Goal: Task Accomplishment & Management: Manage account settings

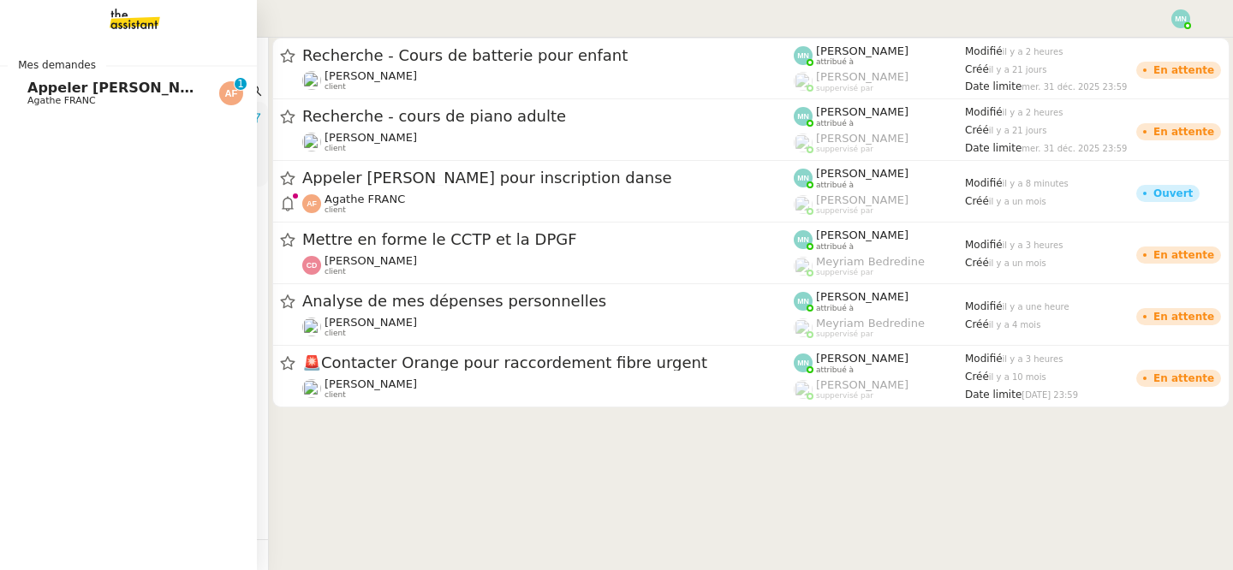
click at [45, 101] on span "Agathe FRANC" at bounding box center [61, 100] width 68 height 11
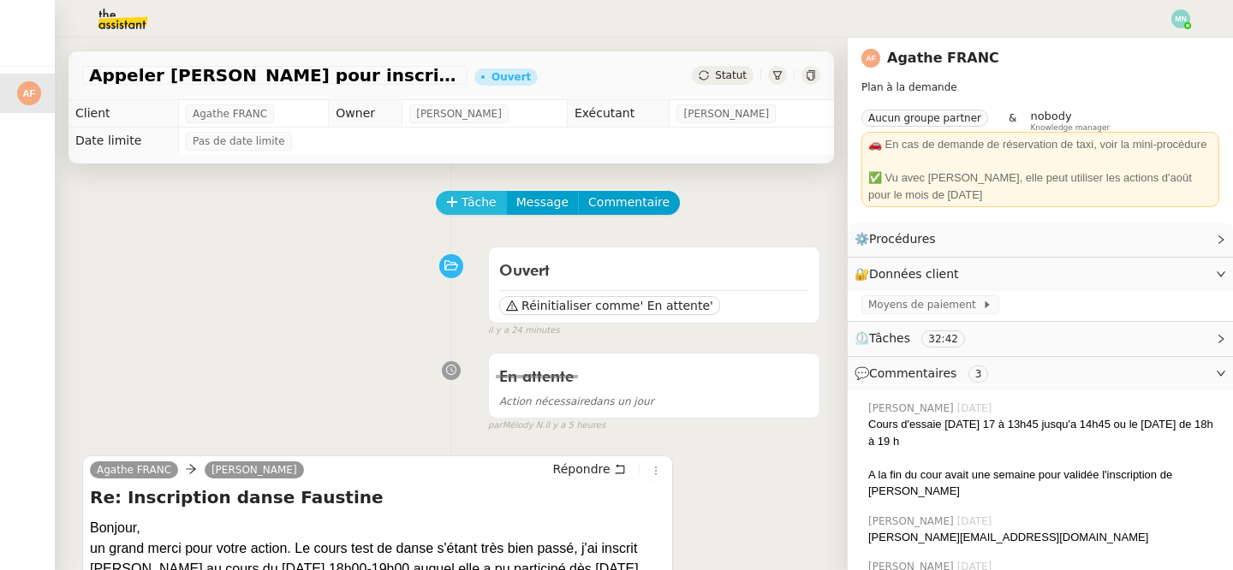
click at [477, 195] on span "Tâche" at bounding box center [478, 203] width 35 height 20
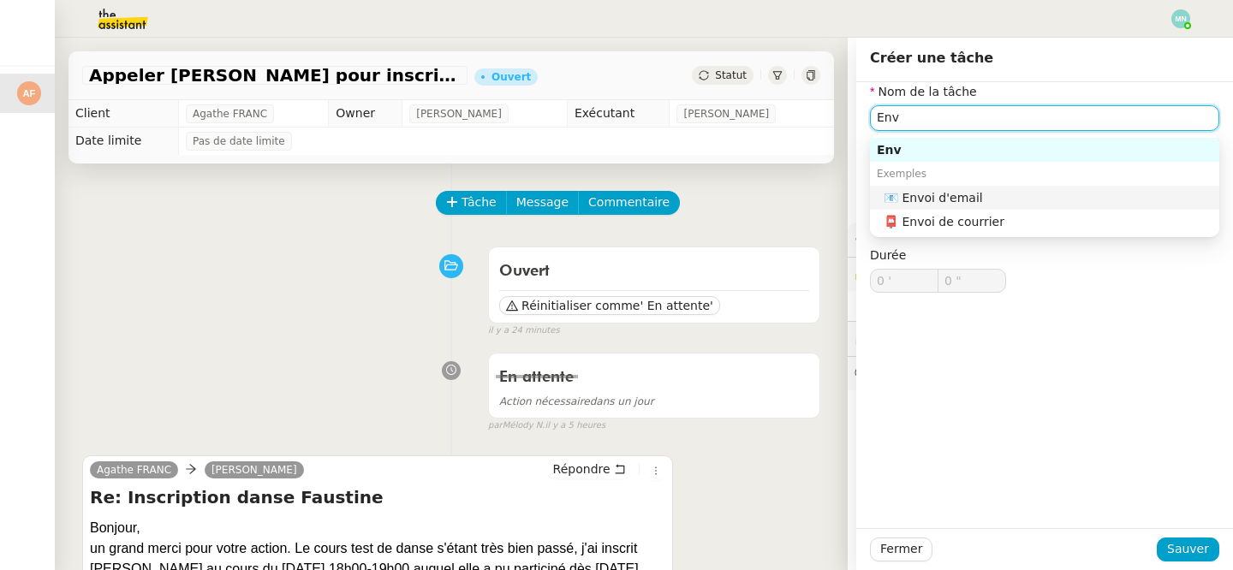
click at [1050, 196] on div "📧 Envoi d'email" at bounding box center [1047, 197] width 329 height 15
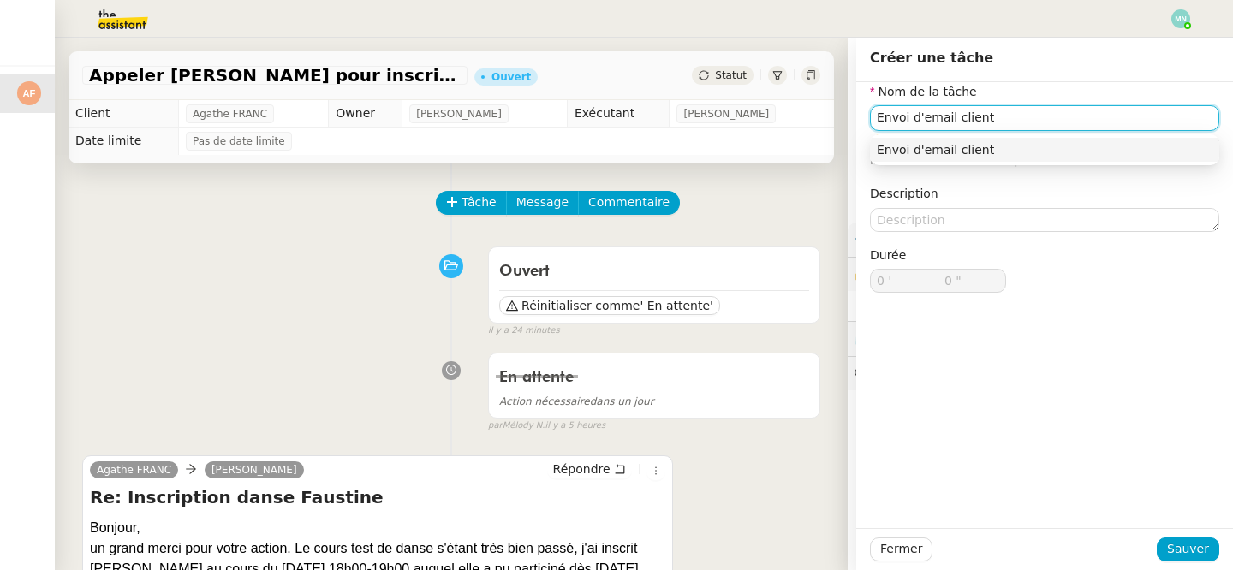
click at [1101, 159] on nz-auto-option "Envoi d'email client" at bounding box center [1044, 150] width 349 height 24
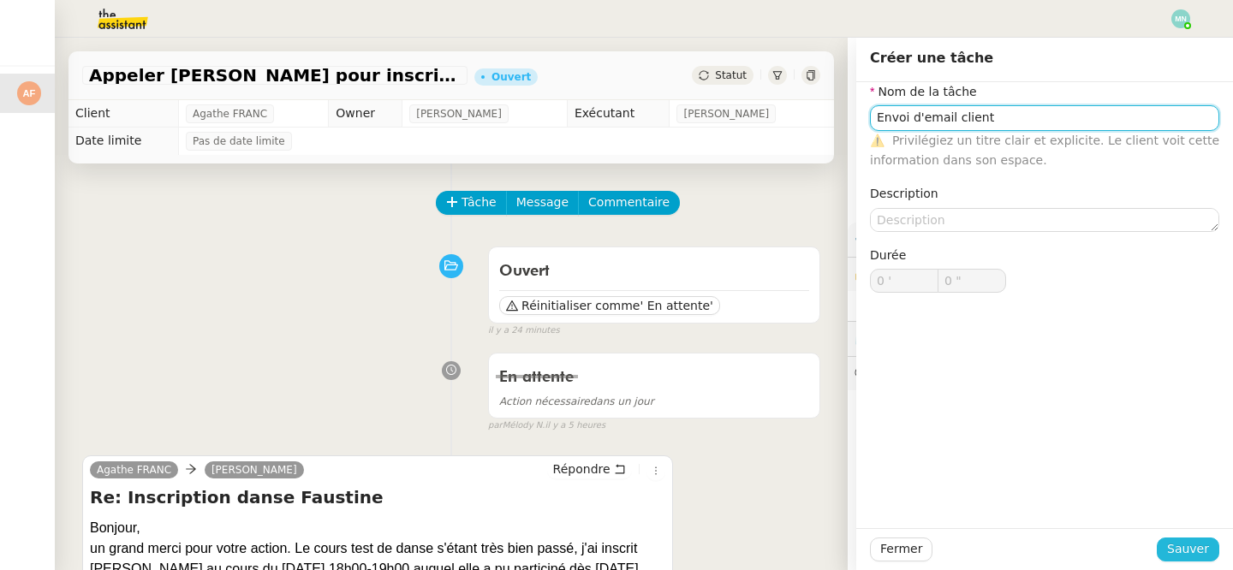
type input "Envoi d'email client"
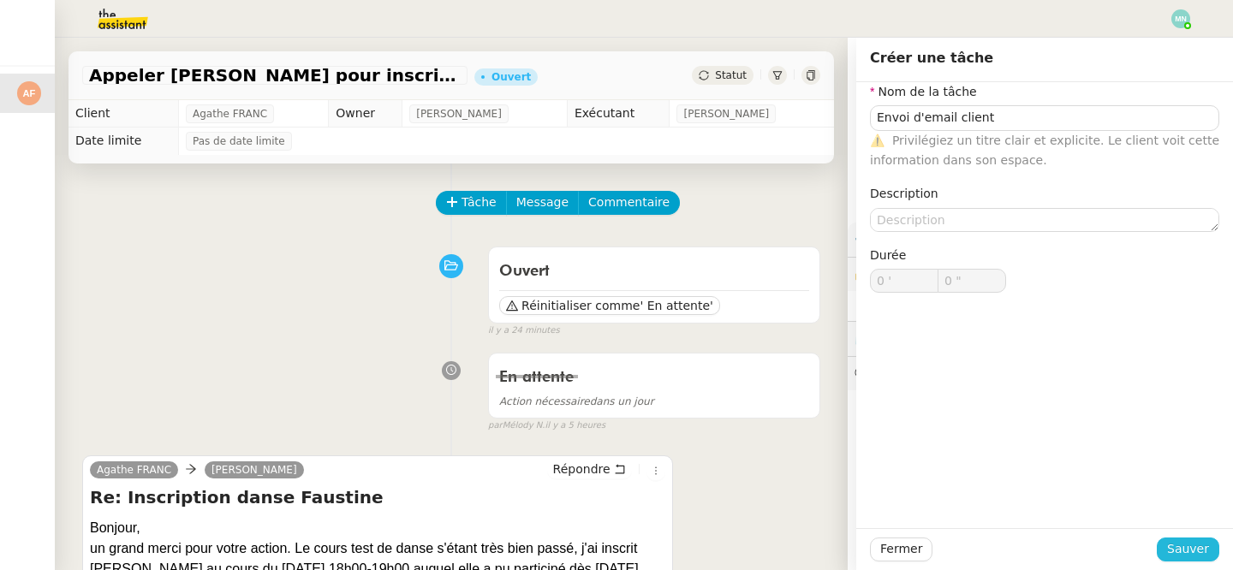
click at [1210, 545] on button "Sauver" at bounding box center [1188, 550] width 62 height 24
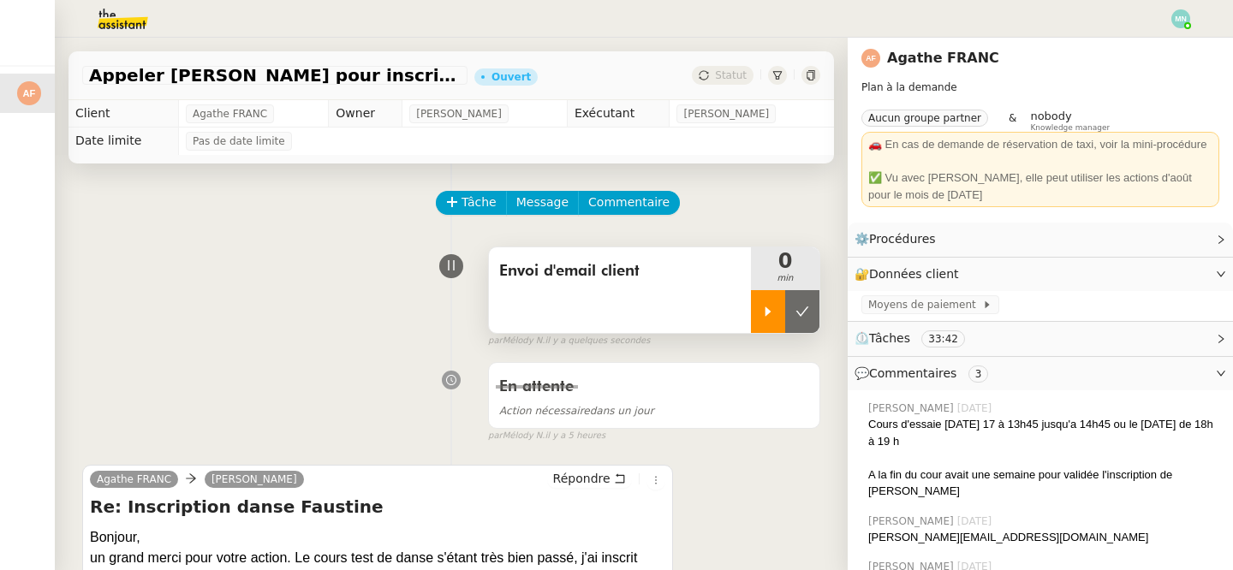
click at [768, 298] on div at bounding box center [768, 311] width 34 height 43
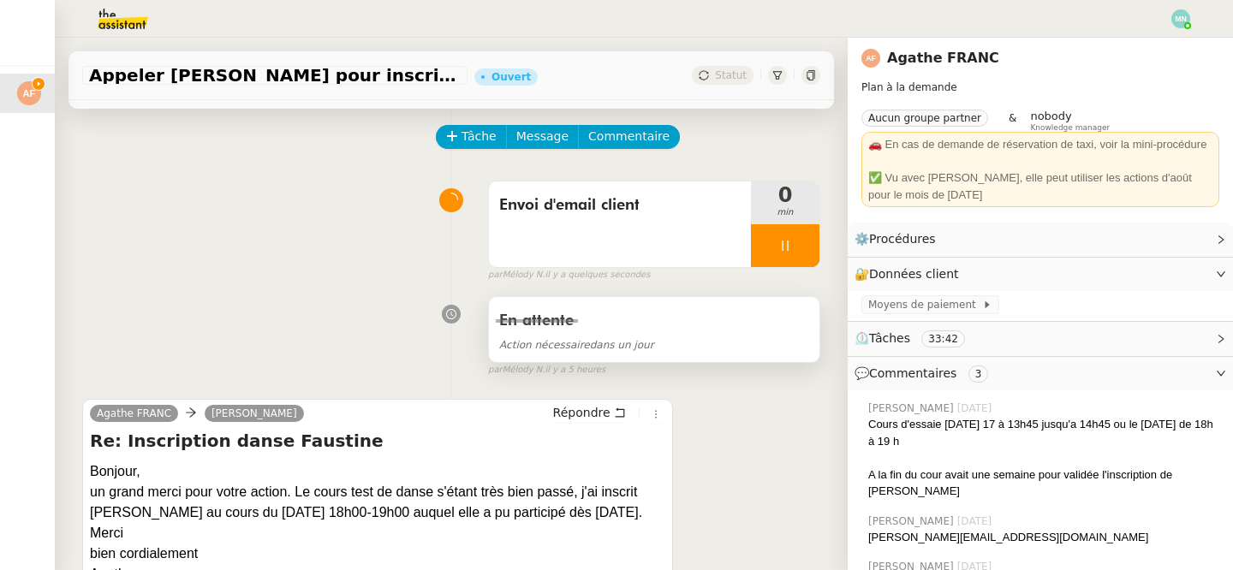
scroll to position [70, 0]
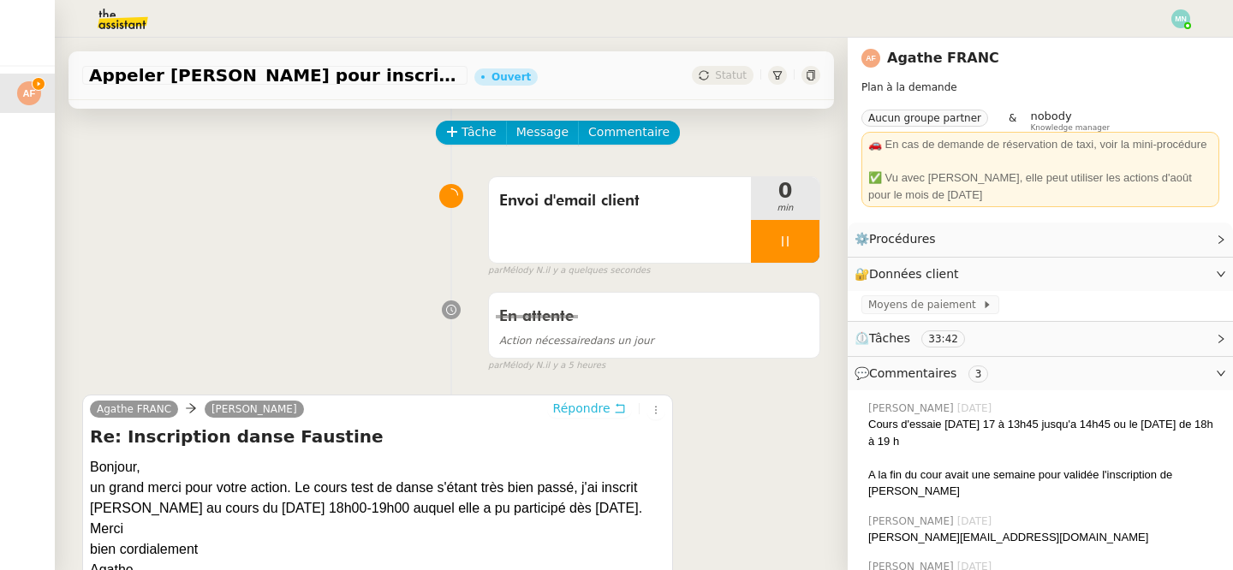
click at [589, 403] on span "Répondre" at bounding box center [581, 408] width 57 height 17
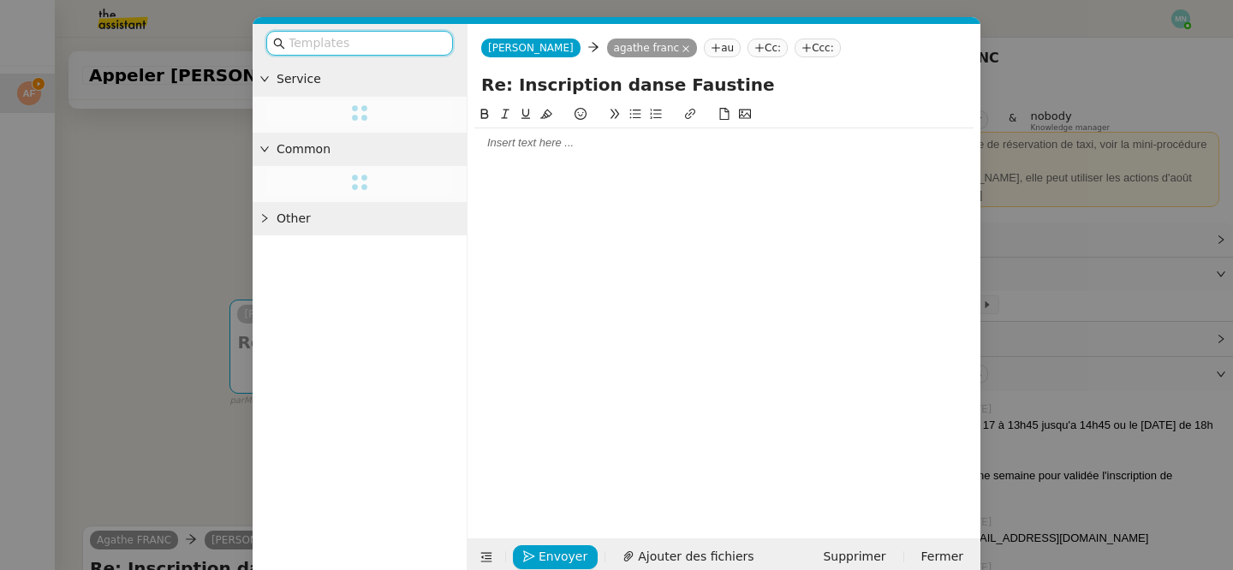
click at [497, 142] on div at bounding box center [723, 142] width 499 height 15
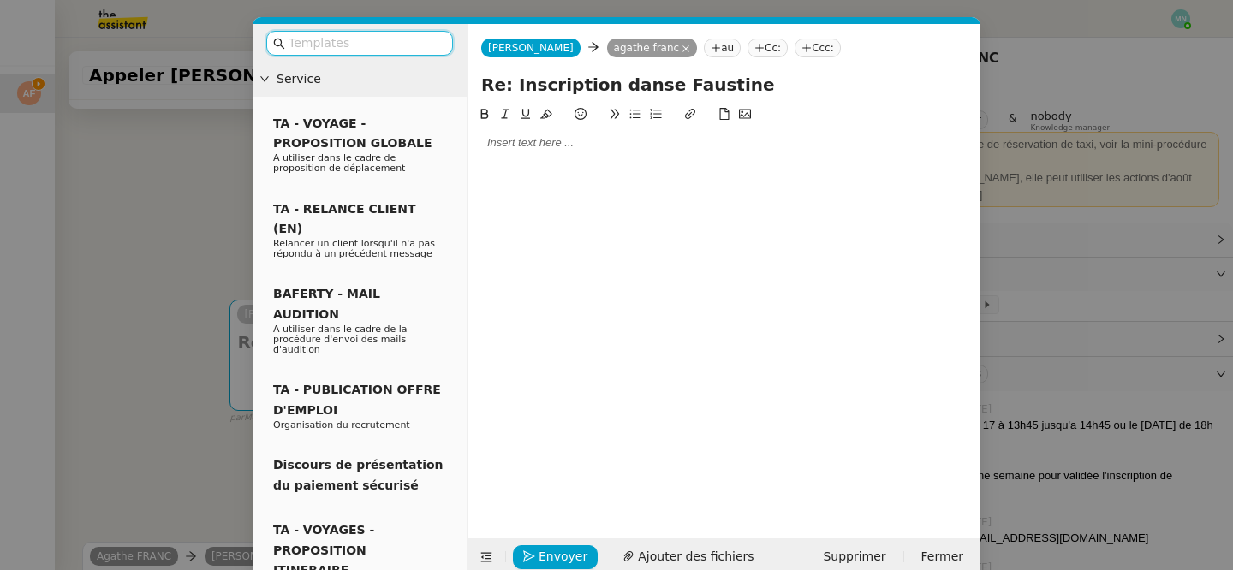
click at [382, 45] on input "text" at bounding box center [365, 43] width 154 height 20
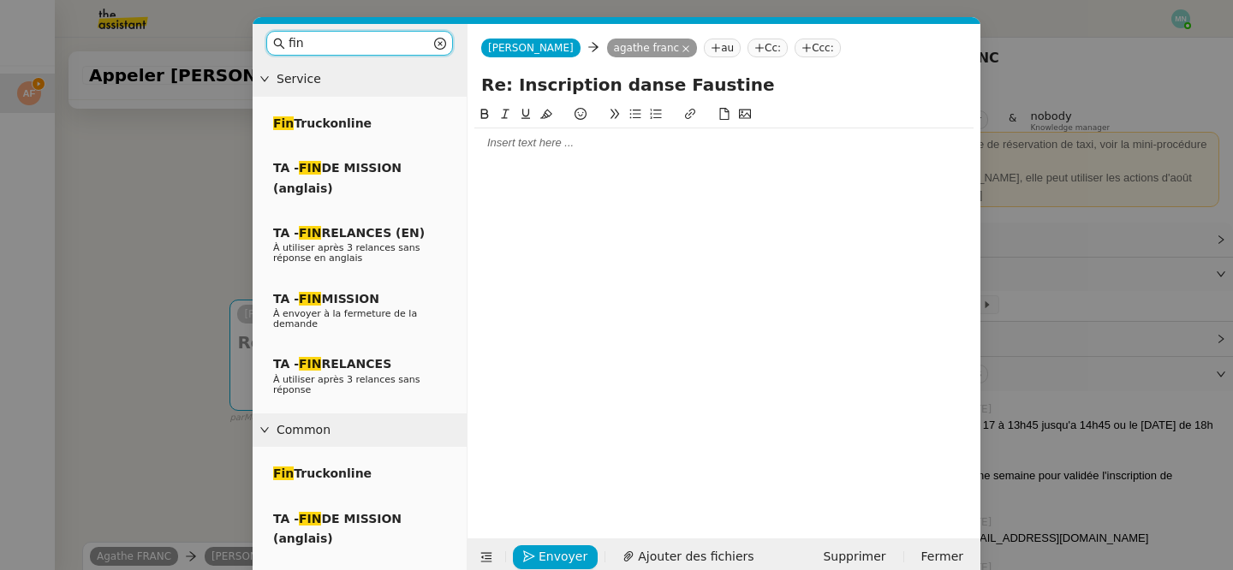
type input "fin"
click at [511, 152] on div at bounding box center [723, 142] width 499 height 29
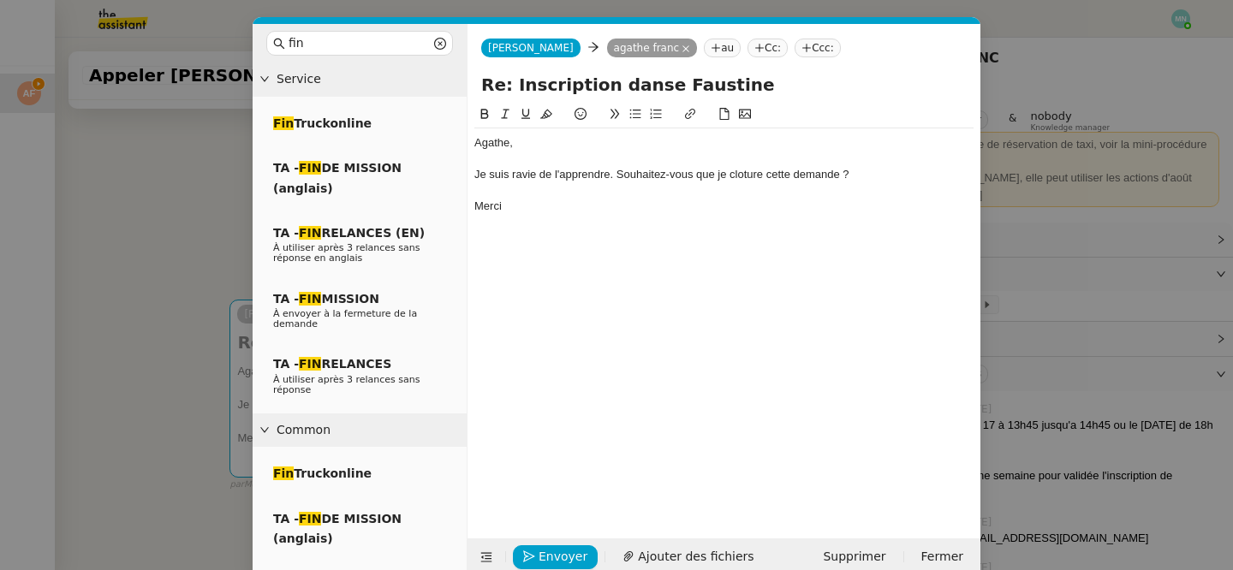
click at [752, 174] on div "Je suis ravie de l'apprendre. Souhaitez-vous que je cloture cette demande ?" at bounding box center [723, 174] width 499 height 15
click at [0, 0] on lt-strong "ô" at bounding box center [0, 0] width 0 height 0
click at [612, 171] on div "Je suis ravie de l'apprendre. Souhaitez-vous que je clôture cette demande ?" at bounding box center [723, 174] width 499 height 15
click at [800, 204] on div "Merci" at bounding box center [723, 206] width 499 height 15
click at [585, 168] on div "Je suis ravie de l'apprendre! Souhaitez-vous que je clôture cette demande ?" at bounding box center [723, 174] width 499 height 15
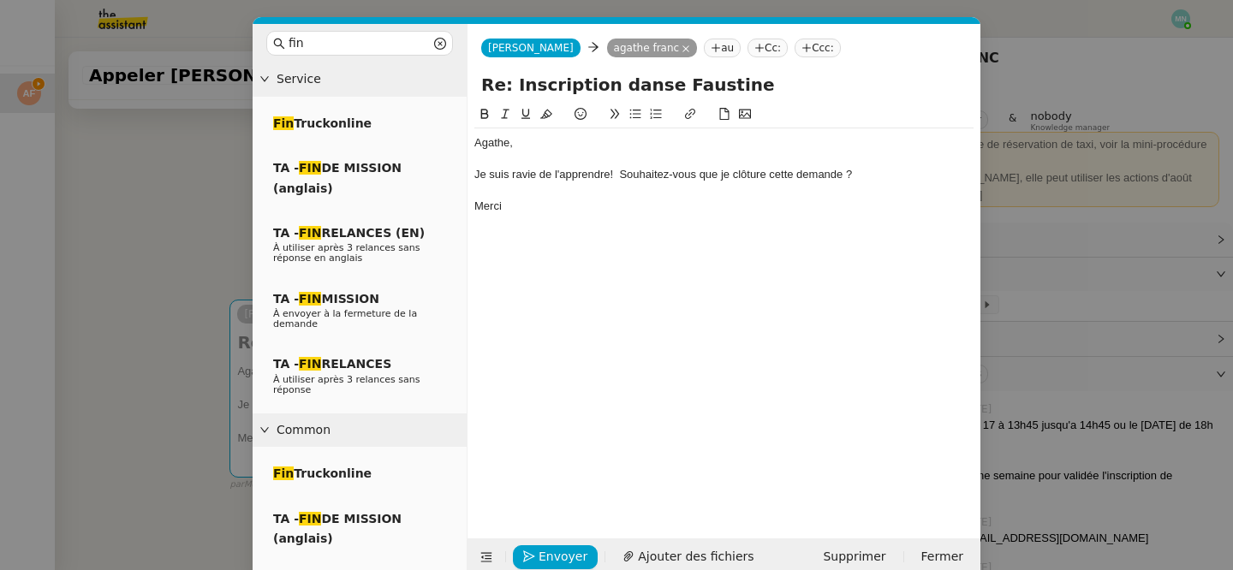
click at [0, 0] on lt-em "apprendre !" at bounding box center [0, 0] width 0 height 0
click at [557, 553] on span "Envoyer" at bounding box center [562, 557] width 49 height 20
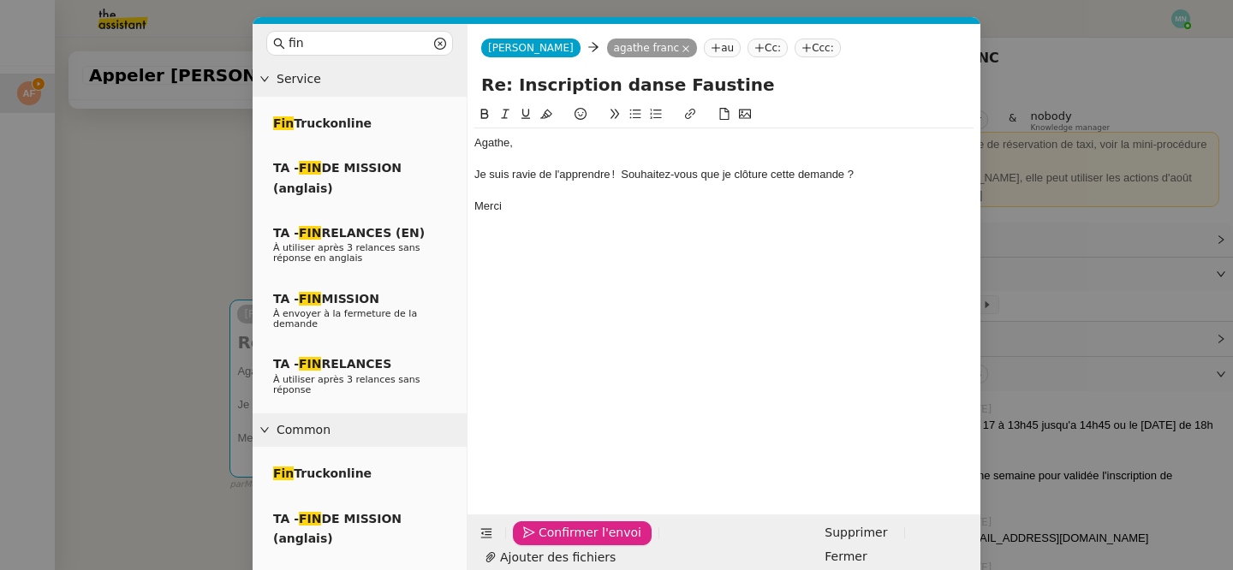
click at [557, 543] on span "Confirmer l'envoi" at bounding box center [589, 533] width 103 height 20
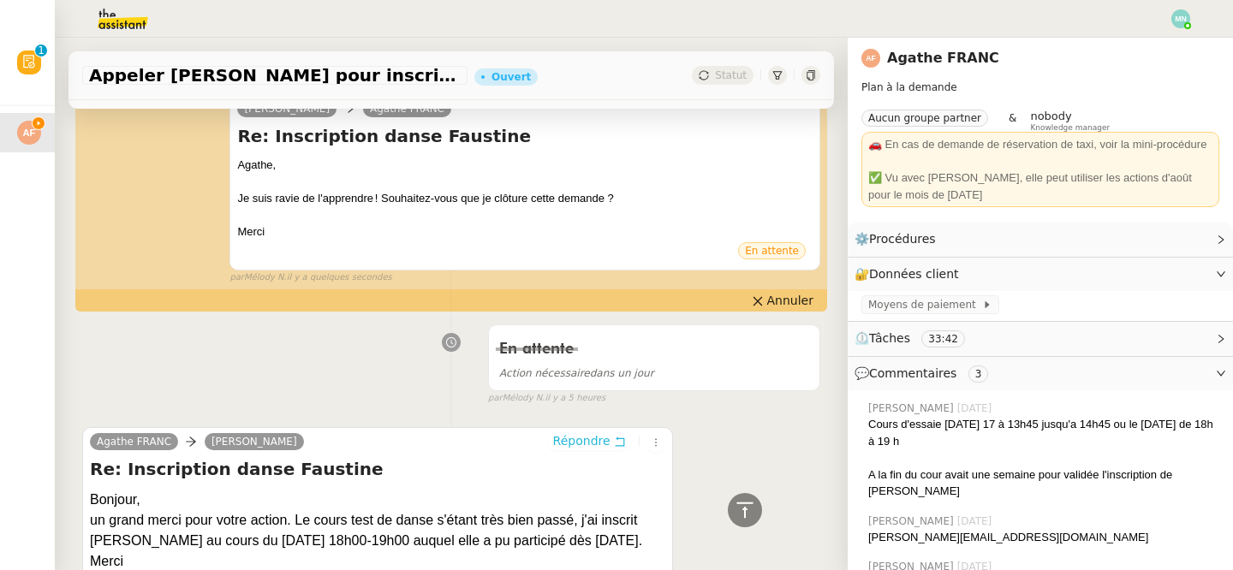
scroll to position [158, 0]
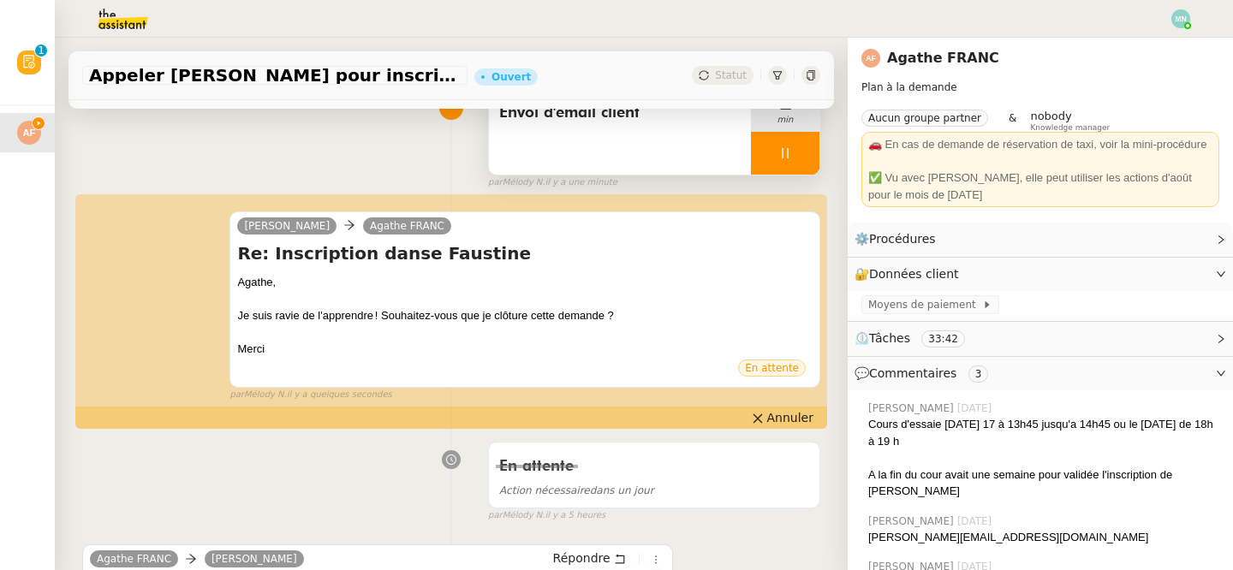
click at [770, 152] on div at bounding box center [785, 153] width 68 height 43
click at [794, 153] on button at bounding box center [802, 153] width 34 height 43
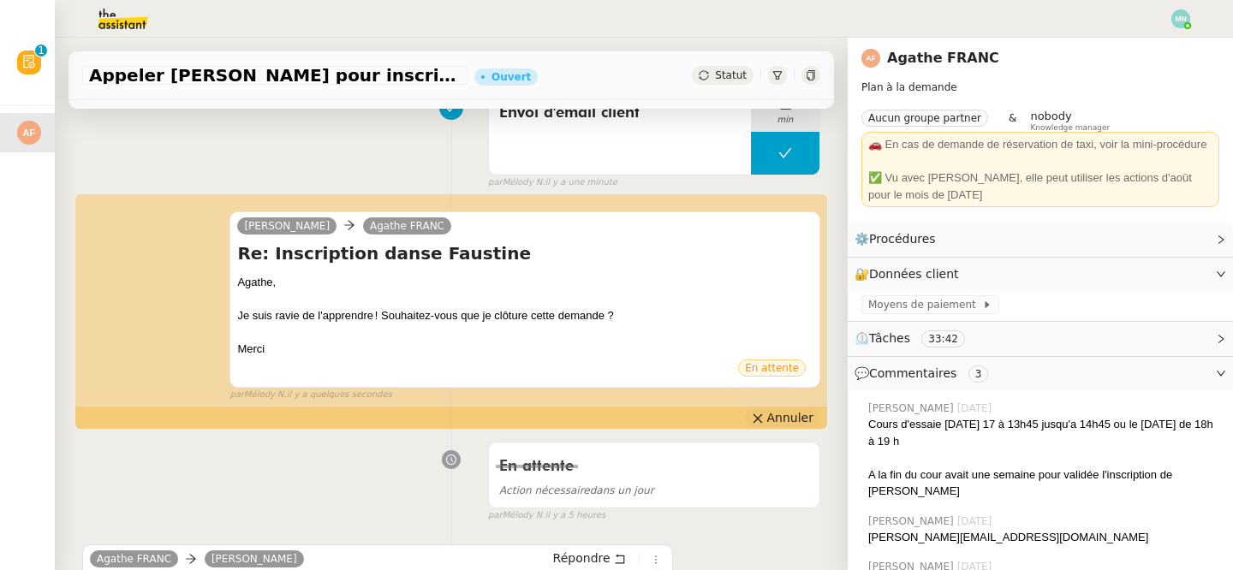
click at [783, 419] on span "Annuler" at bounding box center [790, 417] width 46 height 17
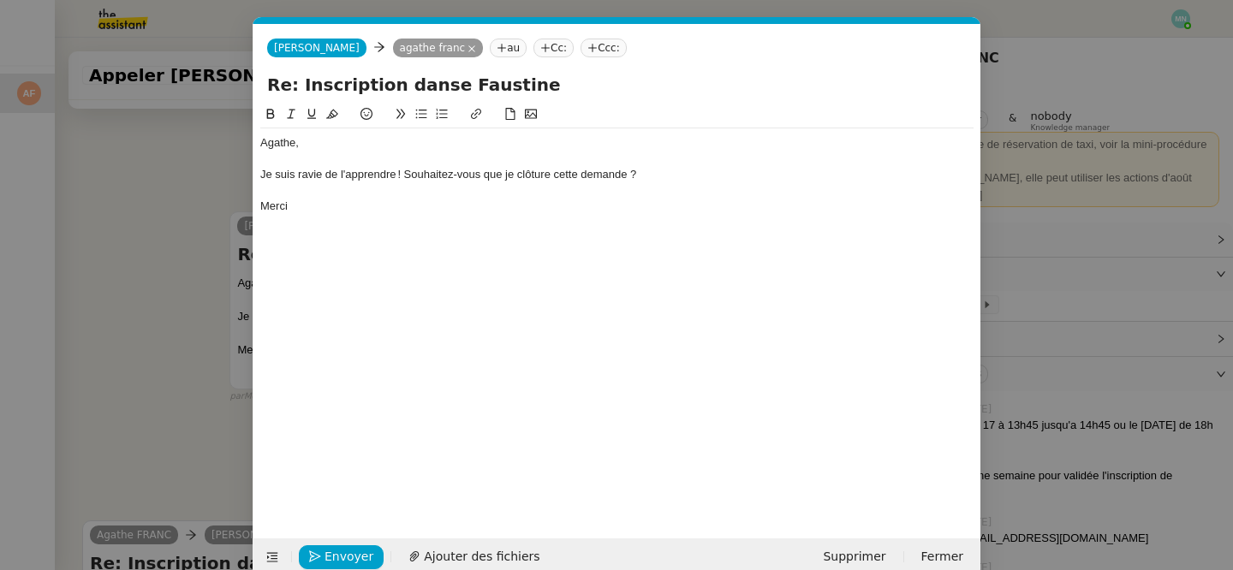
scroll to position [0, 36]
click at [633, 173] on div "Je suis ravie de l'apprendre ! Souhaitez-vous que je clôture cette demande ?" at bounding box center [616, 174] width 713 height 15
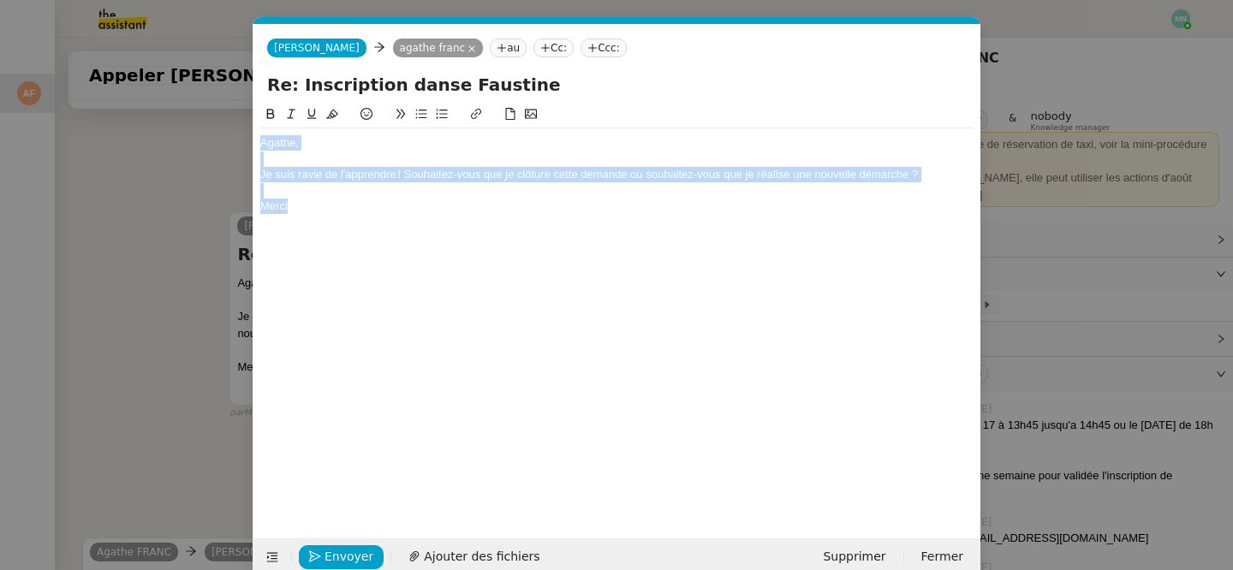
drag, startPoint x: 354, startPoint y: 205, endPoint x: 232, endPoint y: 119, distance: 149.9
click at [232, 119] on nz-modal-container "Service TA - VOYAGE - PROPOSITION GLOBALE A utiliser dans le cadre de propositi…" at bounding box center [616, 285] width 1233 height 570
copy div "Agathe, Je suis ravie de l'apprendre ! Souhaitez-vous que je clôture cette dema…"
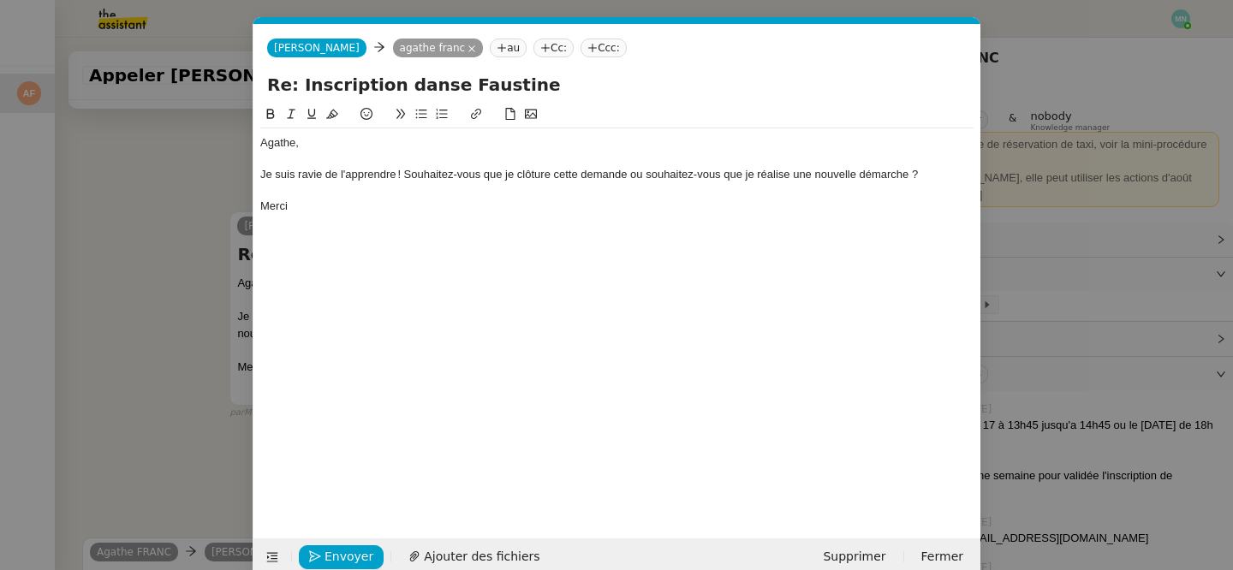
click at [450, 209] on div "Merci" at bounding box center [616, 206] width 713 height 15
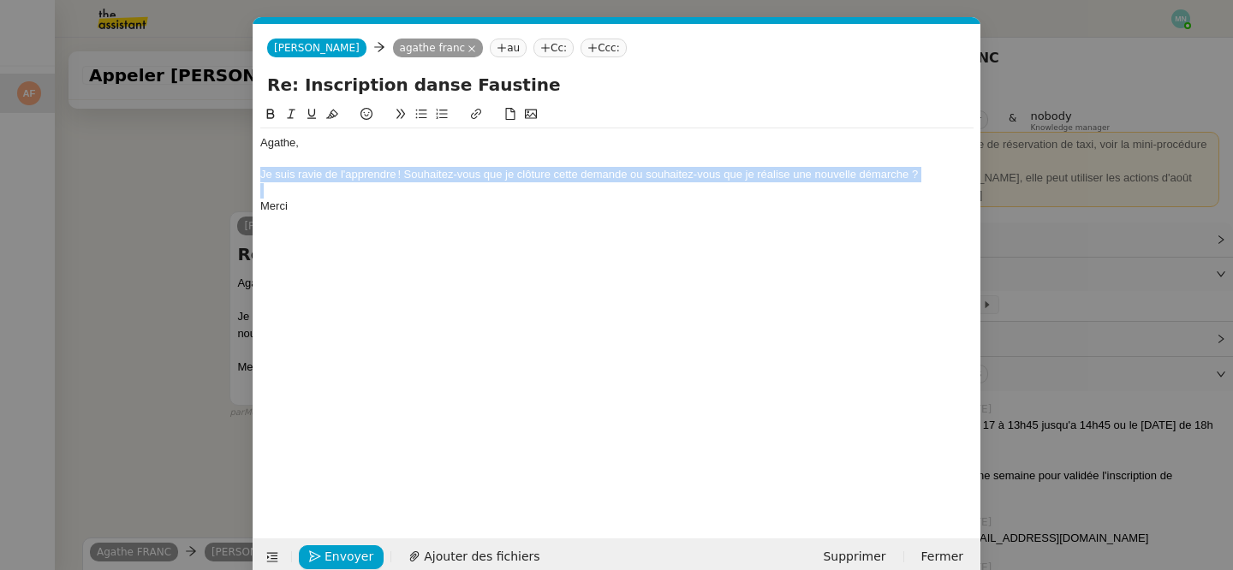
drag, startPoint x: 362, startPoint y: 198, endPoint x: 258, endPoint y: 171, distance: 107.8
click at [258, 171] on nz-spin "Agathe, Je suis ravie de l'apprendre ! Souhaitez-vous que je clôture cette dema…" at bounding box center [616, 311] width 727 height 414
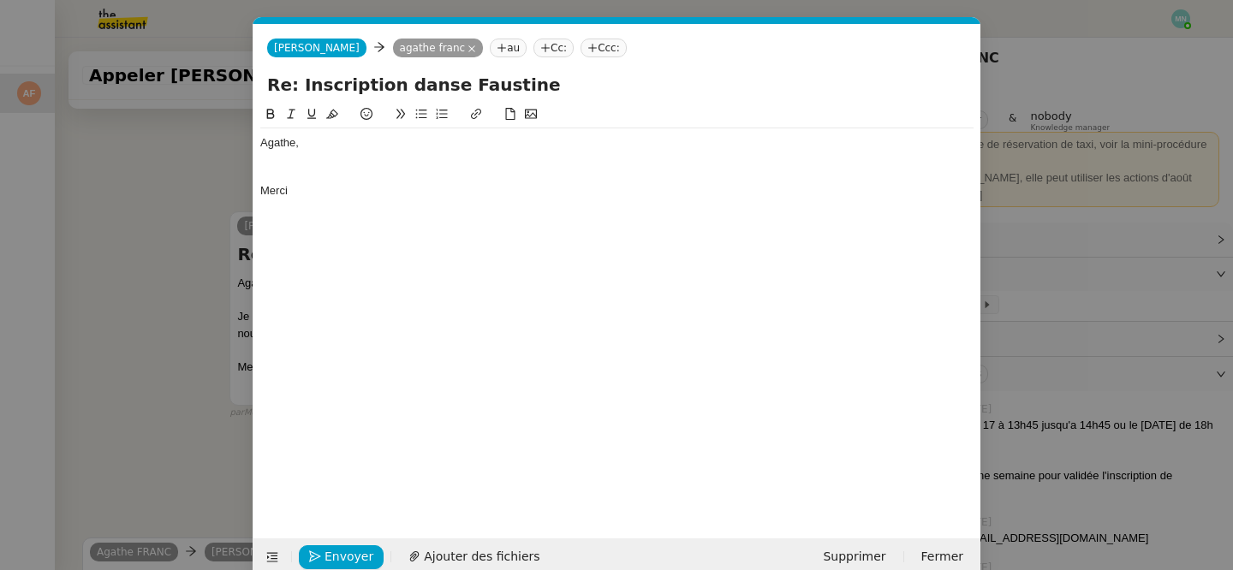
scroll to position [0, 0]
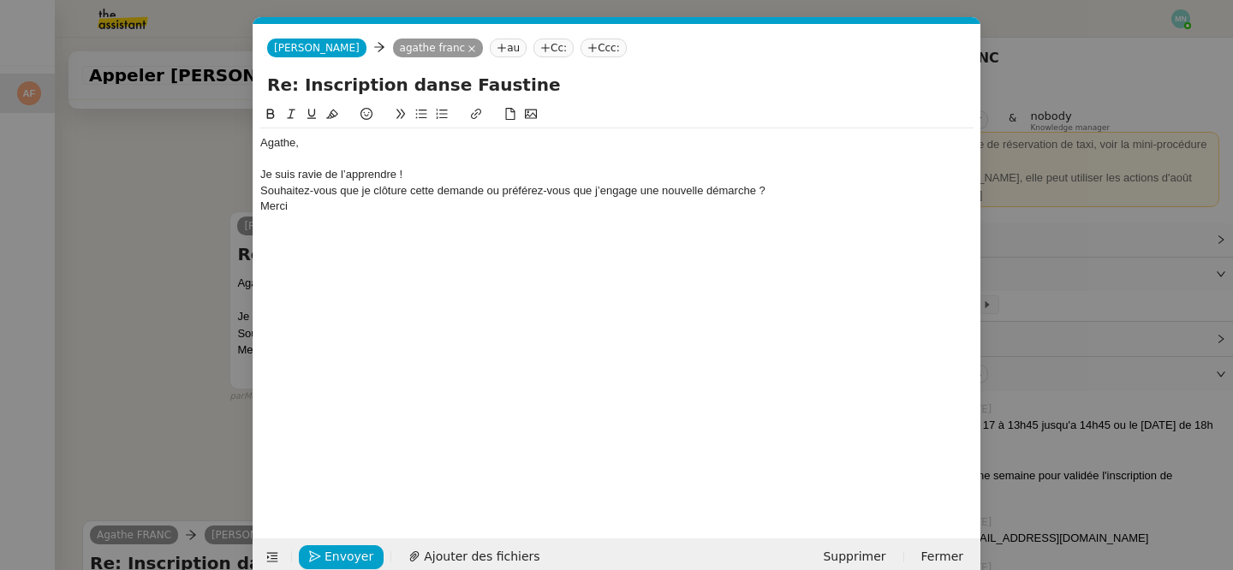
click at [264, 191] on div "Souhaitez-vous que je clôture cette demande ou préférez-vous que j’engage une n…" at bounding box center [616, 190] width 713 height 15
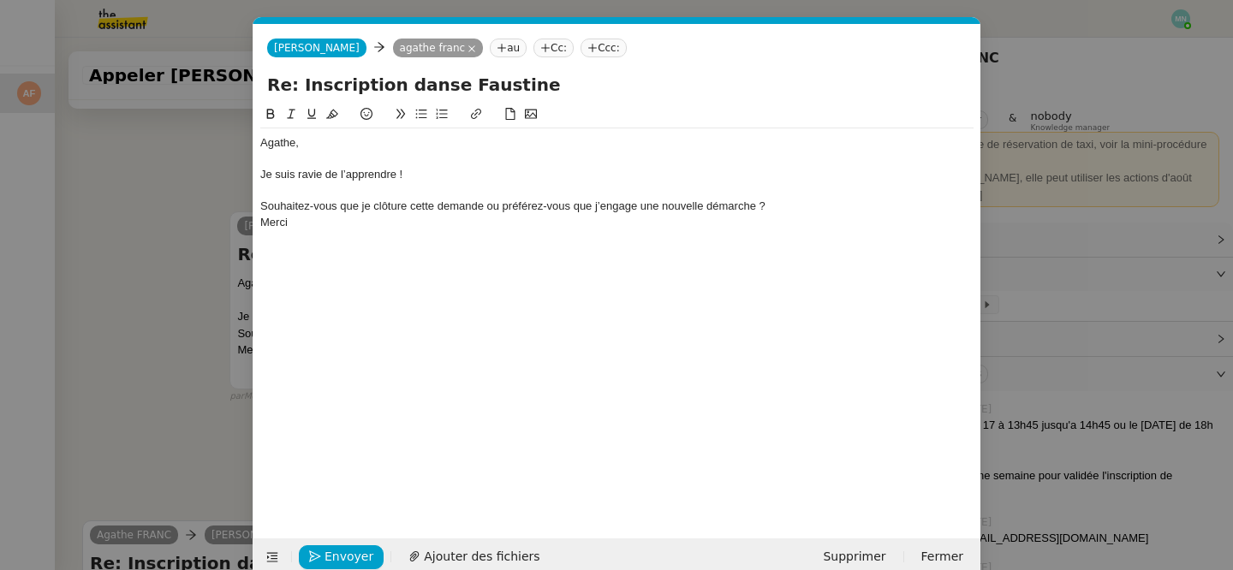
click at [795, 198] on div at bounding box center [616, 190] width 713 height 15
click at [773, 211] on div "Souhaitez-vous que je clôture cette demande ou préférez-vous que j’engage une n…" at bounding box center [616, 206] width 713 height 15
click at [780, 199] on div "Souhaitez-vous que je clôture cette demande ou préférez-vous que j’engage une n…" at bounding box center [616, 206] width 713 height 15
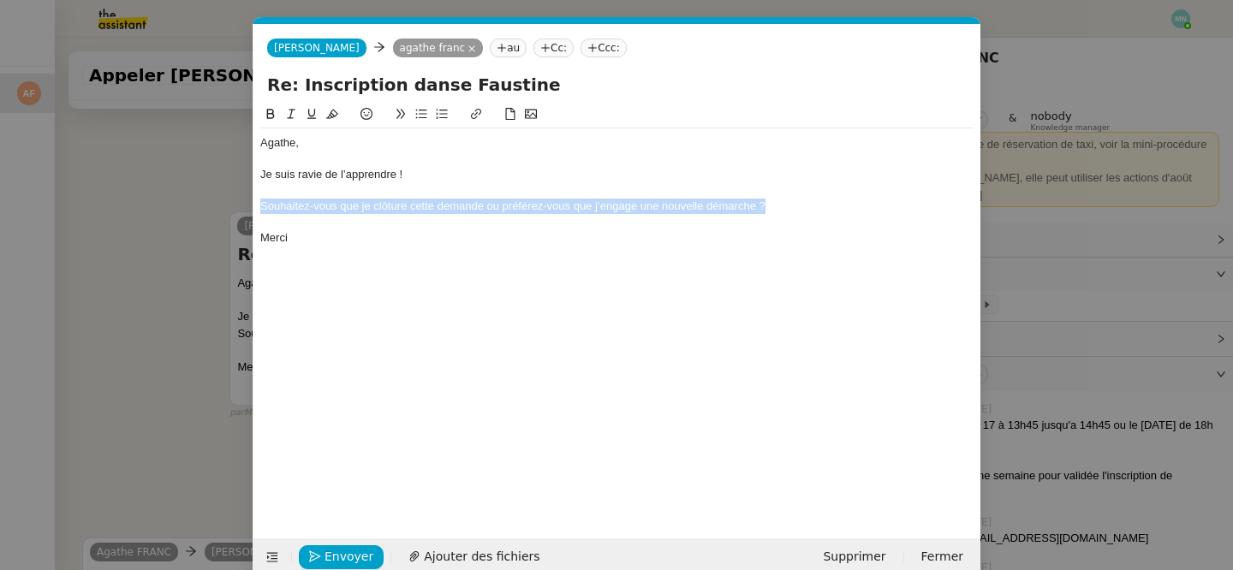
drag, startPoint x: 791, startPoint y: 205, endPoint x: 295, endPoint y: 184, distance: 496.1
click at [295, 184] on div "Agathe, Je suis ravie de l’apprendre ! Souhaitez-vous que je clôture cette dema…" at bounding box center [616, 190] width 713 height 124
click at [419, 111] on icon at bounding box center [421, 114] width 12 height 12
click at [321, 191] on li at bounding box center [625, 190] width 697 height 15
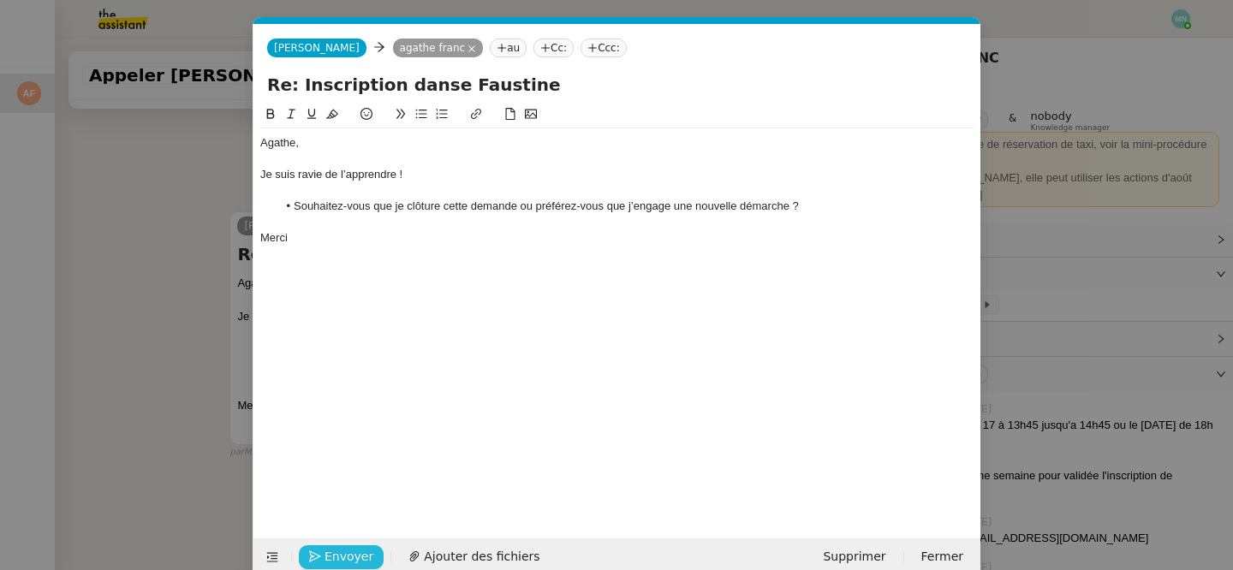
click at [354, 552] on span "Envoyer" at bounding box center [348, 557] width 49 height 20
click at [354, 552] on span "Confirmer l'envoi" at bounding box center [375, 557] width 103 height 20
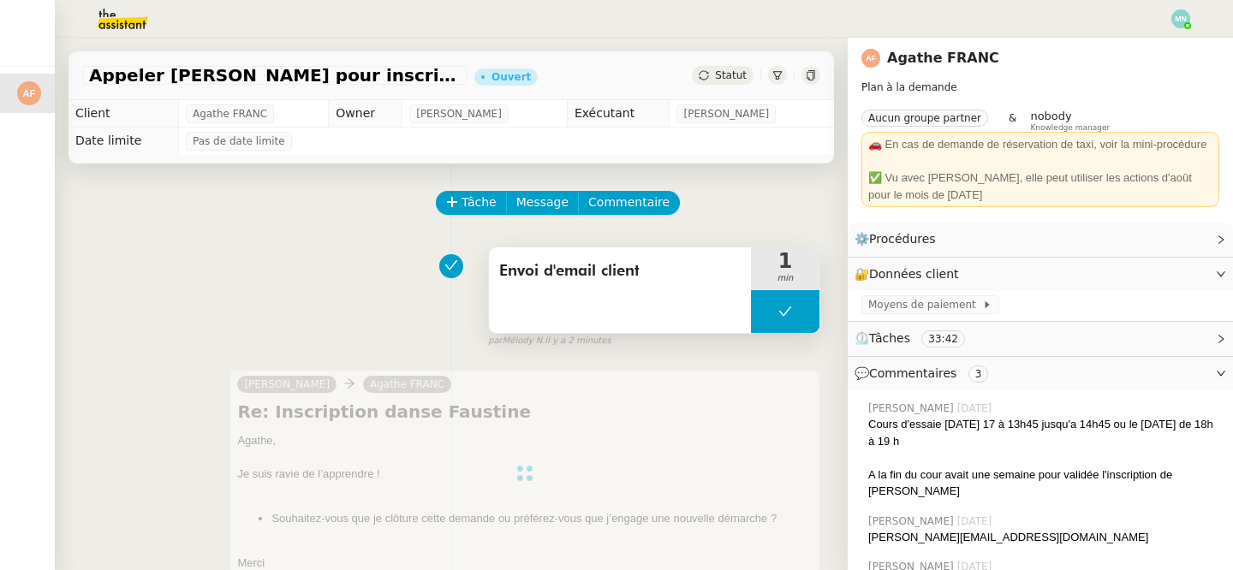
click at [767, 316] on button at bounding box center [785, 311] width 68 height 43
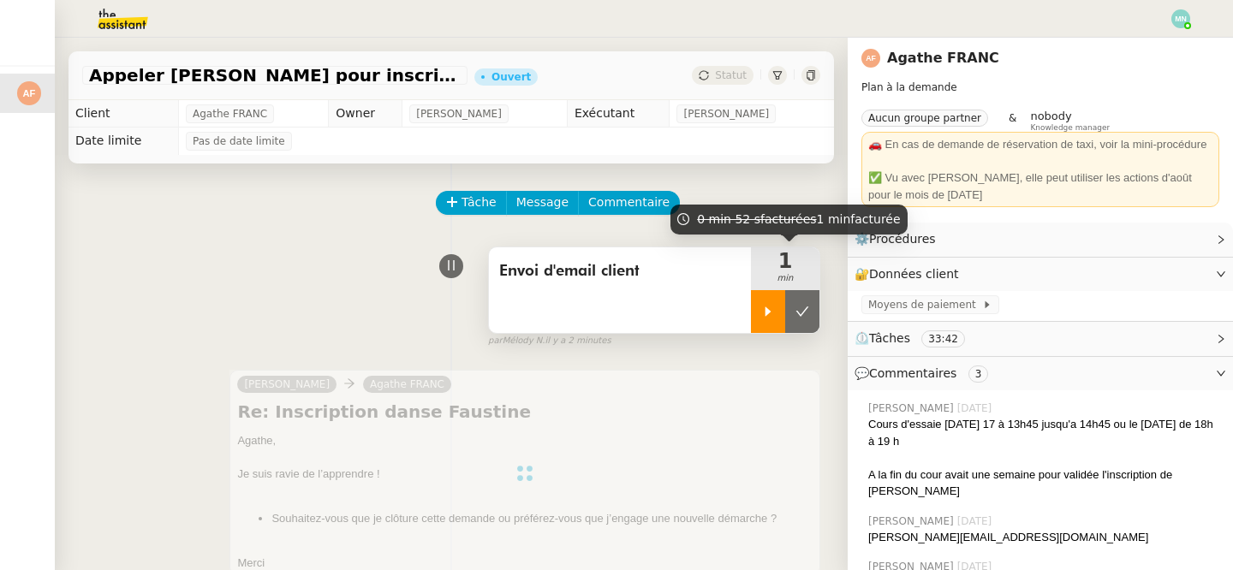
click at [763, 321] on div at bounding box center [768, 311] width 34 height 43
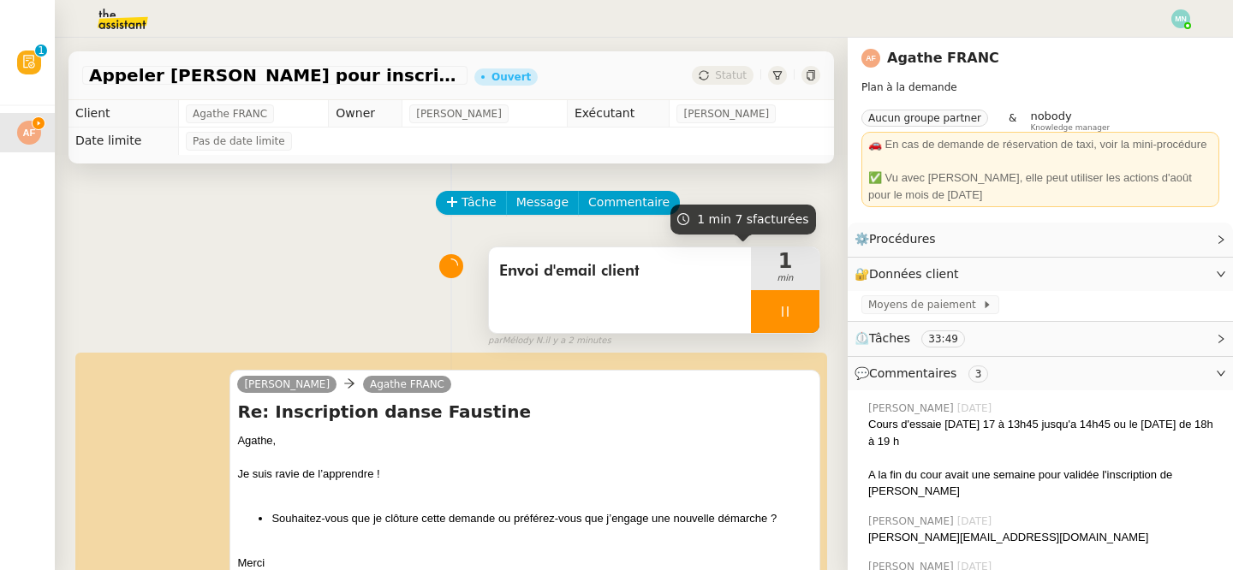
click at [778, 300] on div at bounding box center [785, 311] width 68 height 43
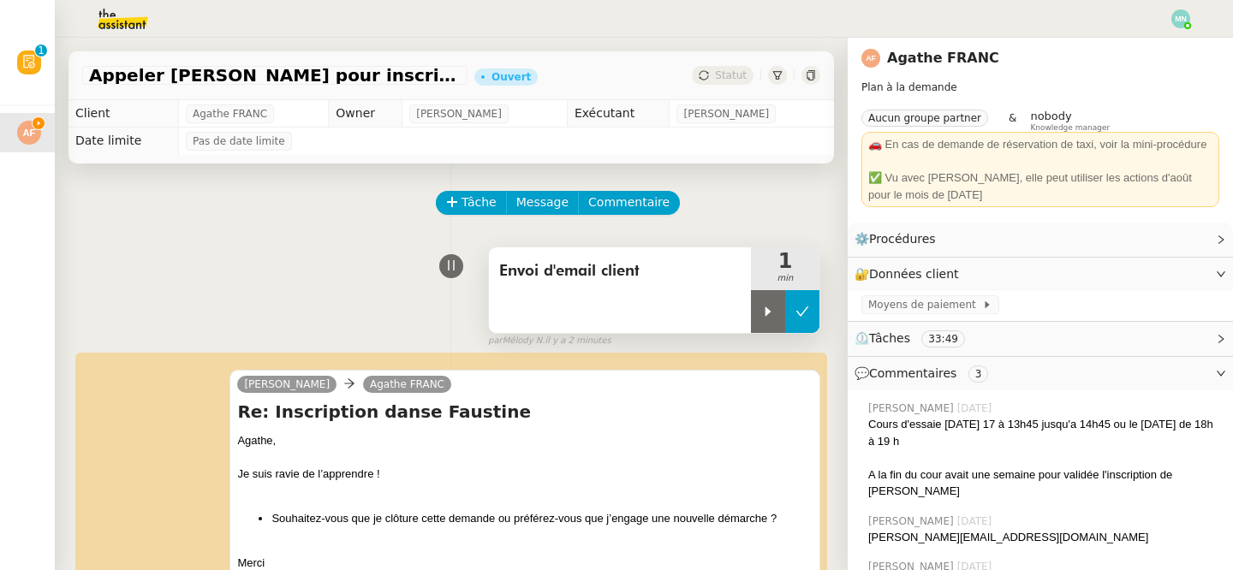
click at [800, 306] on icon at bounding box center [802, 312] width 14 height 14
click at [1186, 18] on img at bounding box center [1180, 18] width 19 height 19
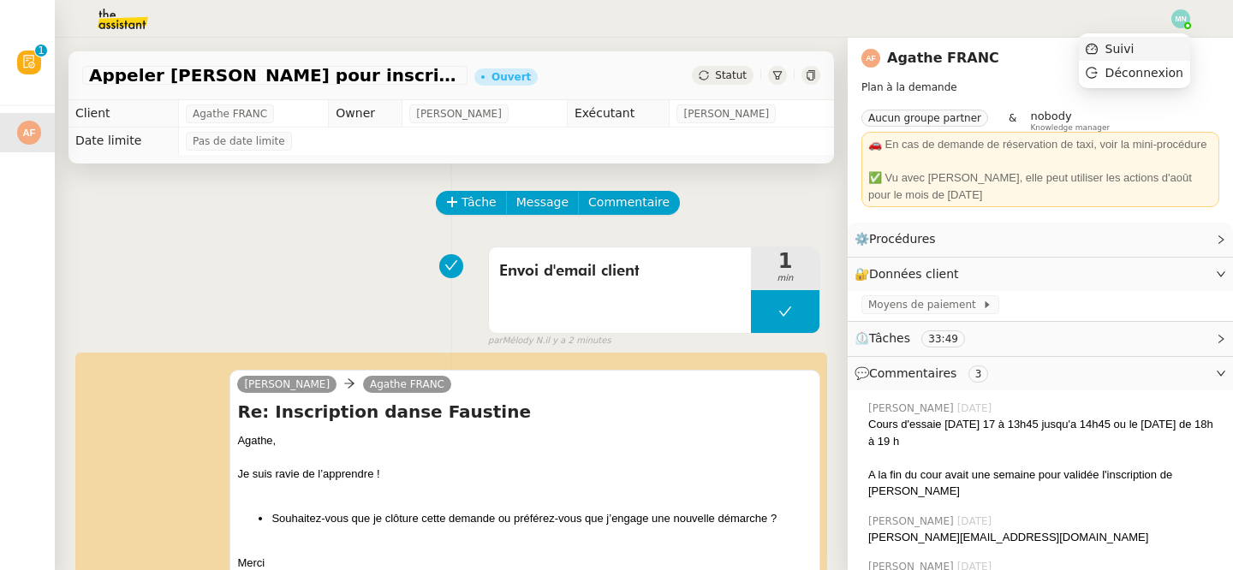
click at [1150, 40] on li "Suivi" at bounding box center [1134, 49] width 111 height 24
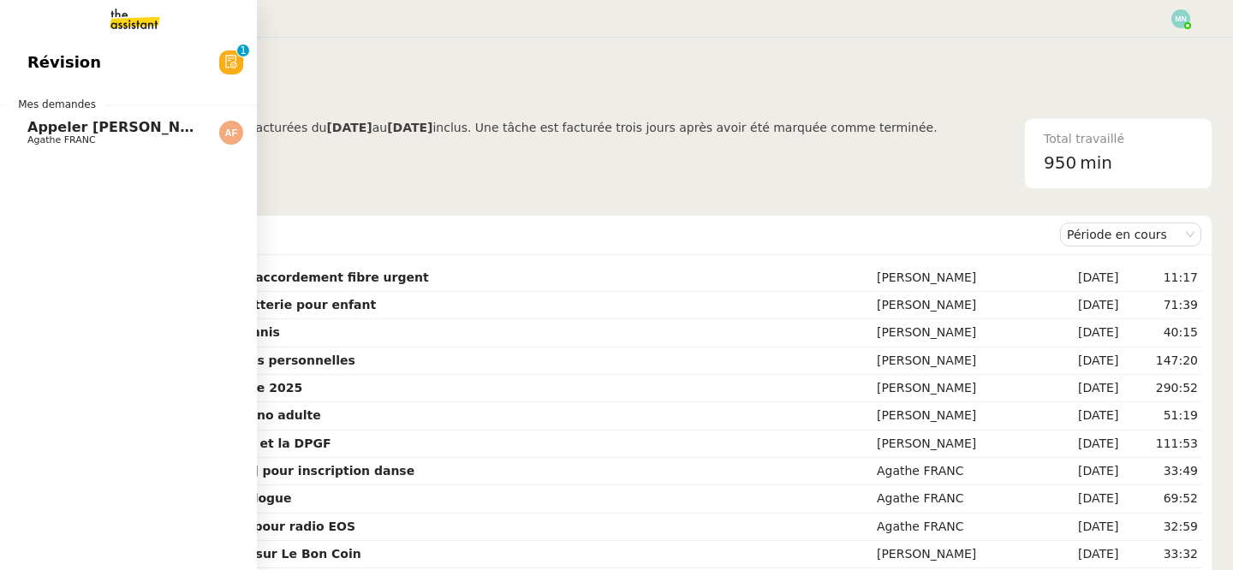
click at [62, 126] on span "Appeler [PERSON_NAME] pour inscription danse" at bounding box center [212, 127] width 371 height 16
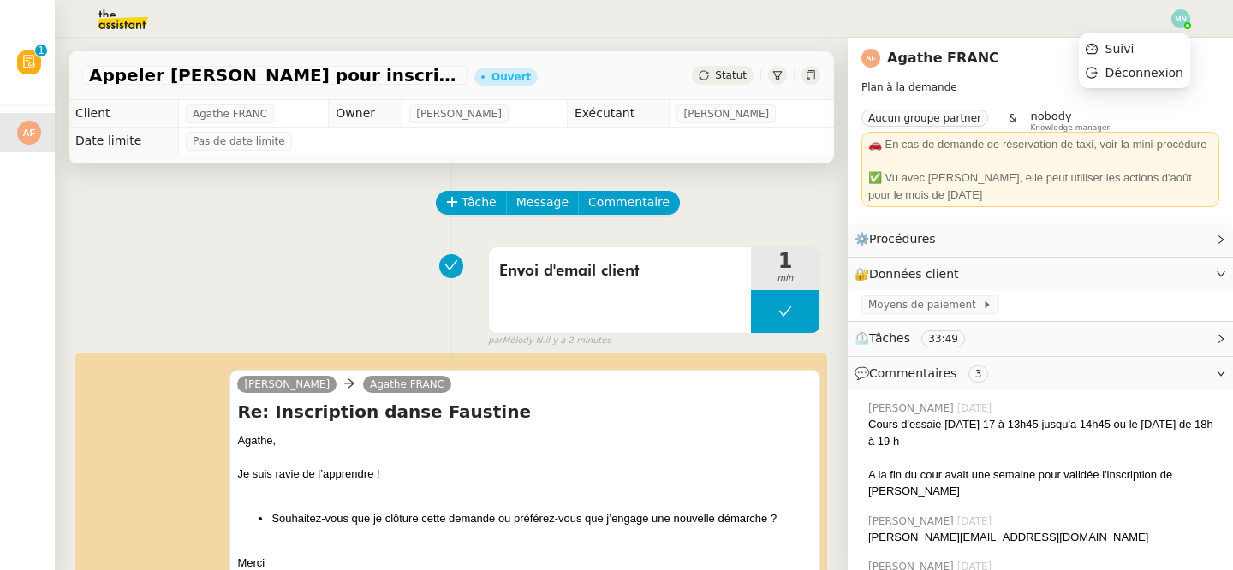
click at [1184, 19] on img at bounding box center [1180, 18] width 19 height 19
click at [1134, 47] on span "Suivi" at bounding box center [1119, 49] width 29 height 14
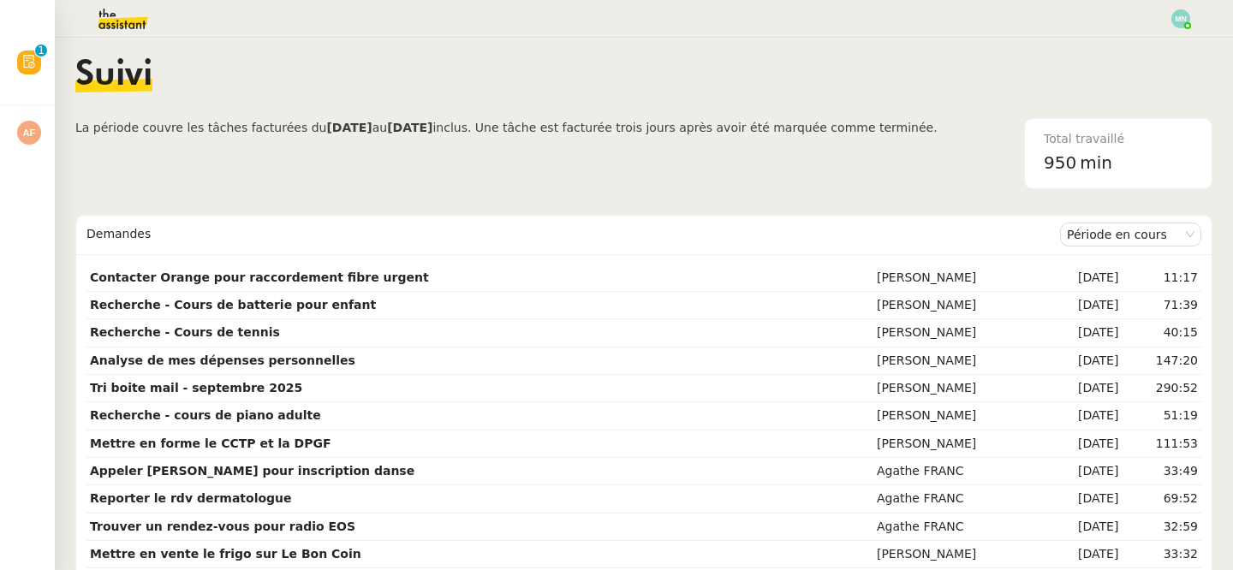
click at [111, 11] on img at bounding box center [109, 19] width 133 height 38
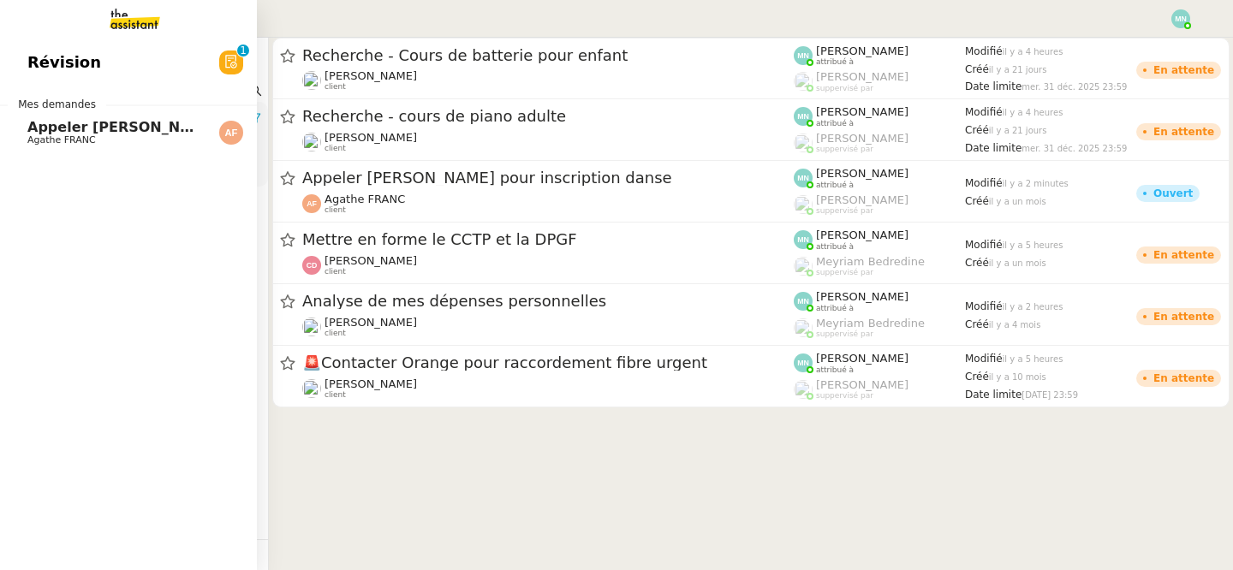
click at [57, 137] on span "Agathe FRANC" at bounding box center [61, 139] width 68 height 11
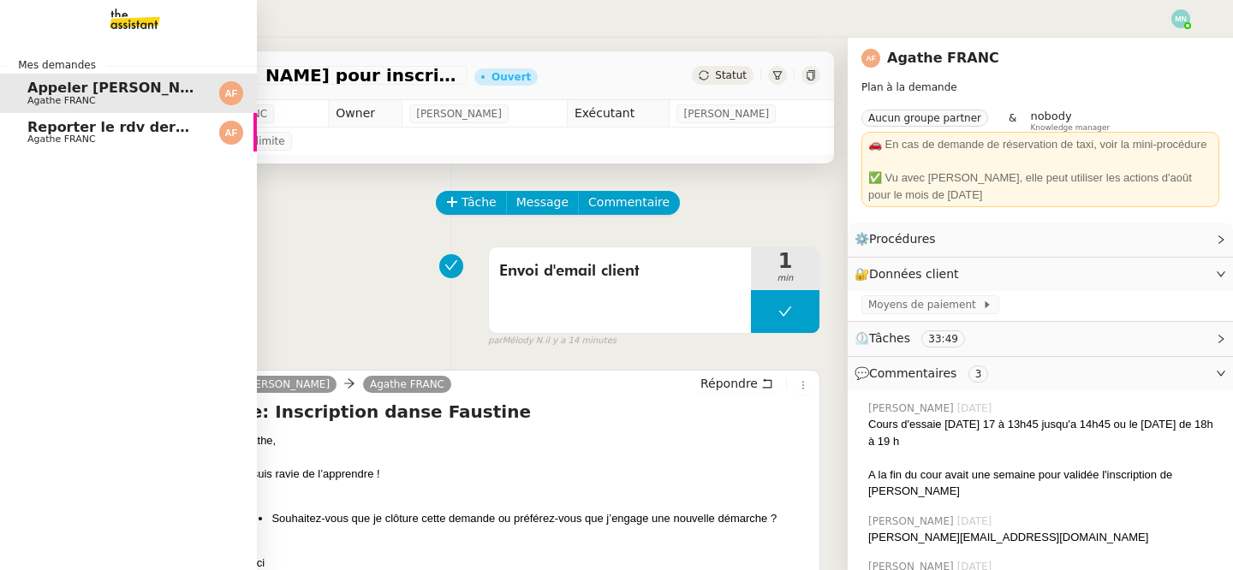
click at [29, 138] on span "Agathe FRANC" at bounding box center [61, 139] width 68 height 11
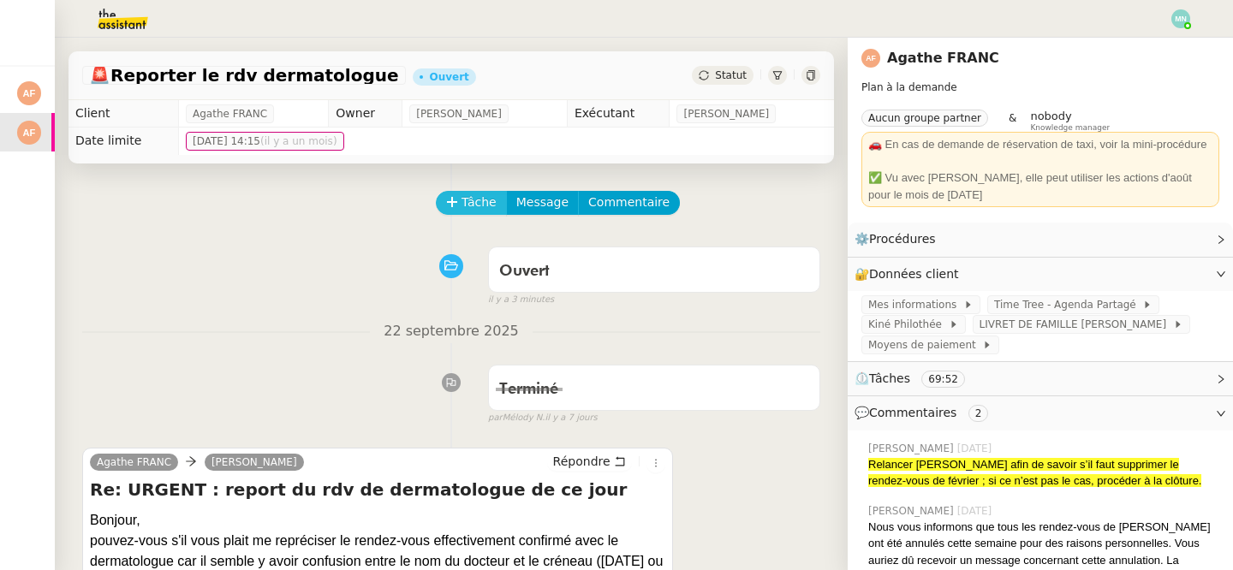
click at [485, 199] on span "Tâche" at bounding box center [478, 203] width 35 height 20
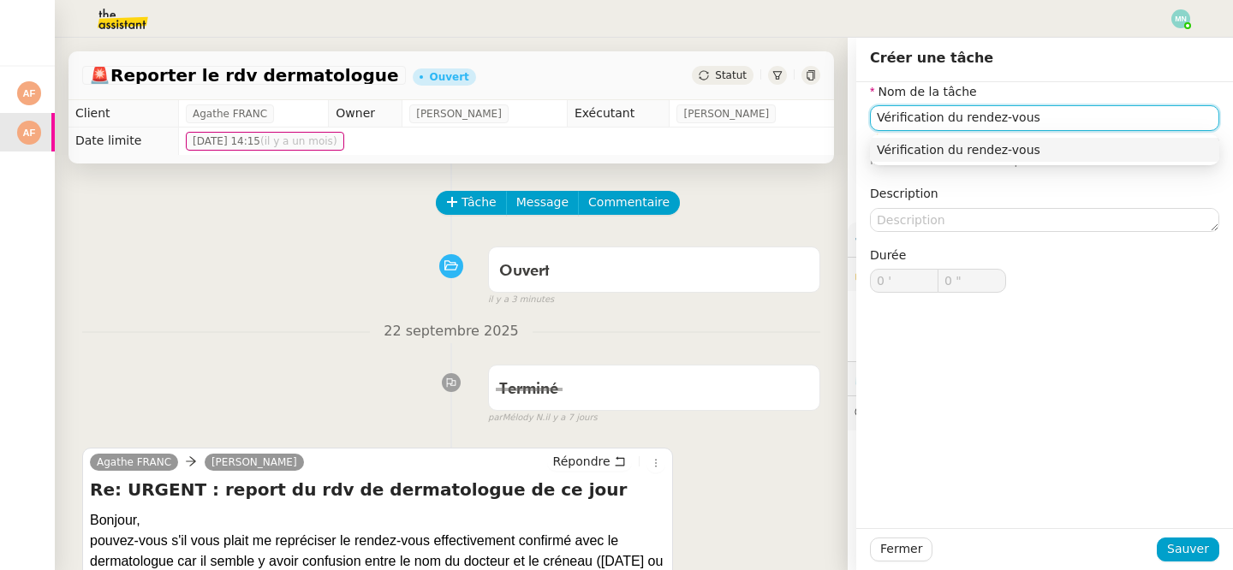
click at [950, 153] on div "Vérification du rendez-vous" at bounding box center [1045, 149] width 336 height 15
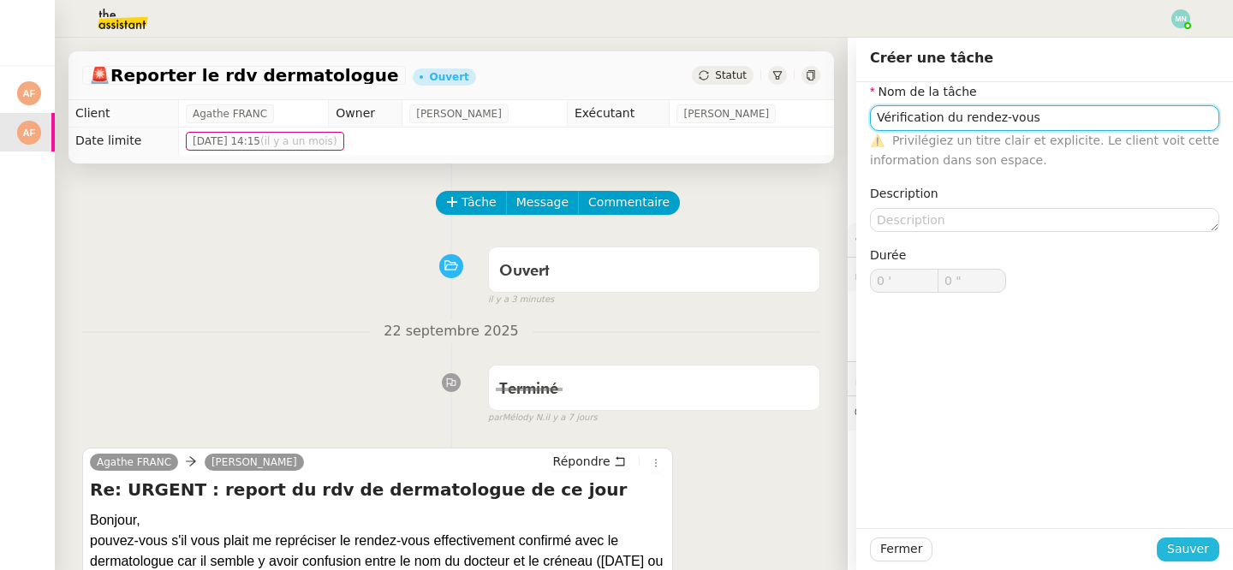
type input "Vérification du rendez-vous"
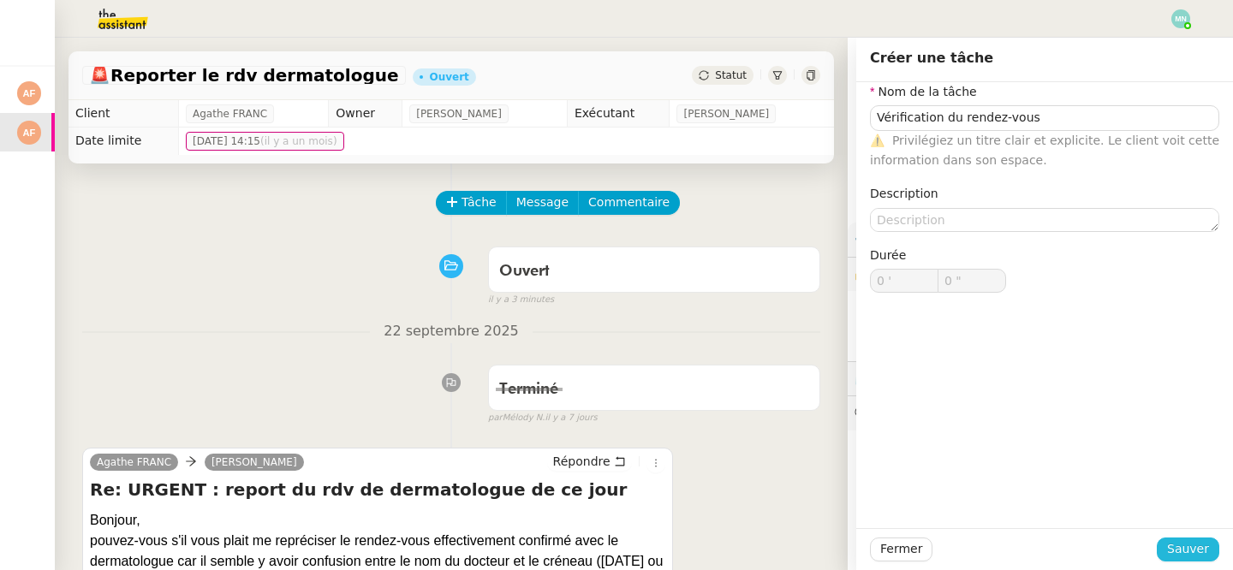
click at [1197, 543] on span "Sauver" at bounding box center [1188, 549] width 42 height 20
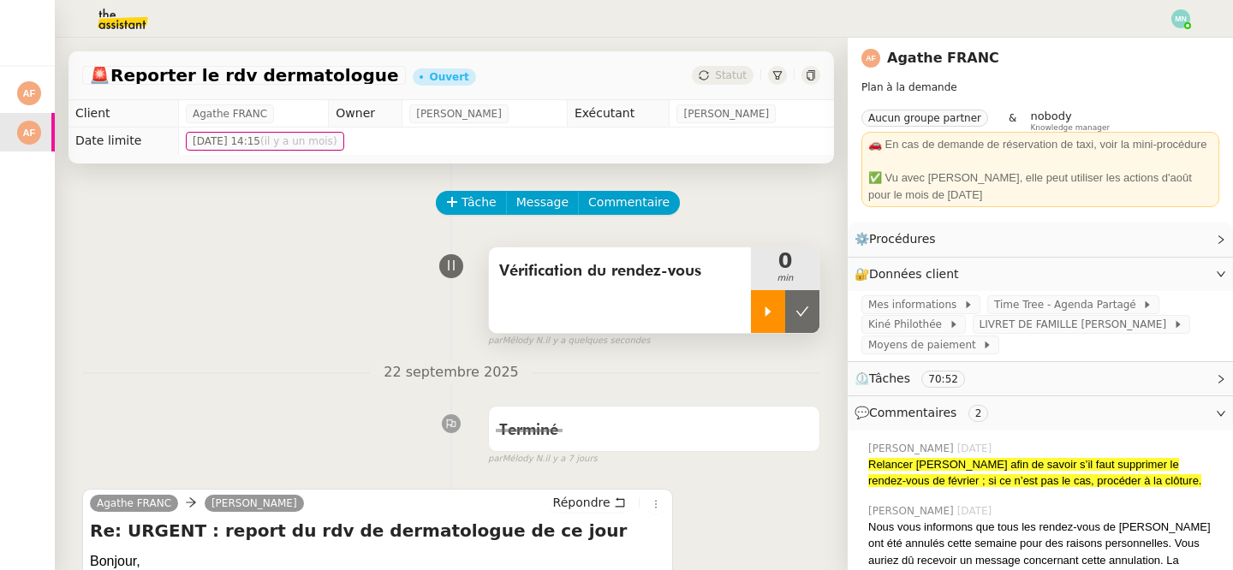
click at [763, 303] on div at bounding box center [768, 311] width 34 height 43
click at [1163, 279] on link "Modifier" at bounding box center [1174, 275] width 49 height 20
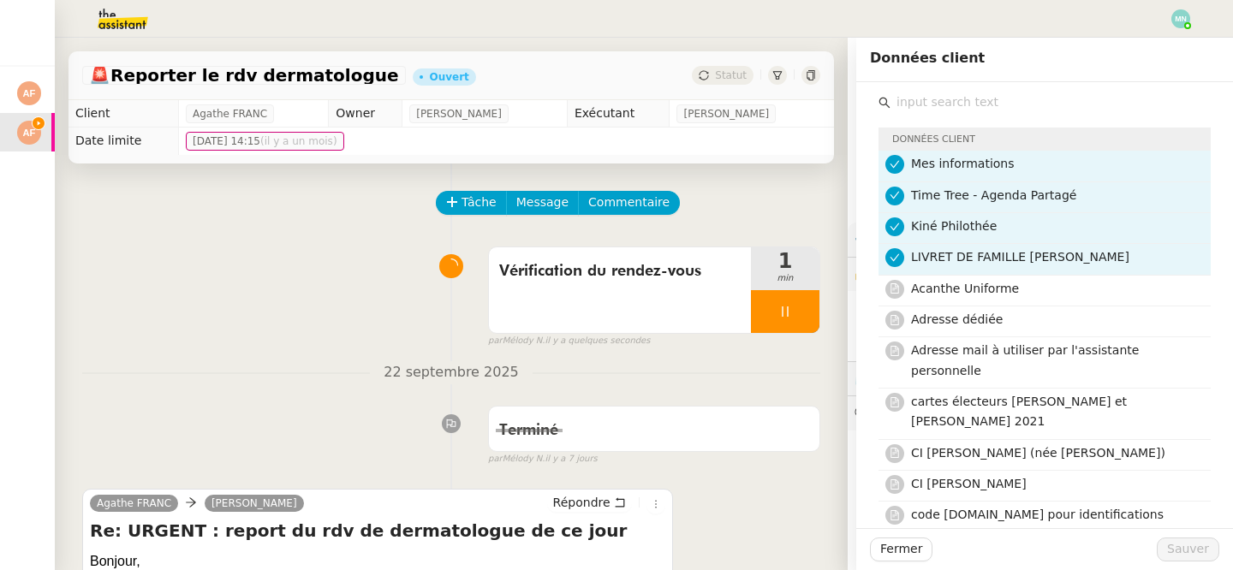
click at [956, 109] on input "text" at bounding box center [1050, 102] width 320 height 23
type input "c"
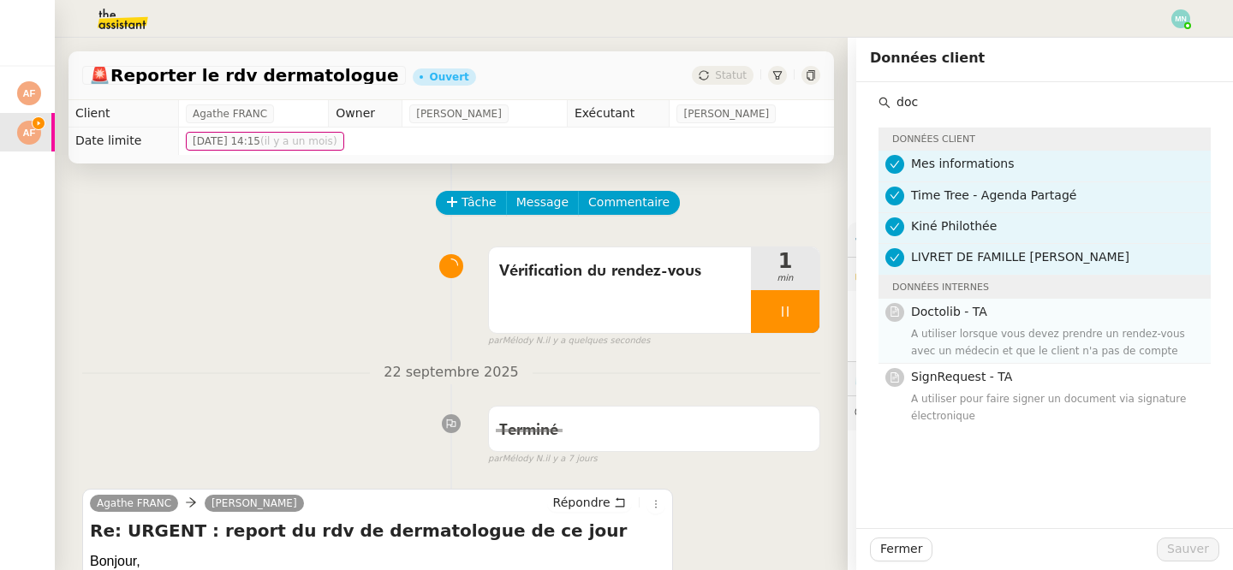
type input "doc"
click at [1002, 319] on h4 "Doctolib - TA" at bounding box center [1055, 312] width 289 height 20
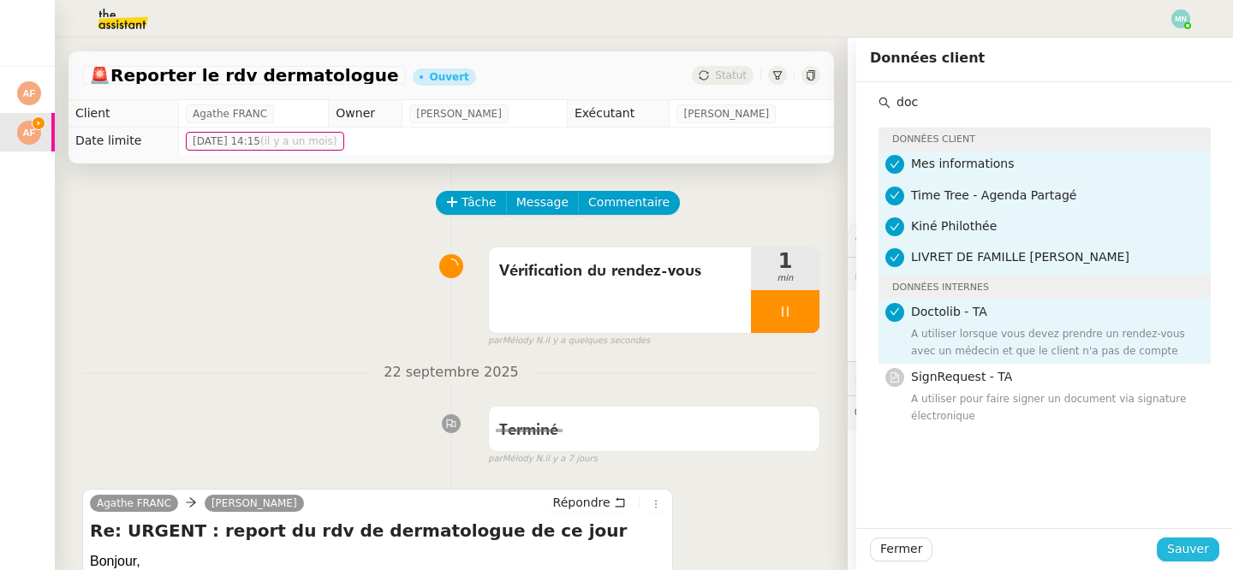
click at [1190, 552] on span "Sauver" at bounding box center [1188, 549] width 42 height 20
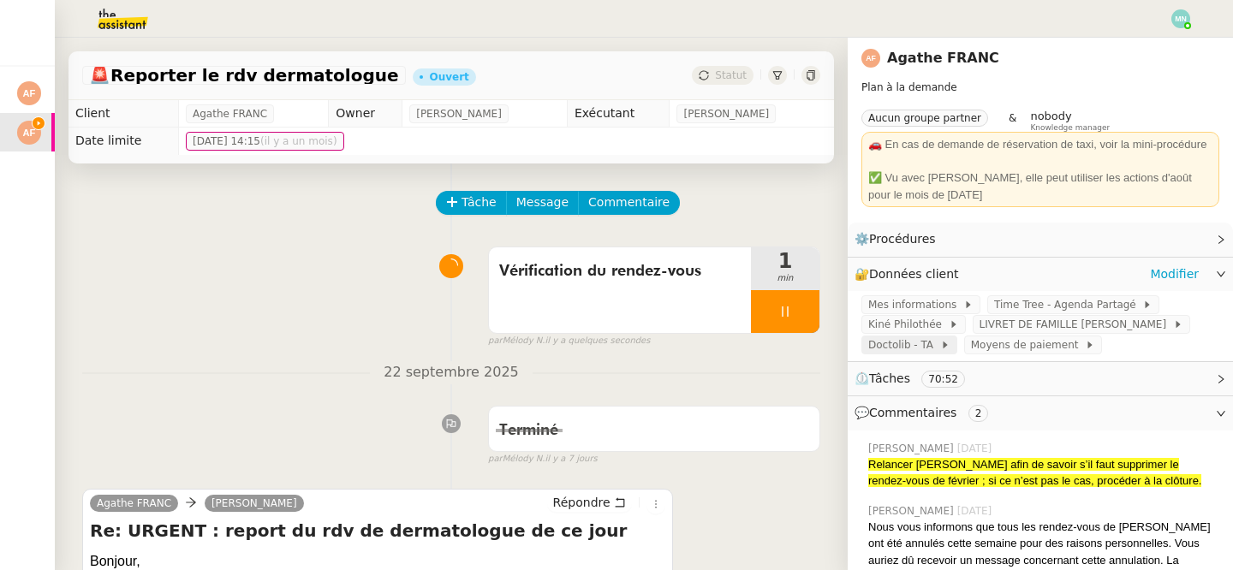
click at [933, 344] on span at bounding box center [936, 345] width 7 height 12
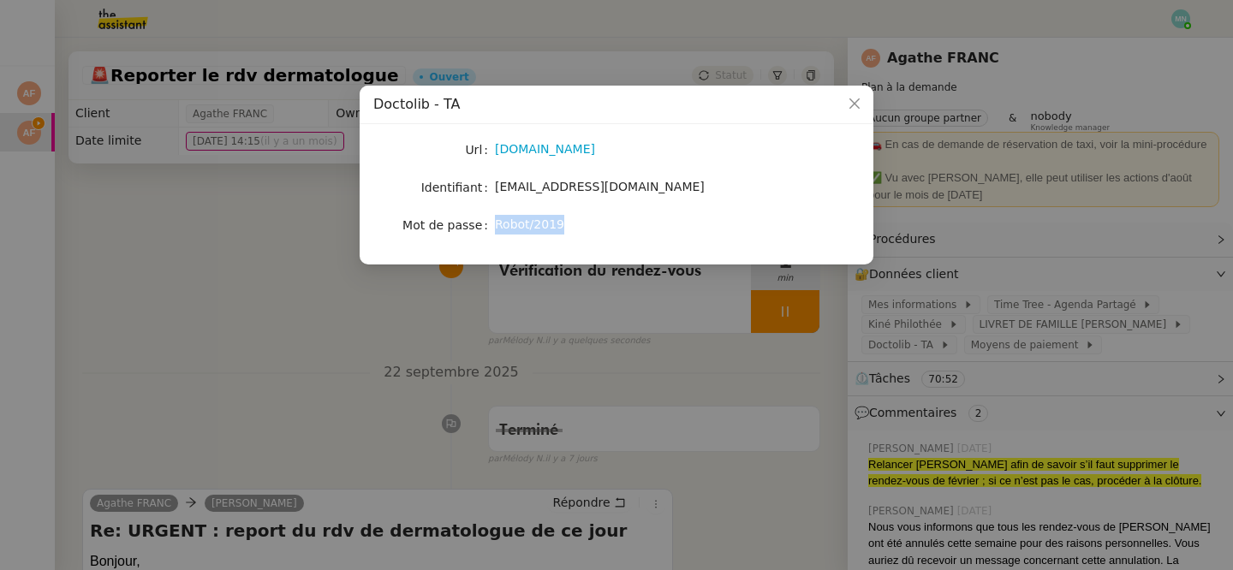
drag, startPoint x: 574, startPoint y: 226, endPoint x: 488, endPoint y: 226, distance: 85.6
click at [488, 226] on nz-form-item "Mot de passe [SECURITY_DATA]" at bounding box center [616, 225] width 486 height 24
copy nz-form-item "Robot/2019"
drag, startPoint x: 699, startPoint y: 185, endPoint x: 496, endPoint y: 185, distance: 202.9
click at [496, 185] on div "[EMAIL_ADDRESS][DOMAIN_NAME]" at bounding box center [636, 187] width 283 height 20
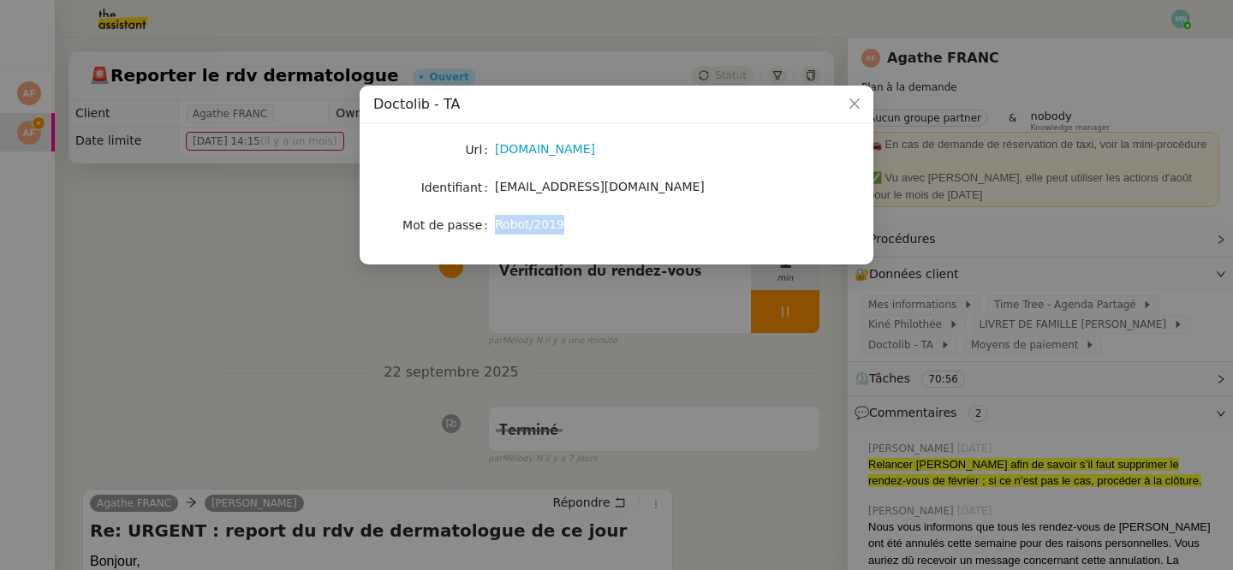
copy span "[EMAIL_ADDRESS][DOMAIN_NAME]"
click at [577, 227] on div "Robot/2019" at bounding box center [636, 225] width 283 height 20
drag, startPoint x: 572, startPoint y: 223, endPoint x: 491, endPoint y: 223, distance: 80.5
click at [491, 223] on nz-form-item "Mot de passe [SECURITY_DATA]" at bounding box center [616, 225] width 486 height 24
copy nz-form-item "Robot/2019"
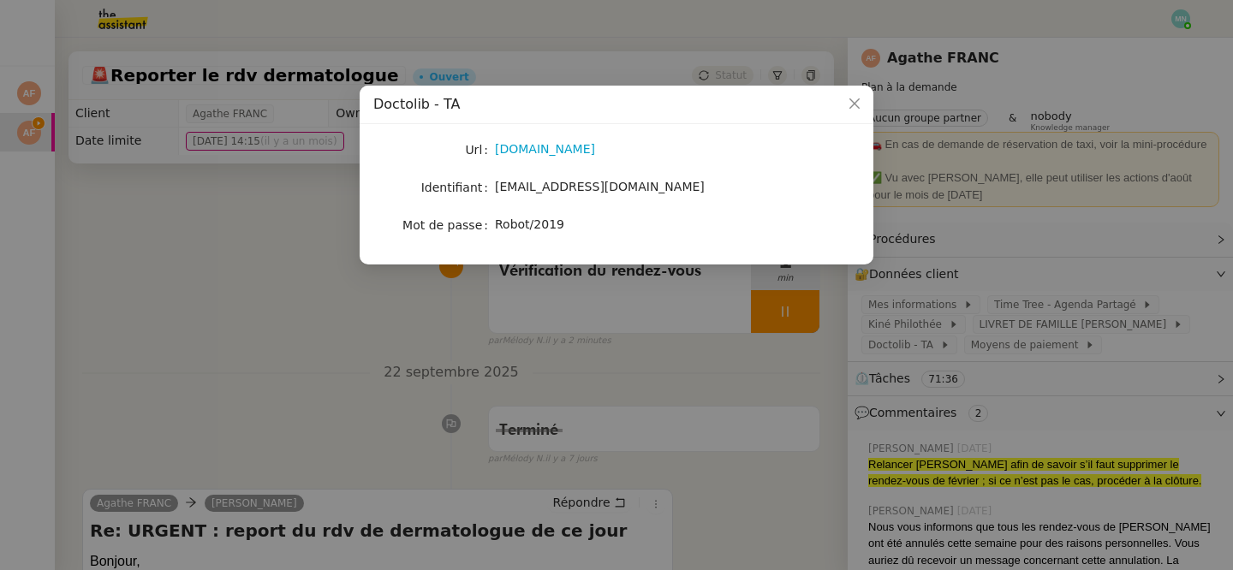
click at [436, 401] on nz-modal-container "Doctolib - TA Url [DOMAIN_NAME] Identifiant [EMAIL_ADDRESS][DOMAIN_NAME] Mot de…" at bounding box center [616, 285] width 1233 height 570
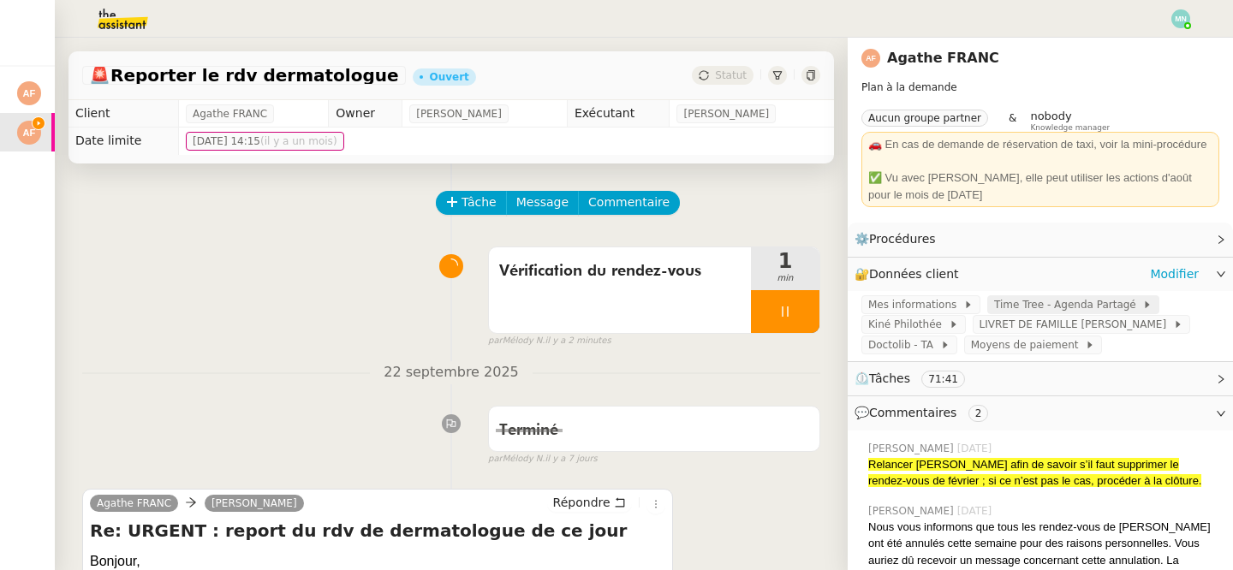
click at [1028, 309] on span "Time Tree - Agenda Partagé" at bounding box center [1068, 304] width 148 height 17
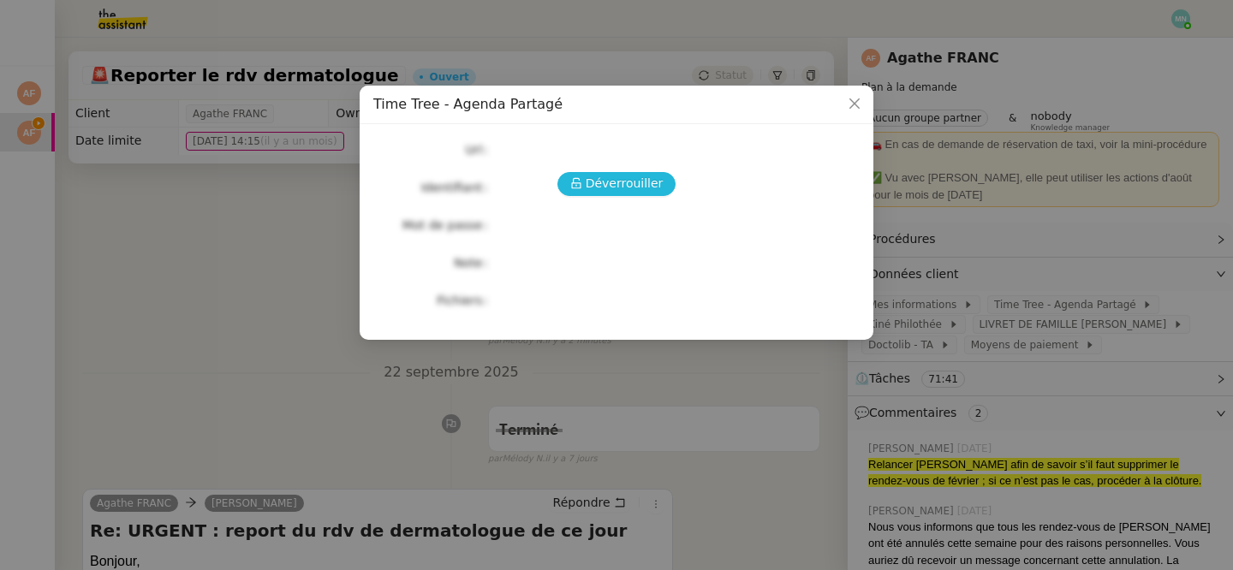
click at [648, 181] on span "Déverrouiller" at bounding box center [625, 184] width 78 height 20
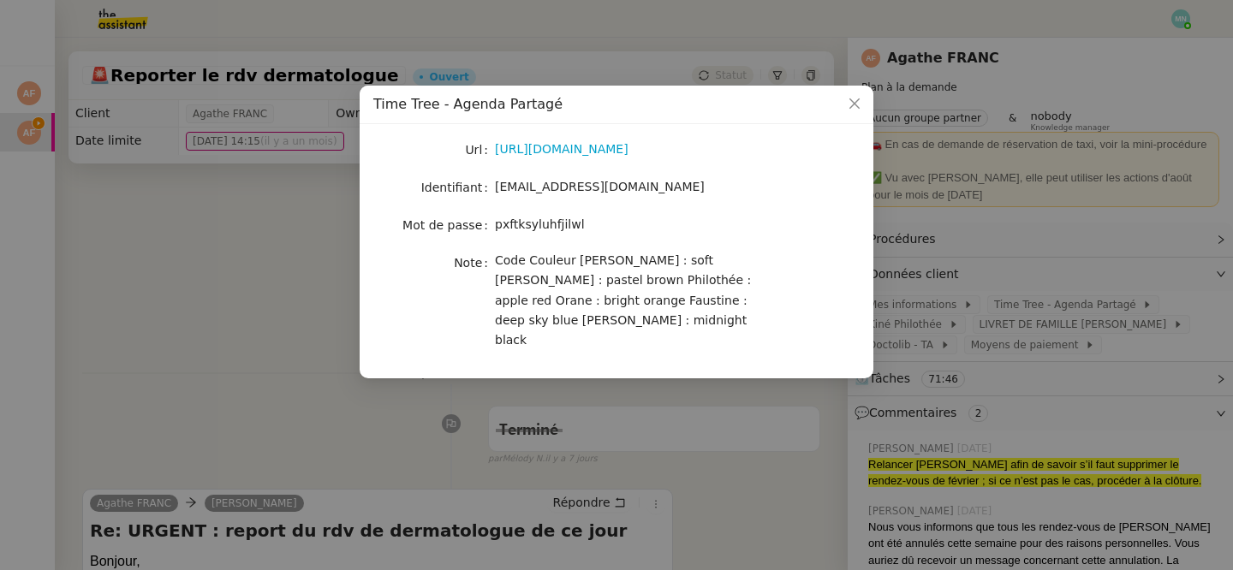
click at [581, 158] on div "[URL][DOMAIN_NAME]" at bounding box center [636, 150] width 283 height 20
click at [571, 146] on link "[URL][DOMAIN_NAME]" at bounding box center [562, 149] width 134 height 14
click at [283, 318] on nz-modal-container "Time Tree - Agenda Partagé Url [URL][DOMAIN_NAME] Identifiant [EMAIL_ADDRESS][D…" at bounding box center [616, 285] width 1233 height 570
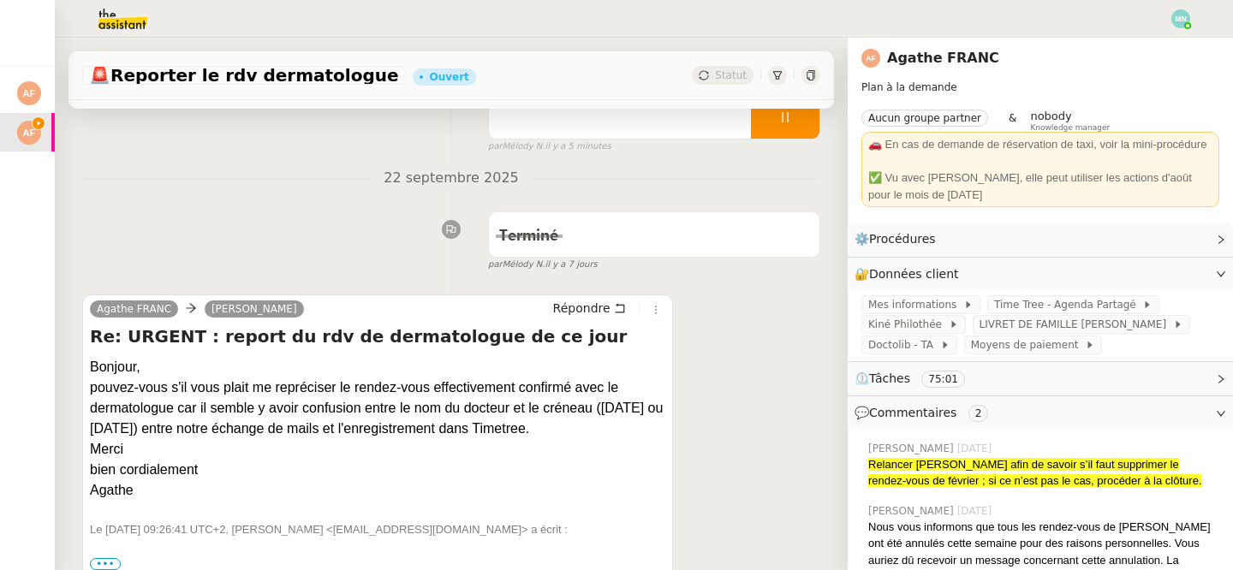
scroll to position [199, 0]
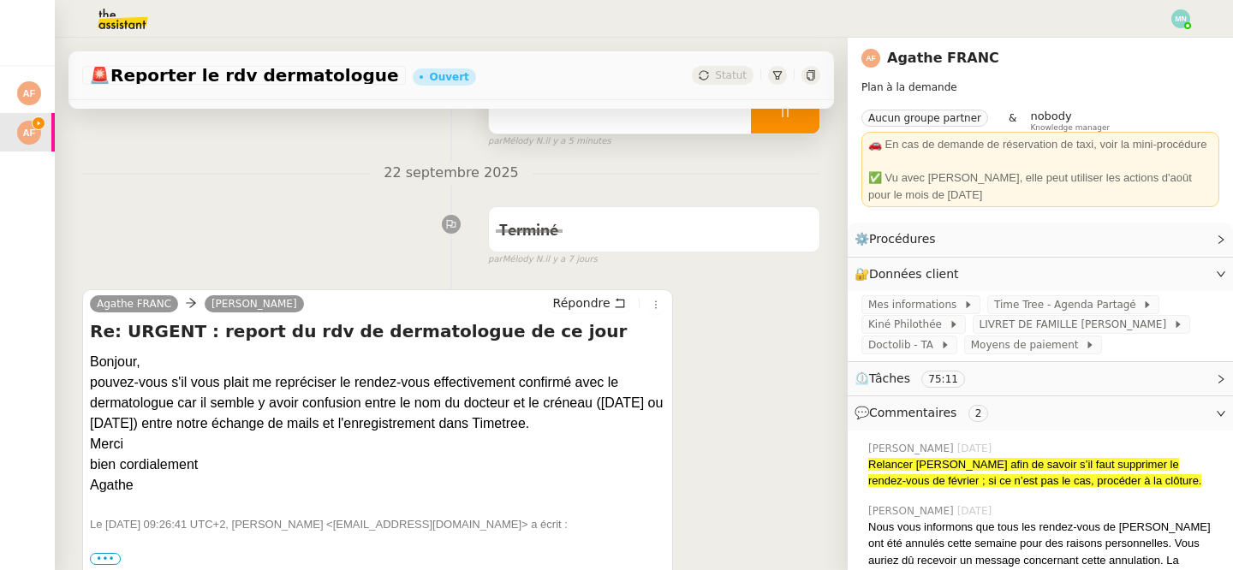
click at [770, 114] on div at bounding box center [785, 112] width 68 height 43
click at [802, 123] on button at bounding box center [802, 112] width 34 height 43
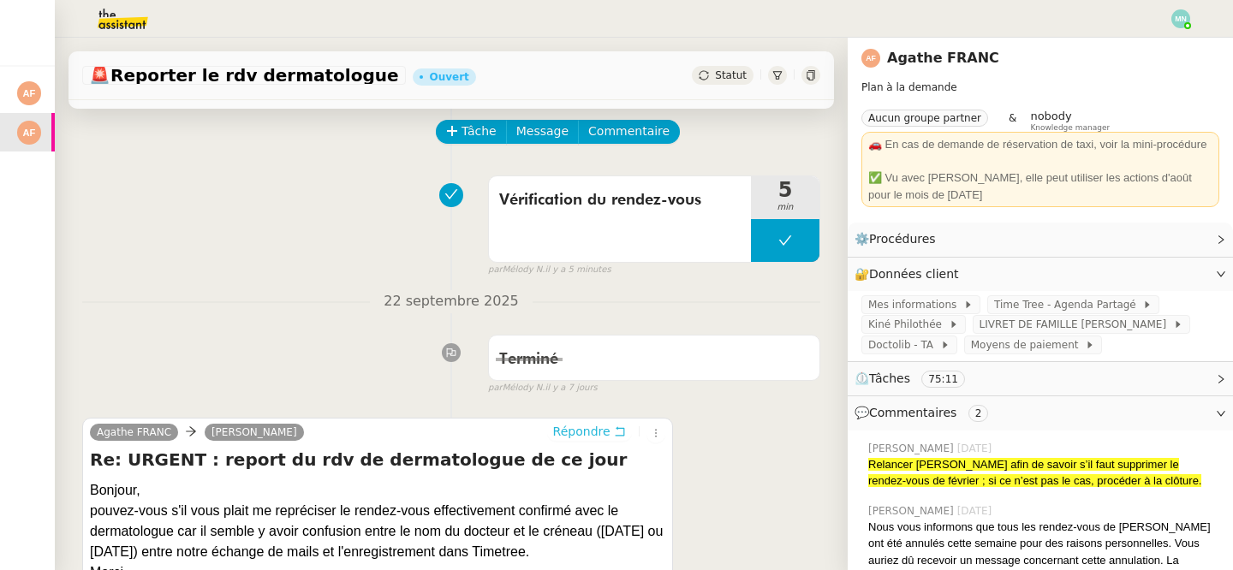
scroll to position [0, 0]
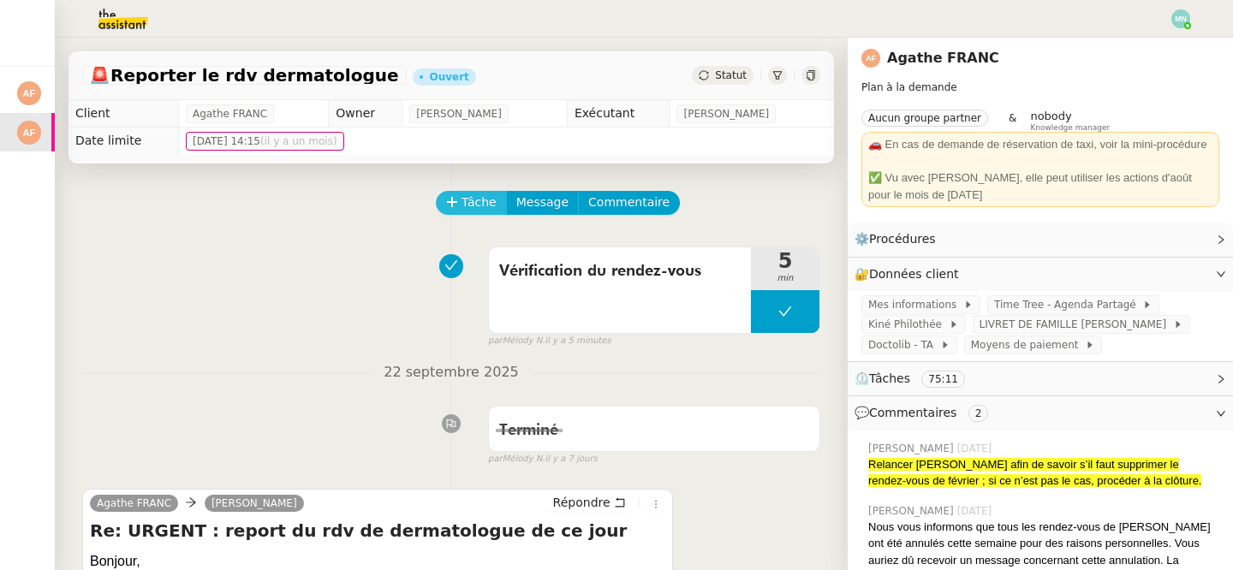
click at [487, 205] on span "Tâche" at bounding box center [478, 203] width 35 height 20
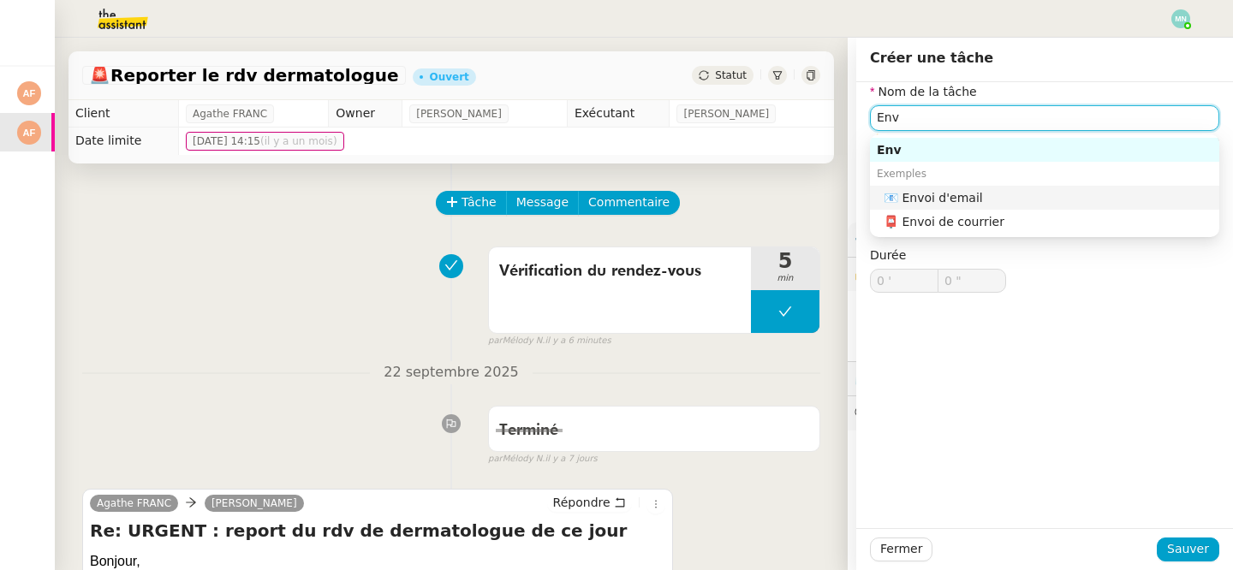
click at [1070, 203] on div "📧 Envoi d'email" at bounding box center [1047, 197] width 329 height 15
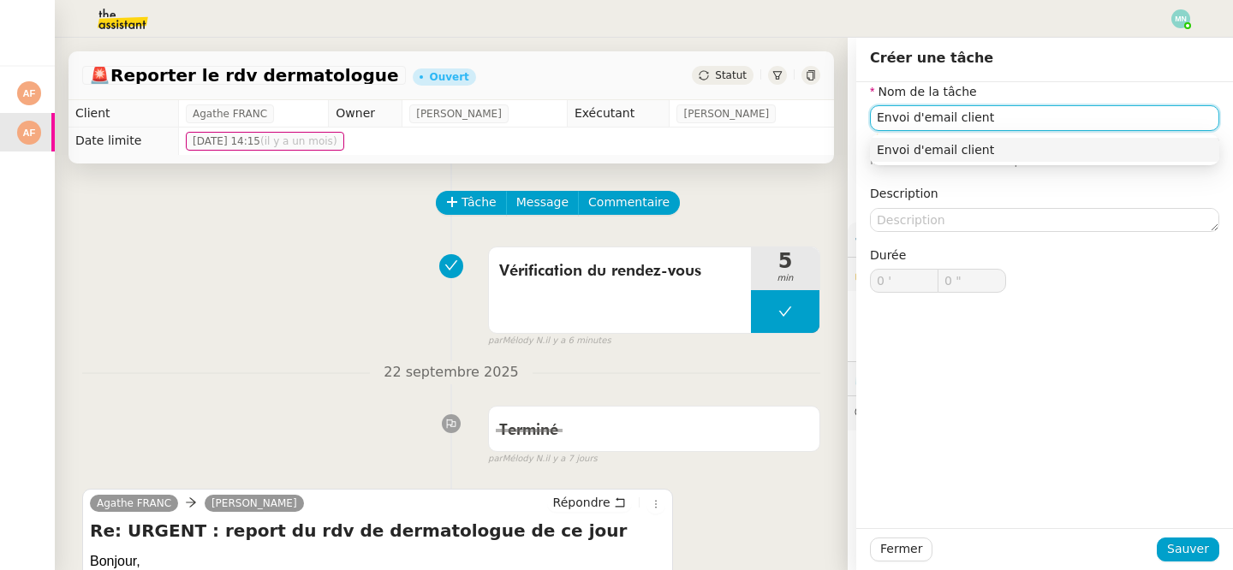
click at [1066, 160] on nz-auto-option "Envoi d'email client" at bounding box center [1044, 150] width 349 height 24
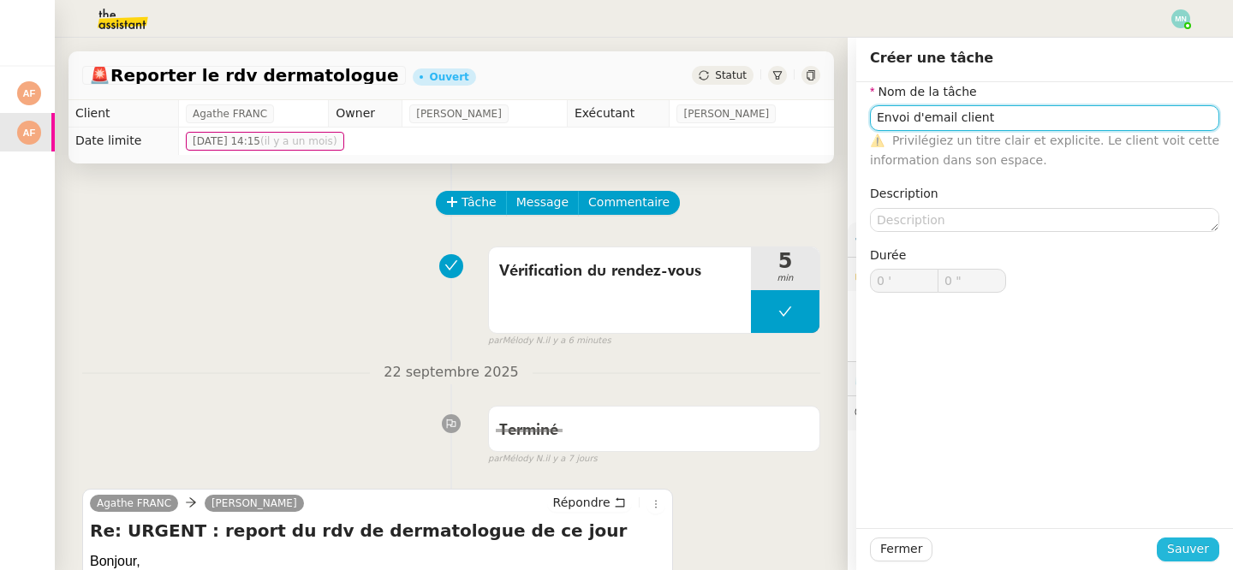
type input "Envoi d'email client"
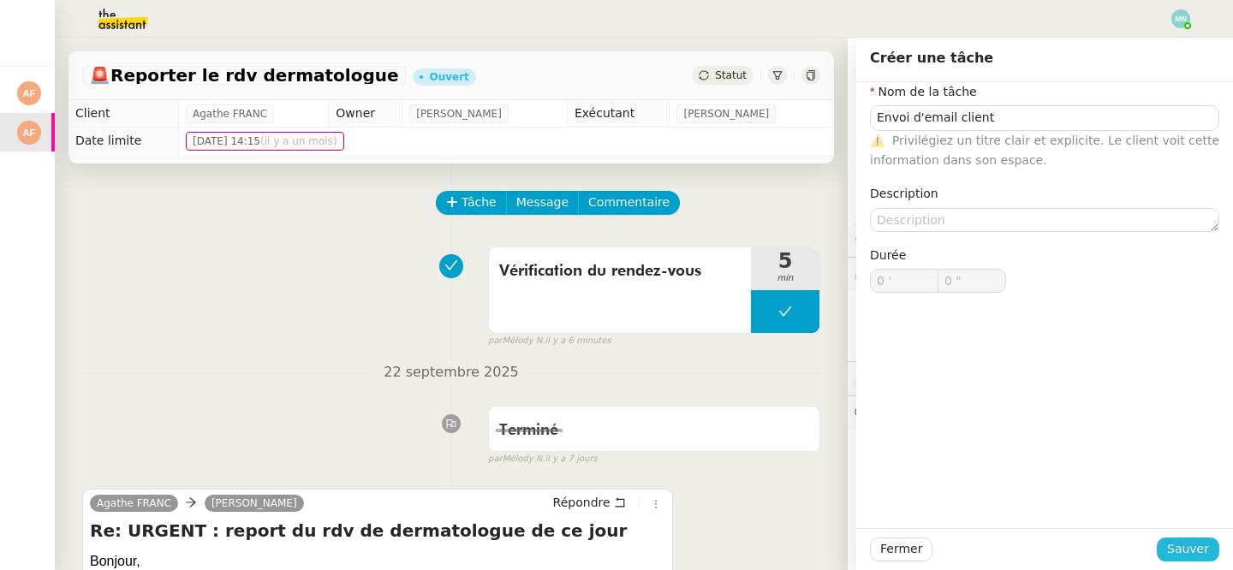
click at [1193, 555] on span "Sauver" at bounding box center [1188, 549] width 42 height 20
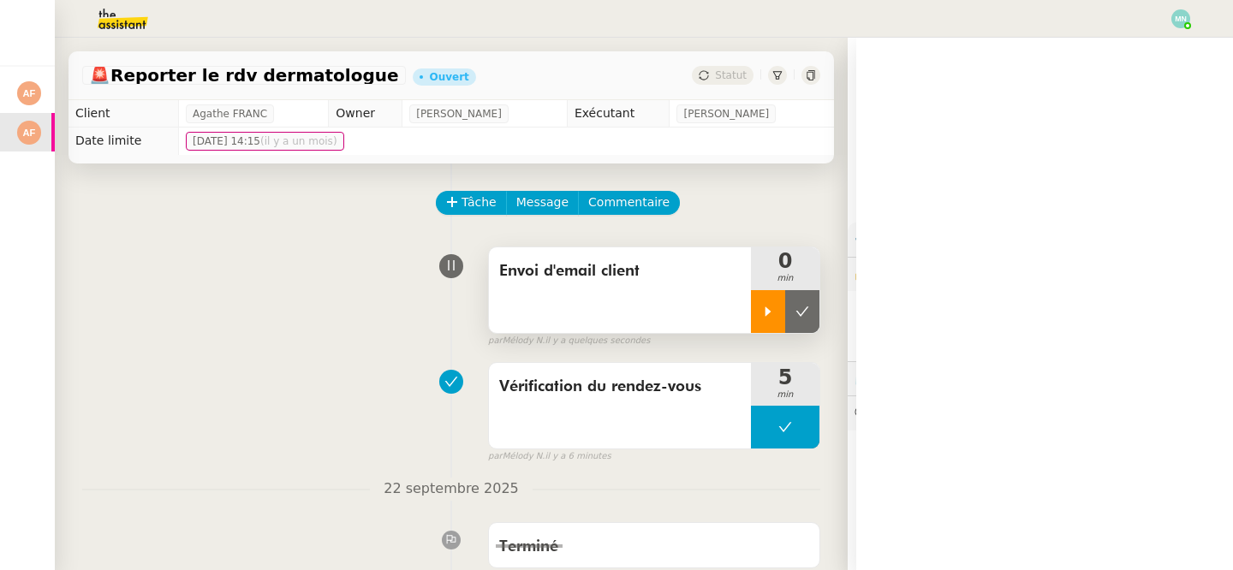
click at [764, 318] on icon at bounding box center [768, 312] width 14 height 14
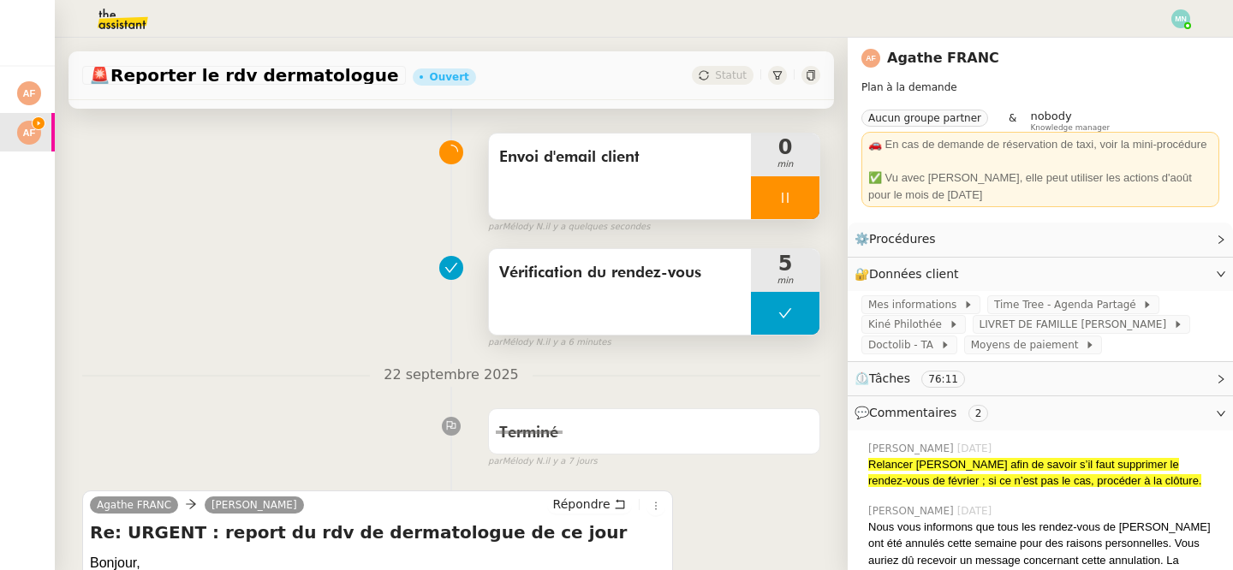
scroll to position [250, 0]
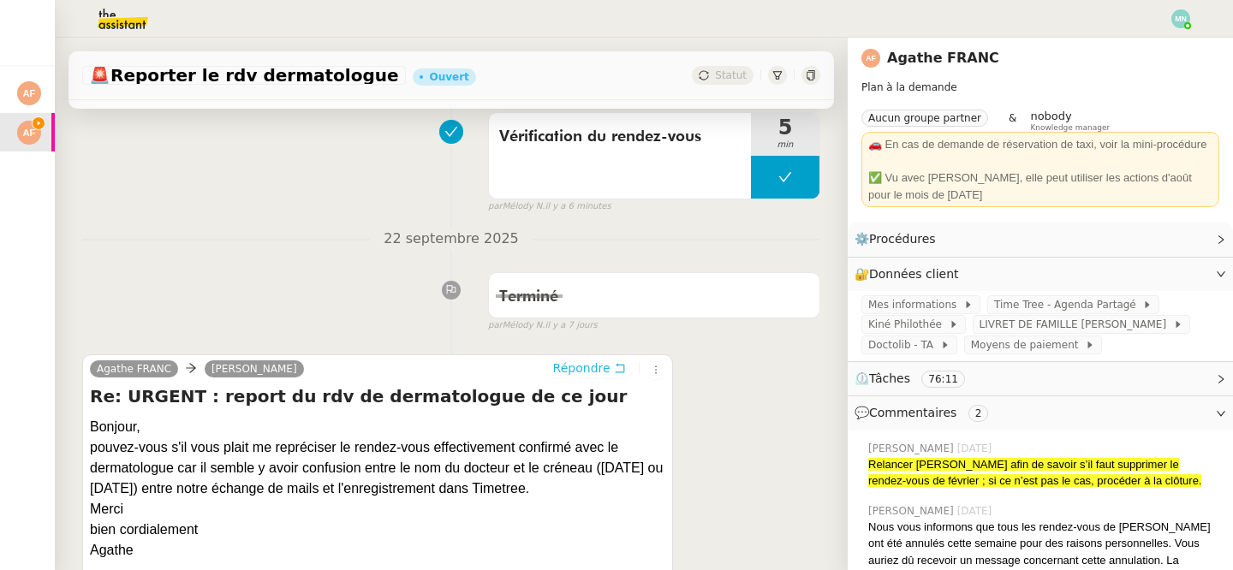
click at [604, 366] on span "Répondre" at bounding box center [581, 368] width 57 height 17
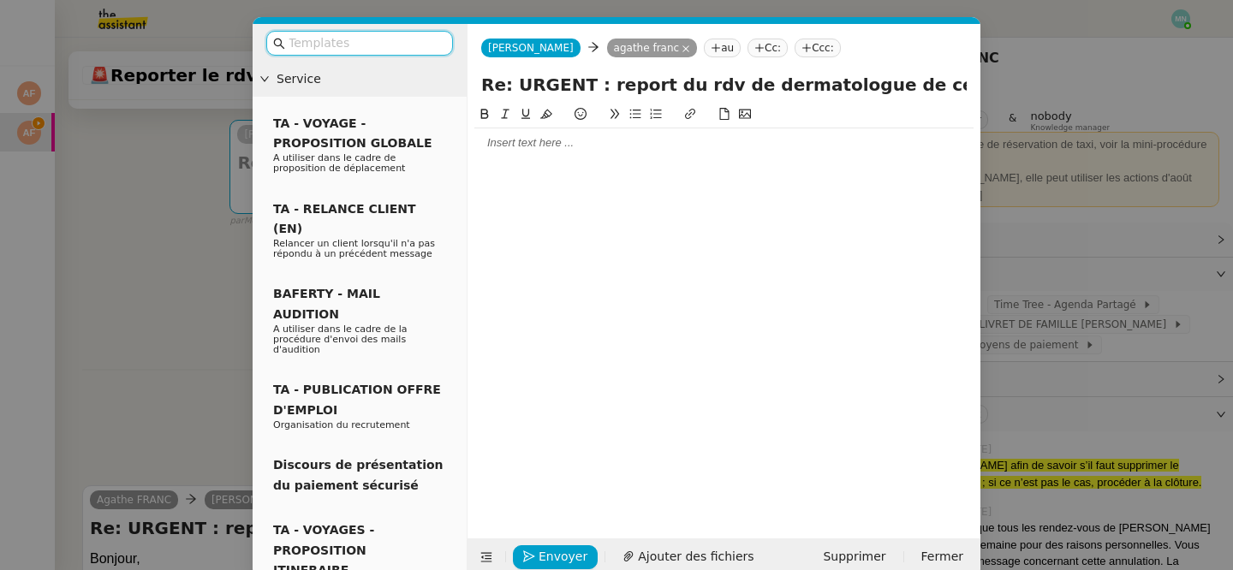
click at [524, 146] on div at bounding box center [723, 142] width 499 height 15
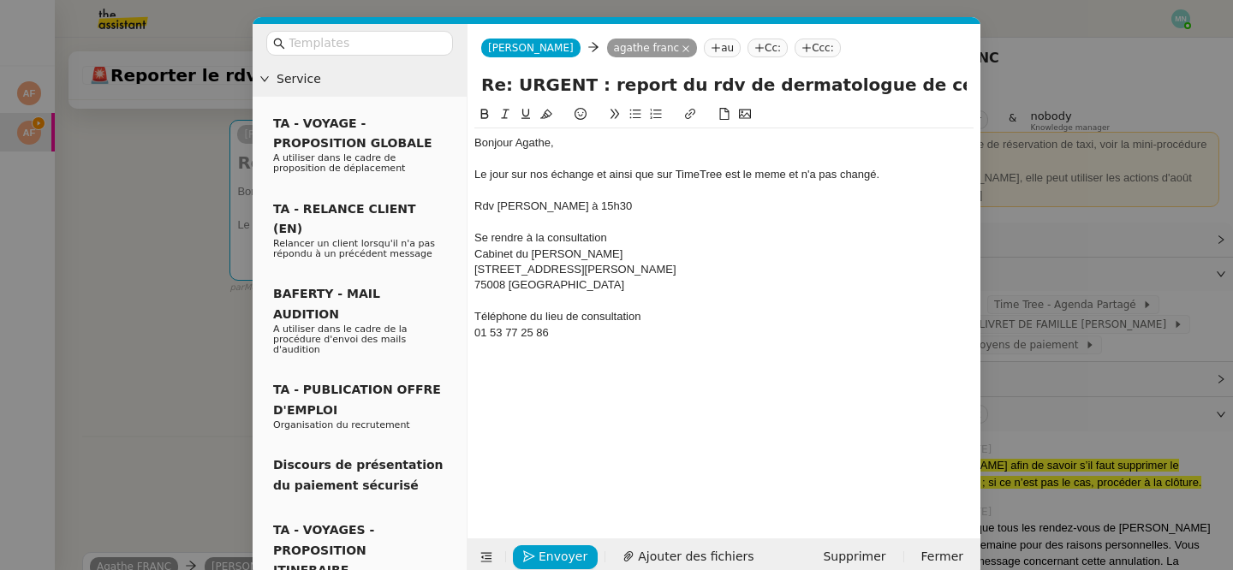
scroll to position [0, 0]
click at [472, 207] on nz-spin "Bonjour Agathe, Le jour sur nos échange et ainsi que sur TimeTree est le meme e…" at bounding box center [723, 311] width 513 height 414
click at [474, 207] on div "Rdv [PERSON_NAME] à 15h30" at bounding box center [723, 206] width 499 height 15
click at [508, 203] on div "Le Rdv [PERSON_NAME] à 15h30" at bounding box center [723, 206] width 499 height 15
click at [508, 202] on div "Le Rdv [PERSON_NAME] à 15h30" at bounding box center [723, 206] width 499 height 15
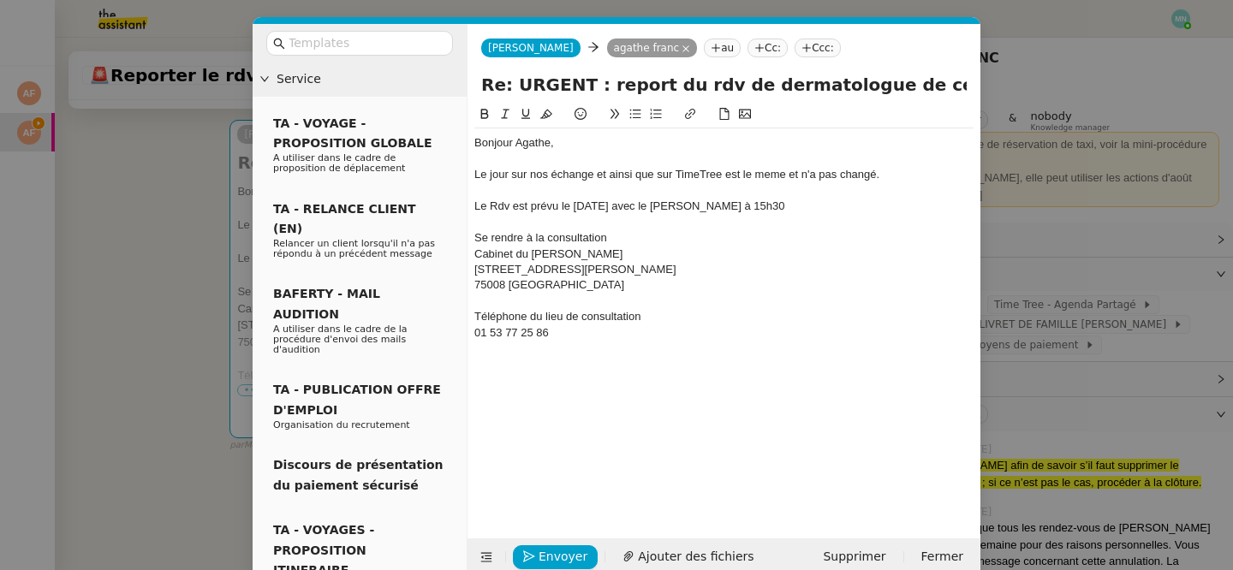
click at [572, 205] on div "Le Rdv est prévu le [DATE] avec le [PERSON_NAME] à 15h30" at bounding box center [723, 206] width 499 height 15
click at [567, 364] on div "Bonjour Agathe, Le jour sur nos échange et ainsi que sur TimeTree est le meme e…" at bounding box center [723, 307] width 499 height 407
click at [557, 327] on div "01 53 77 25 86" at bounding box center [723, 332] width 499 height 15
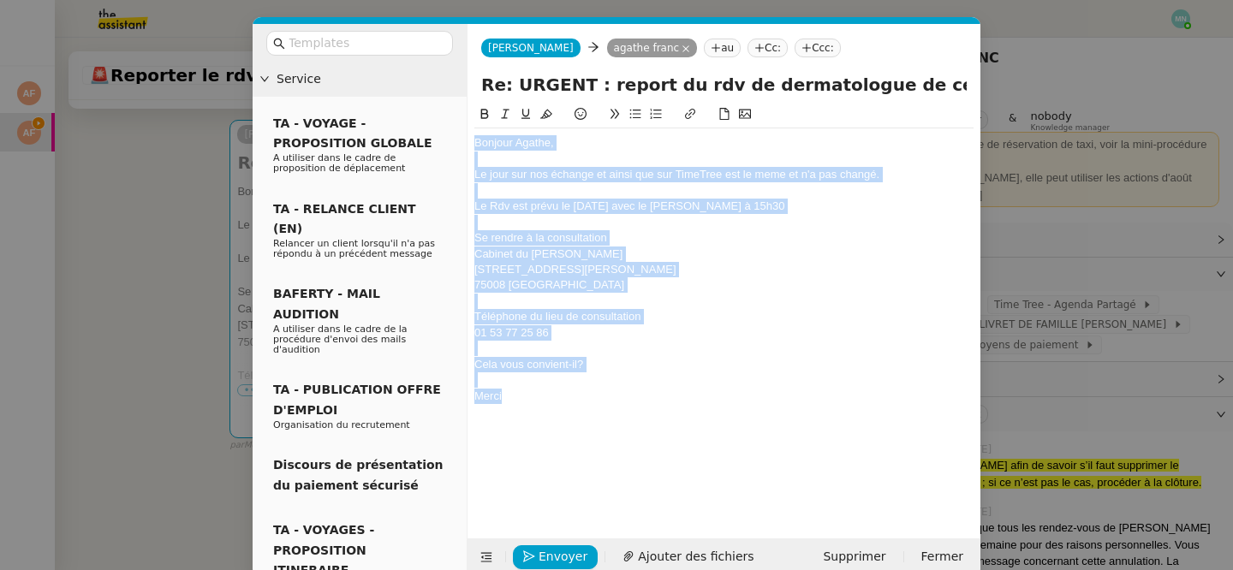
drag, startPoint x: 525, startPoint y: 400, endPoint x: 455, endPoint y: 52, distance: 354.4
click at [455, 52] on nz-layout "Service TA - VOYAGE - PROPOSITION GLOBALE A utiliser dans le cadre de propositi…" at bounding box center [617, 300] width 728 height 552
copy div "Bonjour Agathe, Le jour sur nos échange et ainsi que sur TimeTree est le meme e…"
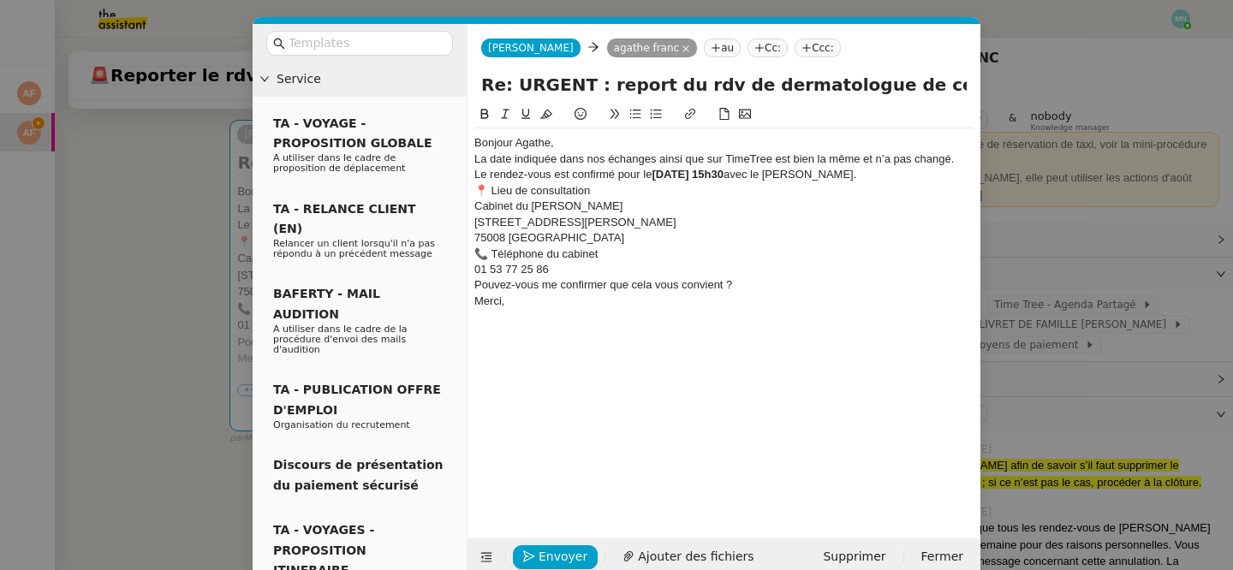
click at [528, 306] on div "Merci," at bounding box center [723, 301] width 499 height 15
click at [584, 142] on div "Bonjour Agathe," at bounding box center [723, 142] width 499 height 15
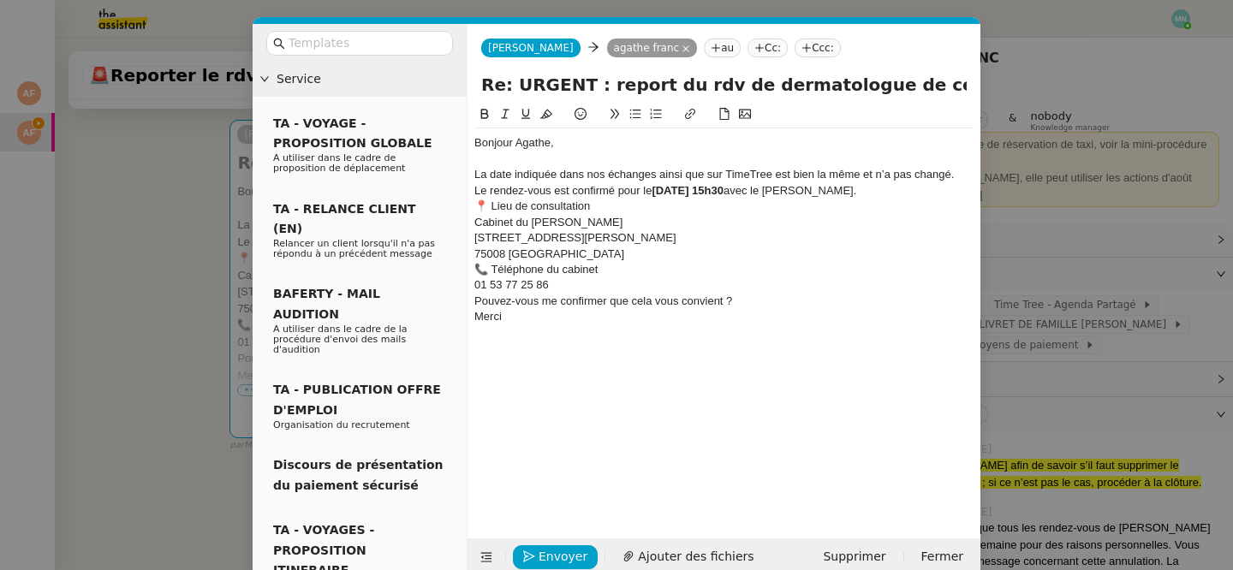
click at [965, 193] on div "Le rendez-vous est confirmé pour le [DATE] 15h30 avec le [PERSON_NAME]." at bounding box center [723, 190] width 499 height 15
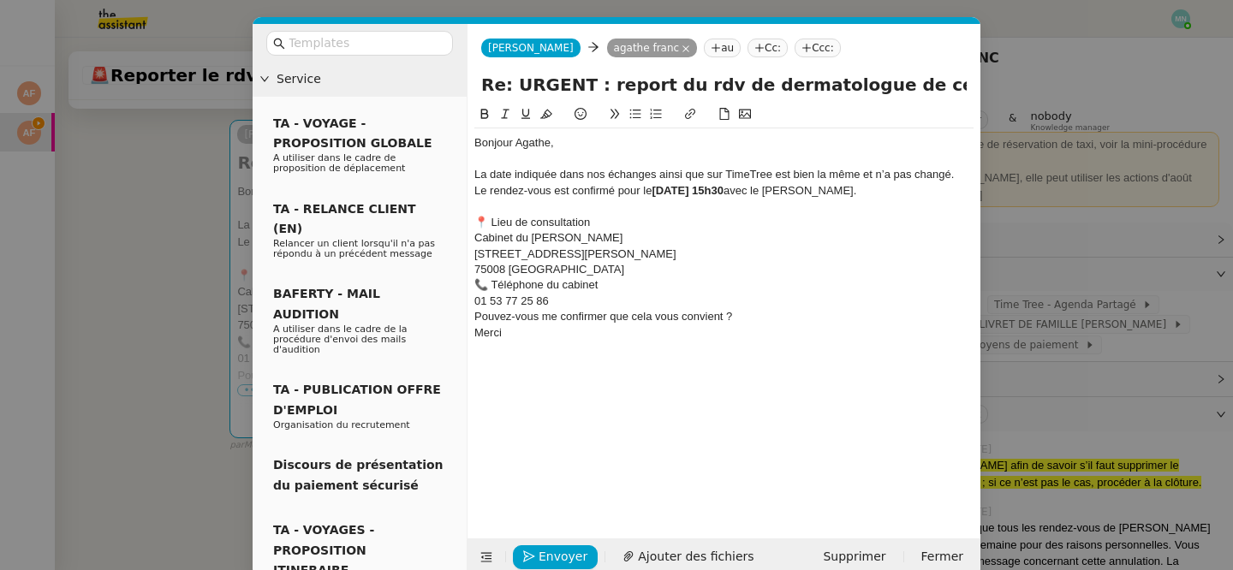
click at [577, 269] on div "75008 [GEOGRAPHIC_DATA]" at bounding box center [723, 269] width 499 height 15
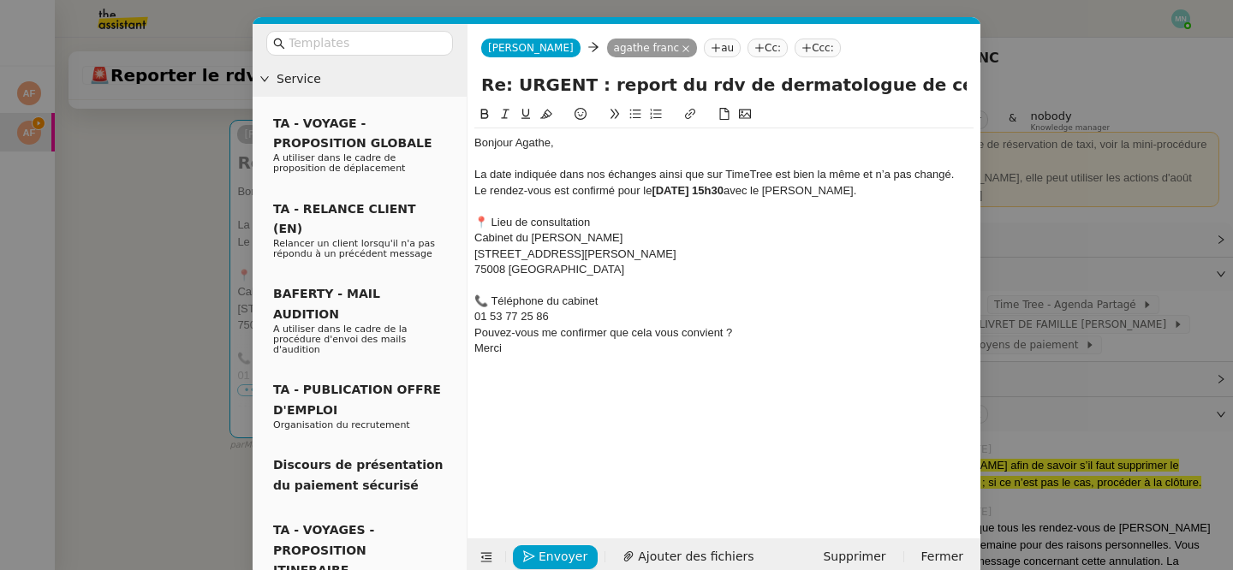
click at [485, 301] on div "📞 Téléphone du cabinet" at bounding box center [723, 301] width 499 height 15
drag, startPoint x: 591, startPoint y: 301, endPoint x: 454, endPoint y: 301, distance: 137.0
click at [454, 301] on nz-layout "Service TA - VOYAGE - PROPOSITION GLOBALE A utiliser dans le cadre de propositi…" at bounding box center [617, 300] width 728 height 552
click at [481, 110] on icon at bounding box center [485, 114] width 8 height 10
click at [487, 222] on div "📍 Lieu de consultation" at bounding box center [723, 222] width 499 height 15
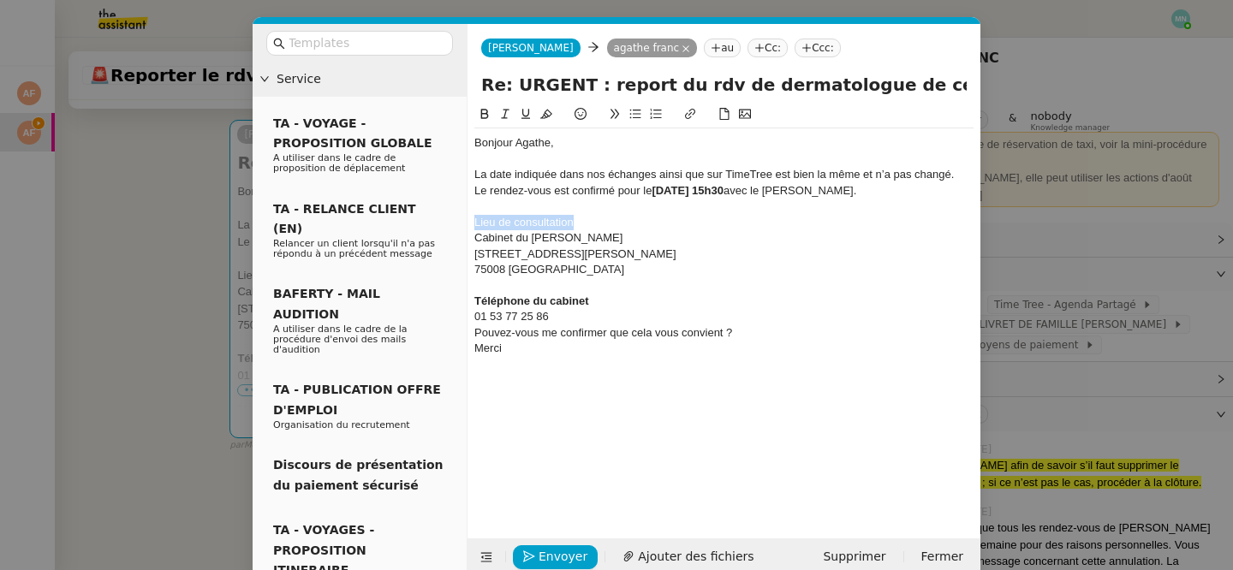
drag, startPoint x: 586, startPoint y: 222, endPoint x: 467, endPoint y: 219, distance: 118.2
click at [467, 219] on nz-spin "Bonjour Agathe, La date indiquée dans nos échanges ainsi que sur TimeTree est b…" at bounding box center [723, 311] width 513 height 414
click at [484, 108] on icon at bounding box center [485, 114] width 12 height 12
click at [612, 323] on div "01 53 77 25 86" at bounding box center [723, 316] width 499 height 15
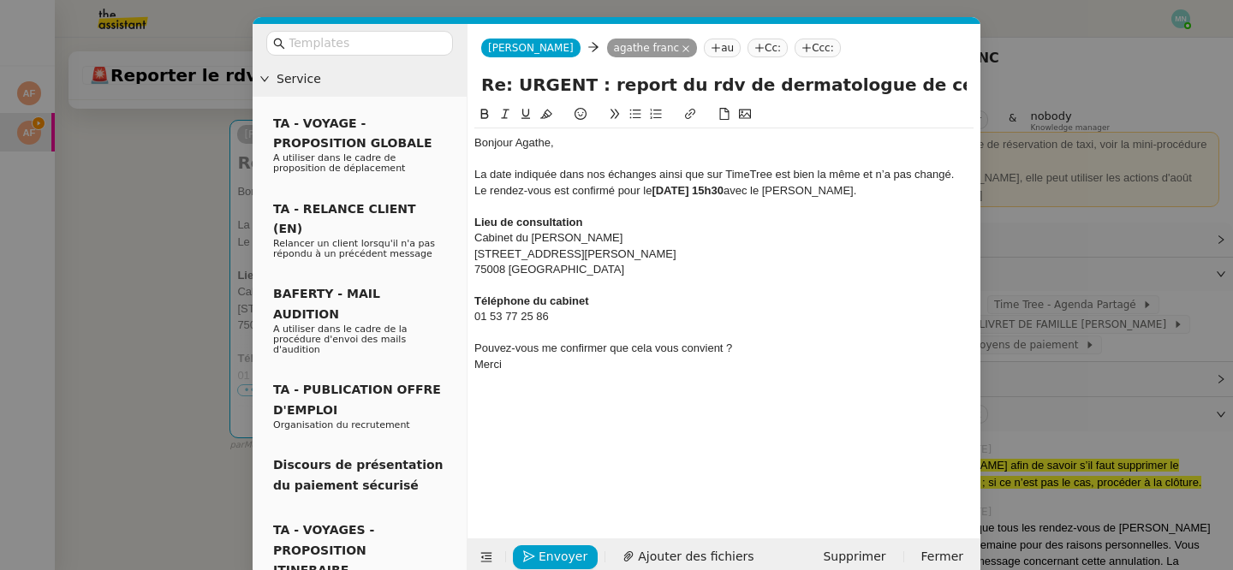
click at [740, 357] on div "Merci" at bounding box center [723, 364] width 499 height 15
click at [749, 343] on div "Pouvez-vous me confirmer que cela vous convient ?" at bounding box center [723, 348] width 499 height 15
drag, startPoint x: 753, startPoint y: 346, endPoint x: 467, endPoint y: 344, distance: 285.9
click at [467, 344] on nz-spin "Bonjour Agathe, La date indiquée dans nos échanges ainsi que sur TimeTree est b…" at bounding box center [723, 311] width 513 height 414
click at [633, 115] on icon at bounding box center [635, 114] width 12 height 12
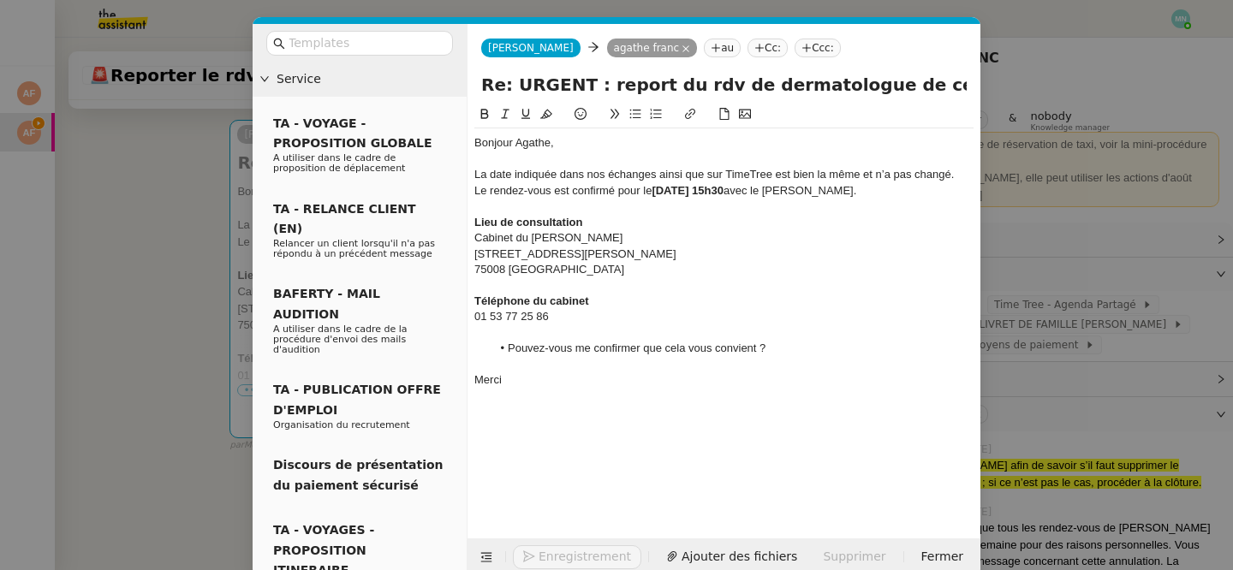
click at [728, 235] on div "Cabinet du [PERSON_NAME]" at bounding box center [723, 237] width 499 height 15
click at [955, 172] on div "La date indiquée dans nos échanges ainsi que sur TimeTree est bien la même et n…" at bounding box center [723, 174] width 499 height 15
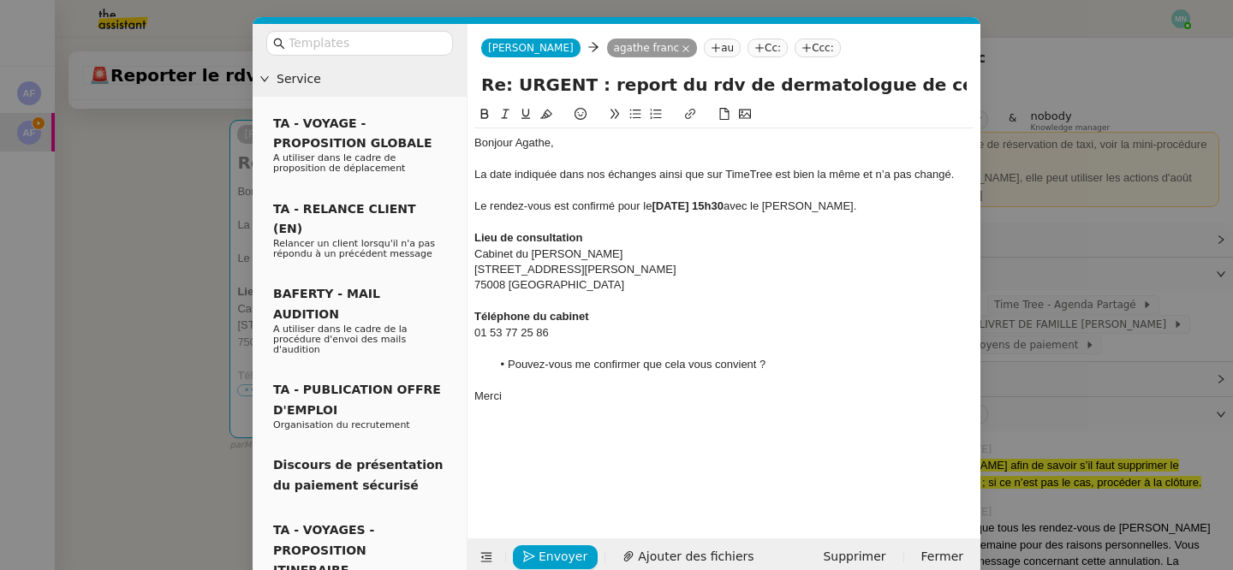
drag, startPoint x: 966, startPoint y: 206, endPoint x: 478, endPoint y: 191, distance: 489.0
click at [478, 191] on div "Bonjour Agathe, La date indiquée dans nos échanges ainsi que sur TimeTree est b…" at bounding box center [723, 285] width 499 height 314
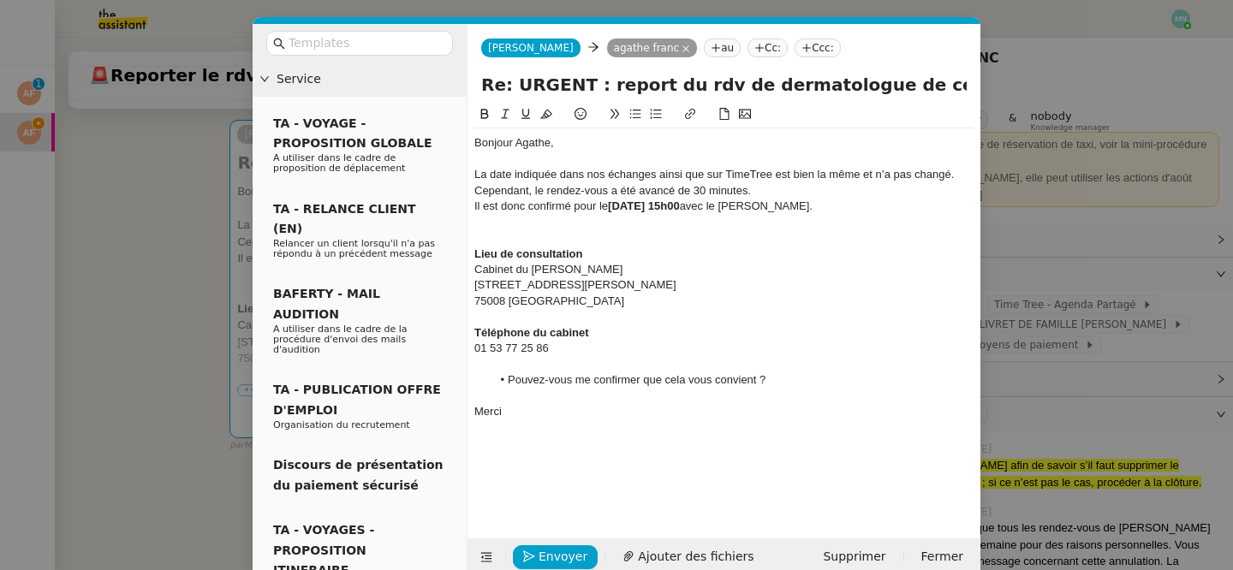
click at [771, 187] on div "Cependant, le rendez-vous a été avancé de 30 minutes." at bounding box center [723, 190] width 499 height 15
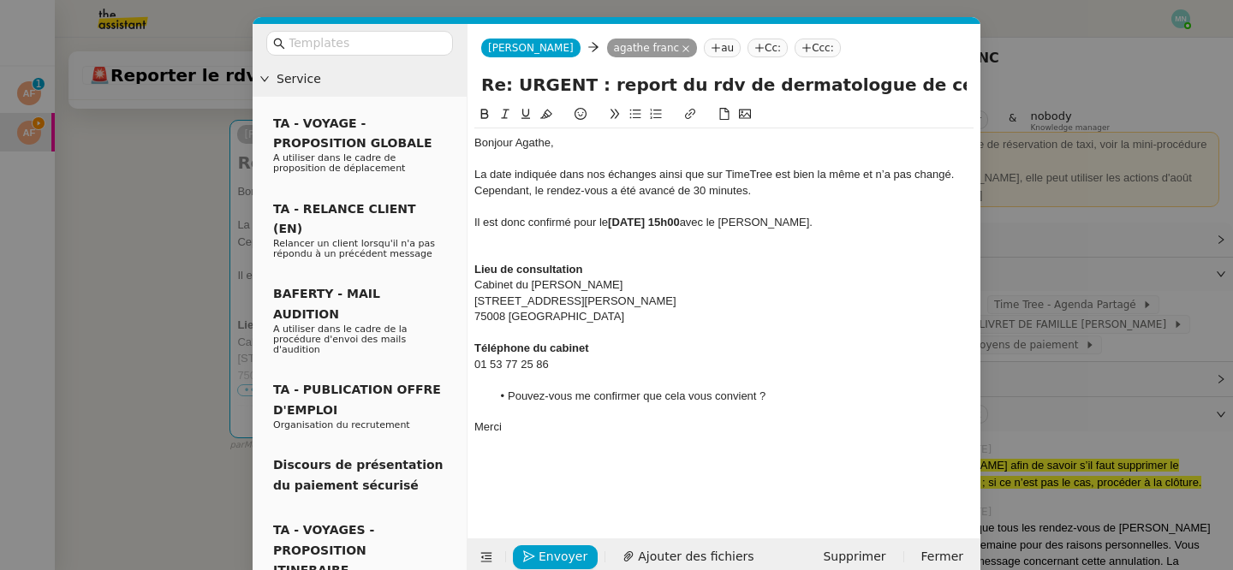
click at [519, 247] on div at bounding box center [723, 254] width 499 height 15
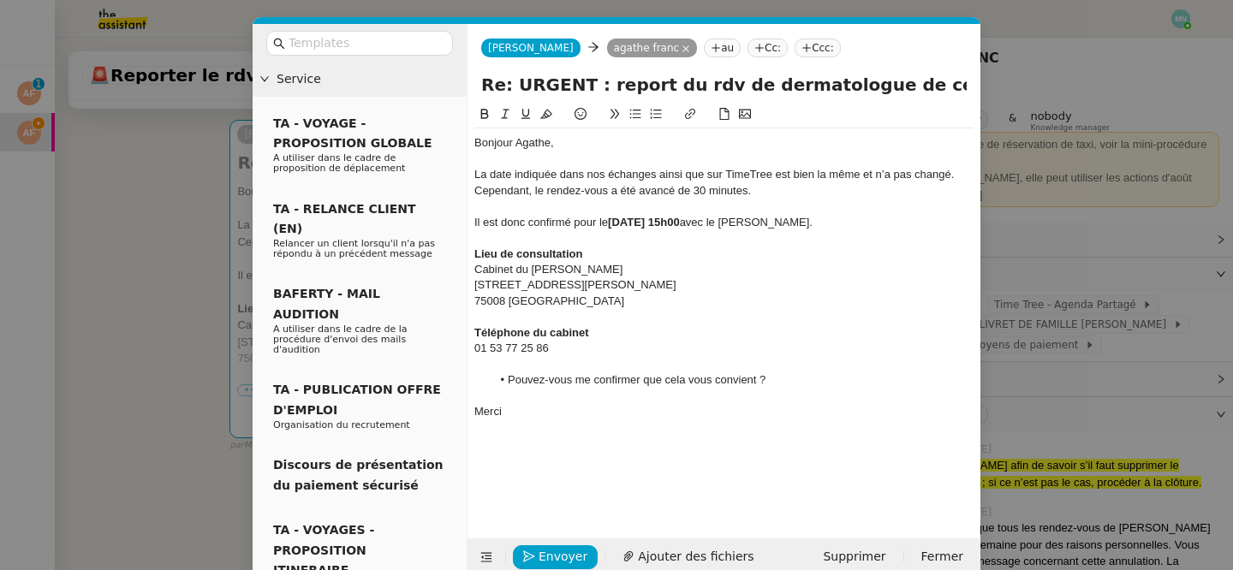
click at [823, 263] on div "Cabinet du [PERSON_NAME]" at bounding box center [723, 269] width 499 height 15
click at [680, 218] on strong "[DATE] 15h00" at bounding box center [644, 222] width 72 height 13
click at [836, 248] on div "Lieu de consultation" at bounding box center [723, 254] width 499 height 15
click at [830, 311] on div at bounding box center [723, 316] width 499 height 15
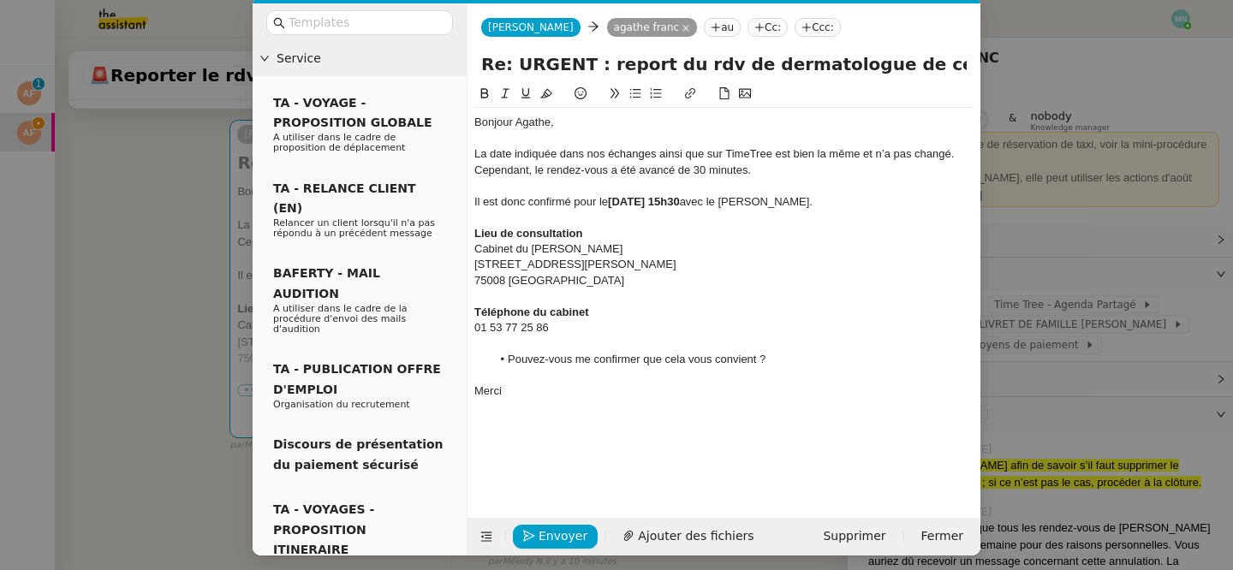
scroll to position [27, 0]
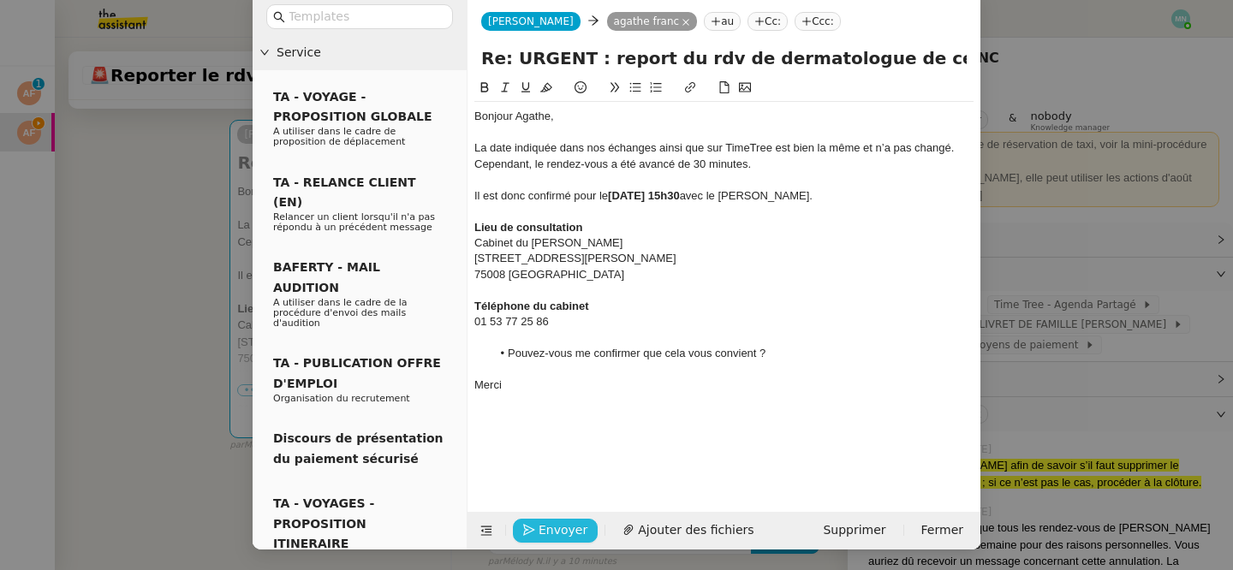
click at [562, 529] on span "Envoyer" at bounding box center [562, 530] width 49 height 20
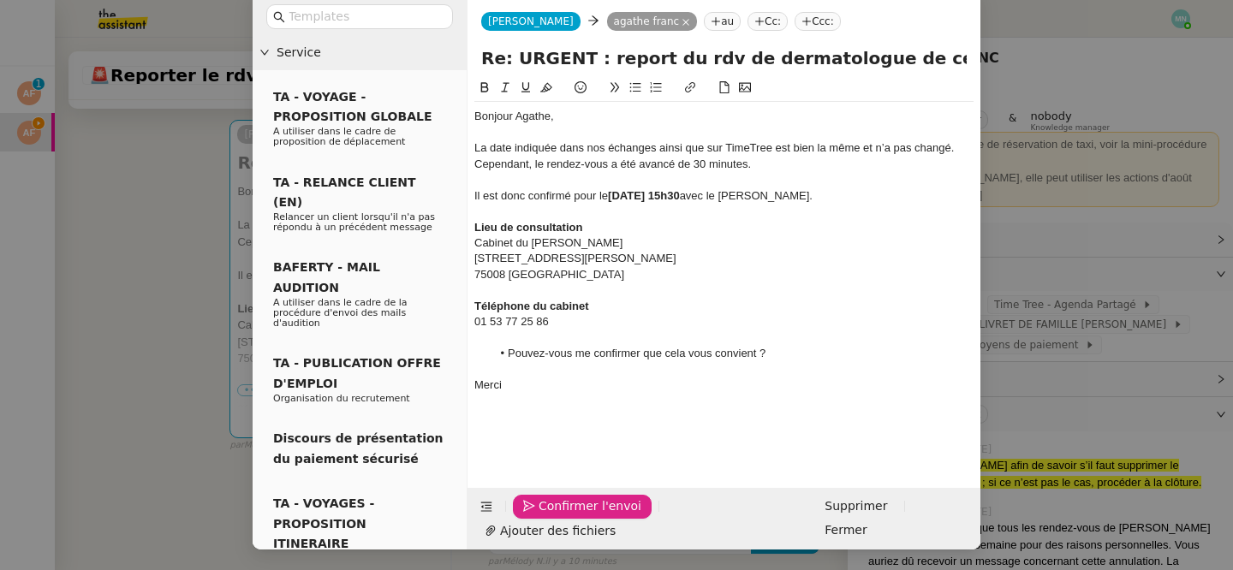
click at [562, 516] on span "Confirmer l'envoi" at bounding box center [589, 507] width 103 height 20
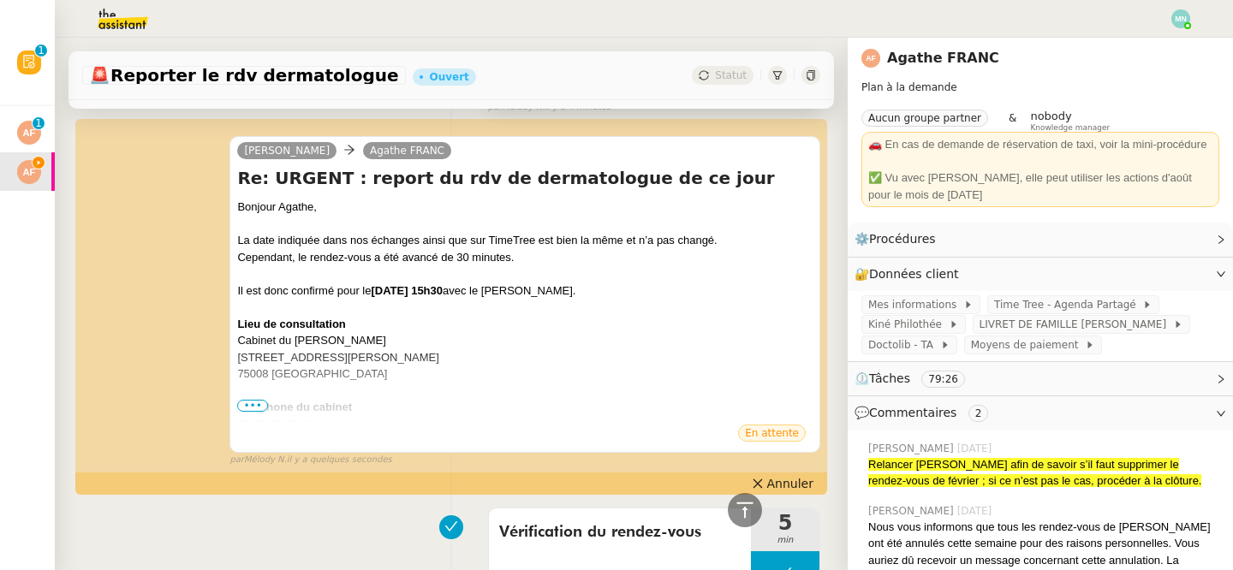
scroll to position [324, 0]
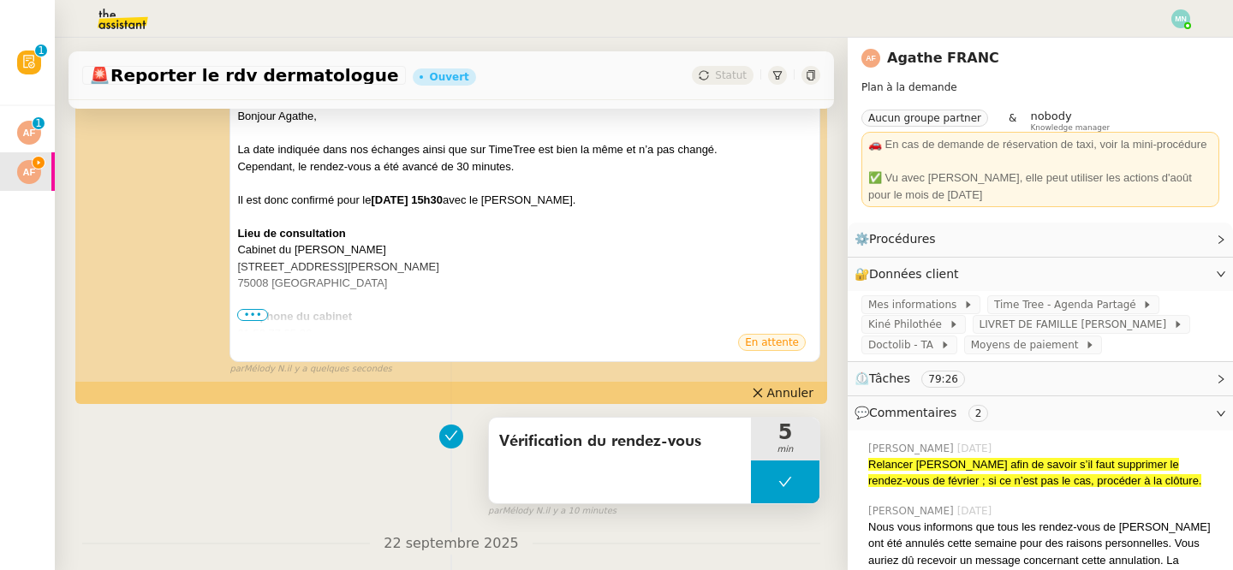
click at [778, 483] on icon at bounding box center [785, 482] width 14 height 14
click at [776, 484] on div at bounding box center [768, 482] width 34 height 43
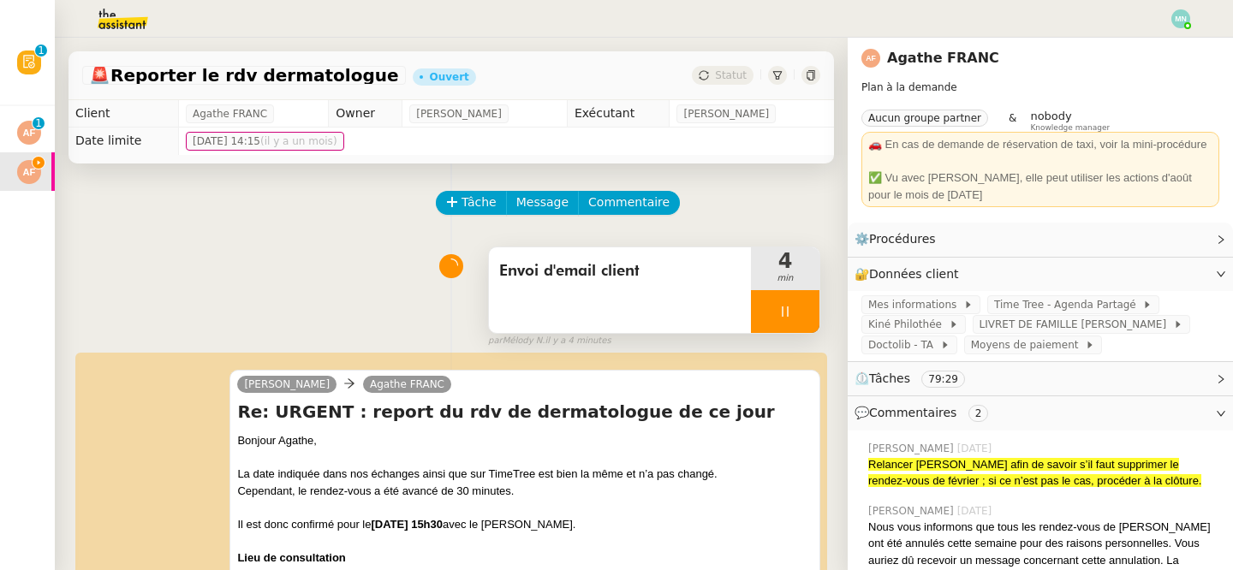
click at [771, 305] on div at bounding box center [785, 311] width 68 height 43
click at [799, 309] on icon at bounding box center [802, 312] width 14 height 14
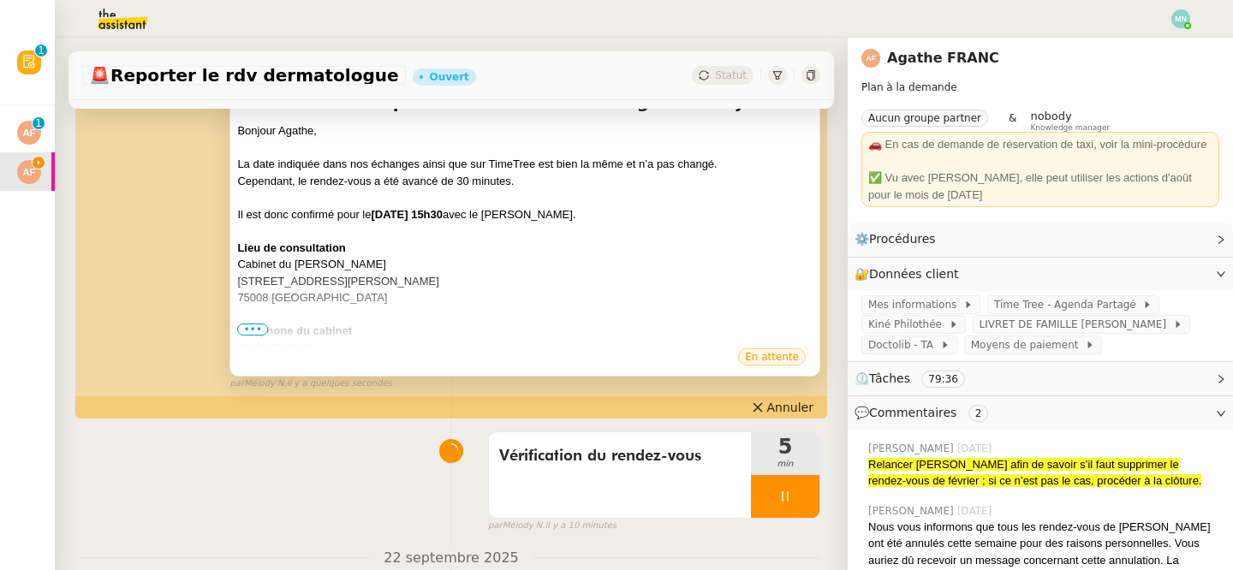
scroll to position [502, 0]
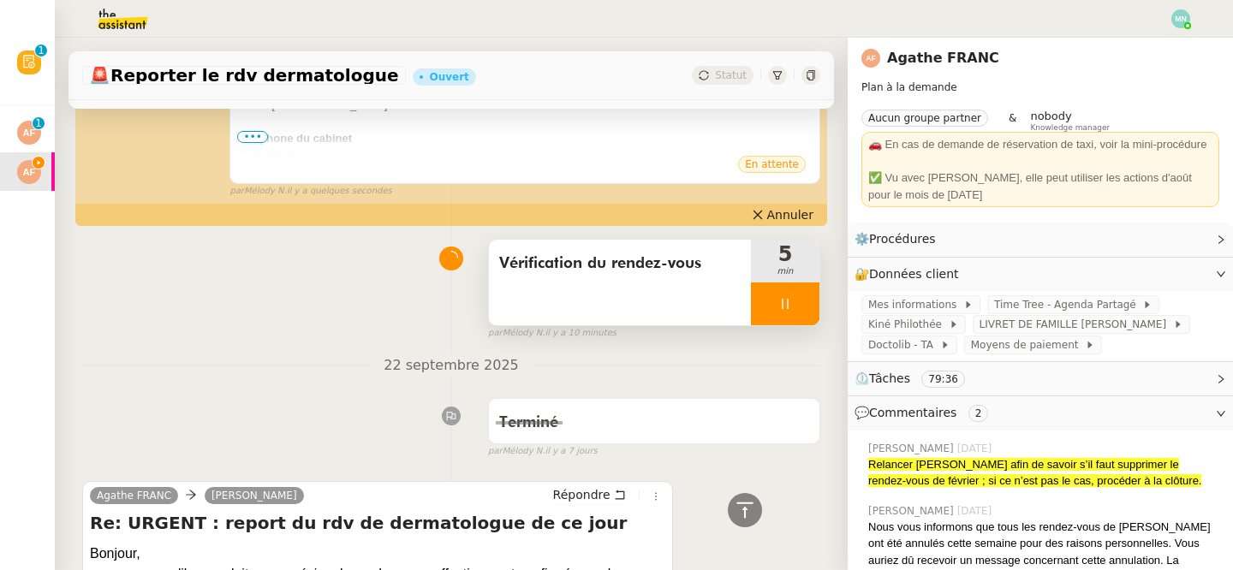
click at [764, 296] on div at bounding box center [785, 303] width 68 height 43
click at [798, 306] on icon at bounding box center [802, 303] width 13 height 9
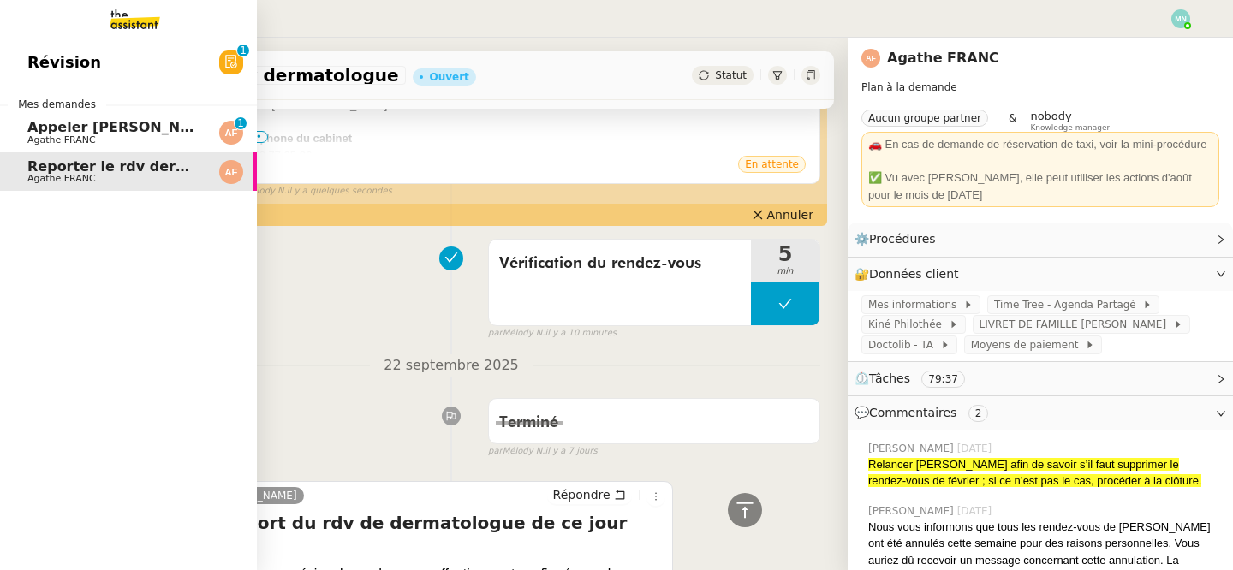
click at [64, 132] on span "Appeler [PERSON_NAME] pour inscription danse" at bounding box center [212, 127] width 371 height 16
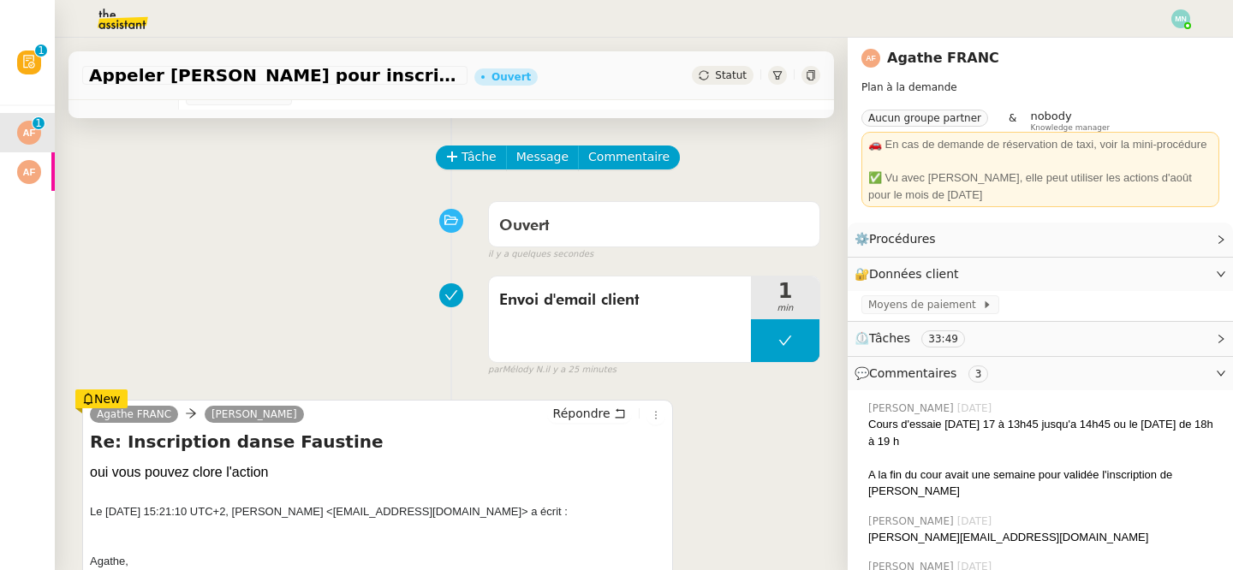
scroll to position [46, 0]
click at [475, 152] on span "Tâche" at bounding box center [478, 156] width 35 height 20
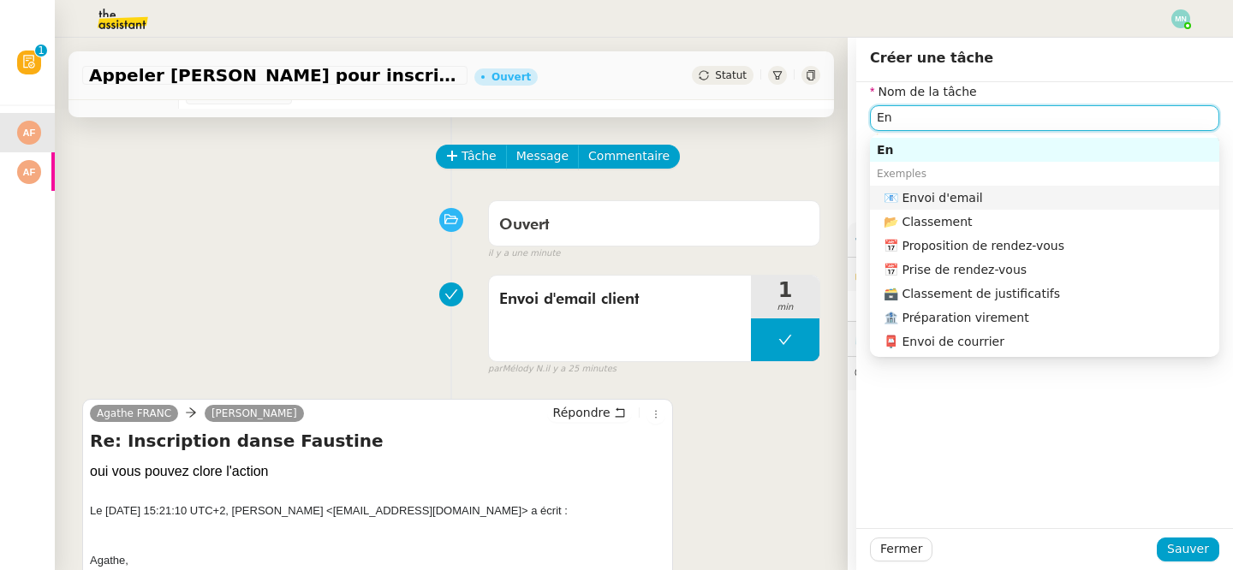
click at [990, 186] on nz-auto-option "📧 Envoi d'email" at bounding box center [1044, 198] width 349 height 24
type input "E"
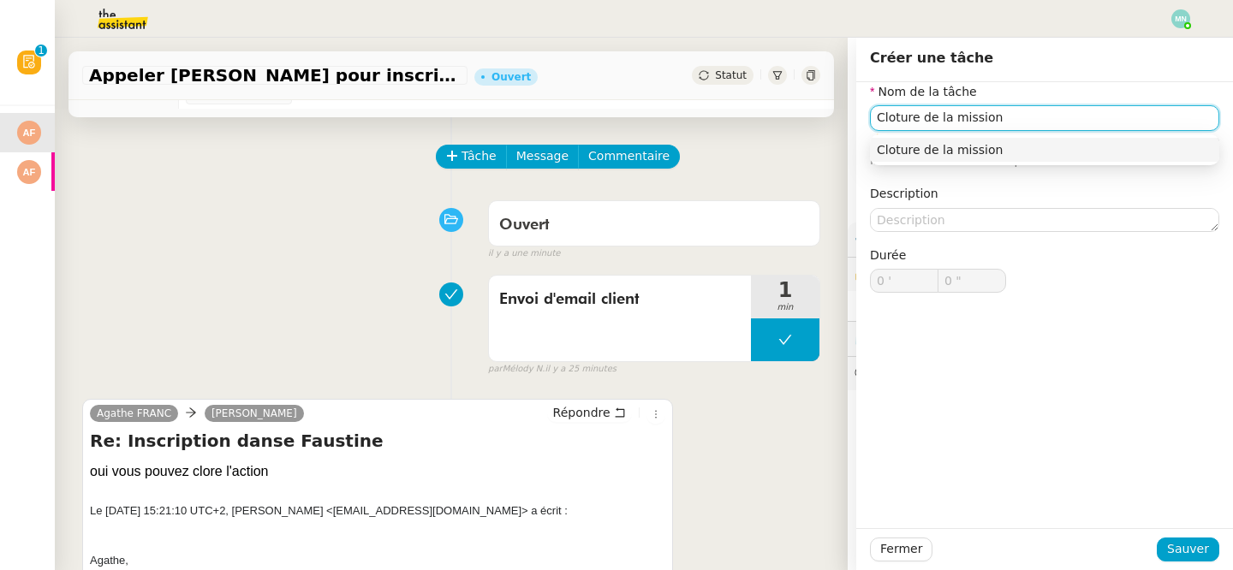
click at [1059, 152] on div "Cloture de la mission" at bounding box center [1045, 149] width 336 height 15
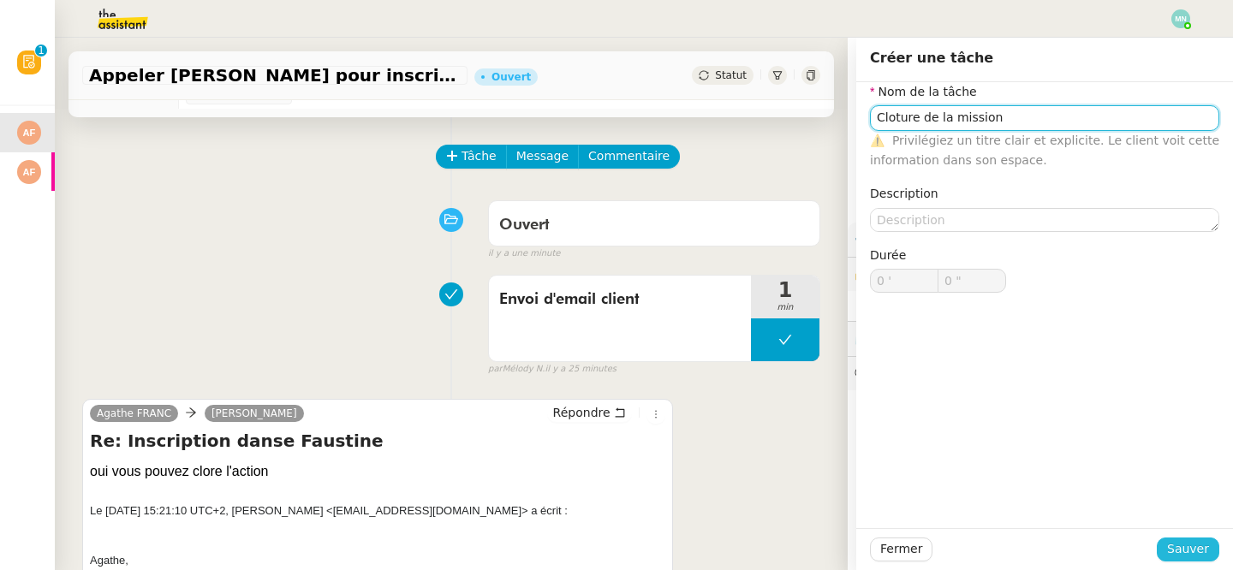
type input "Cloture de la mission"
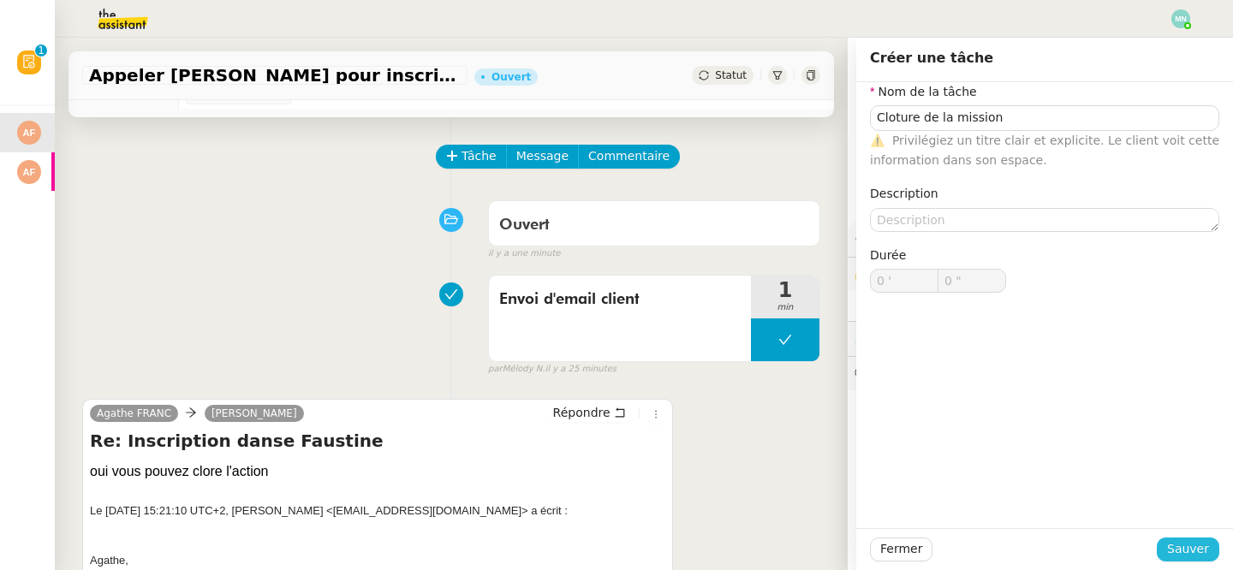
click at [1187, 541] on span "Sauver" at bounding box center [1188, 549] width 42 height 20
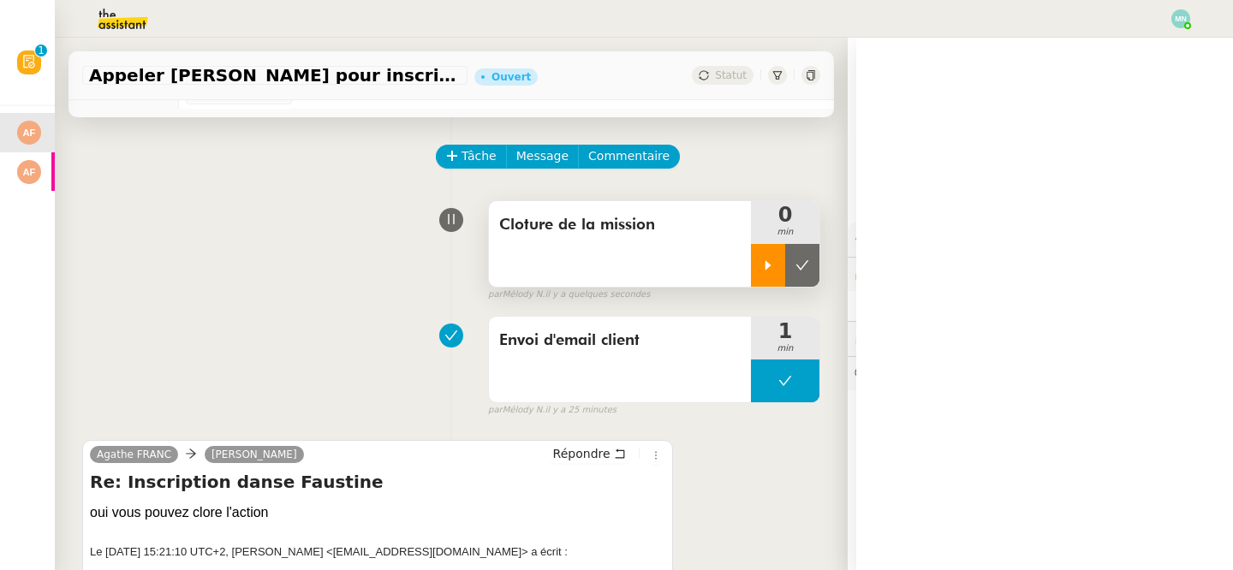
click at [767, 267] on icon at bounding box center [768, 264] width 6 height 9
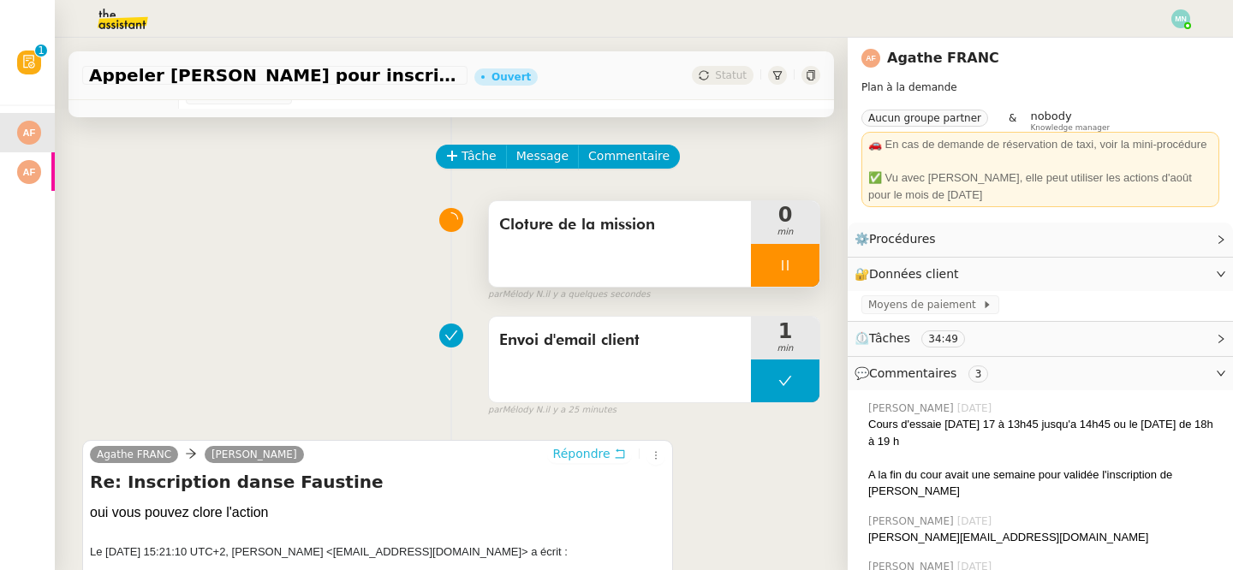
click at [592, 455] on span "Répondre" at bounding box center [581, 453] width 57 height 17
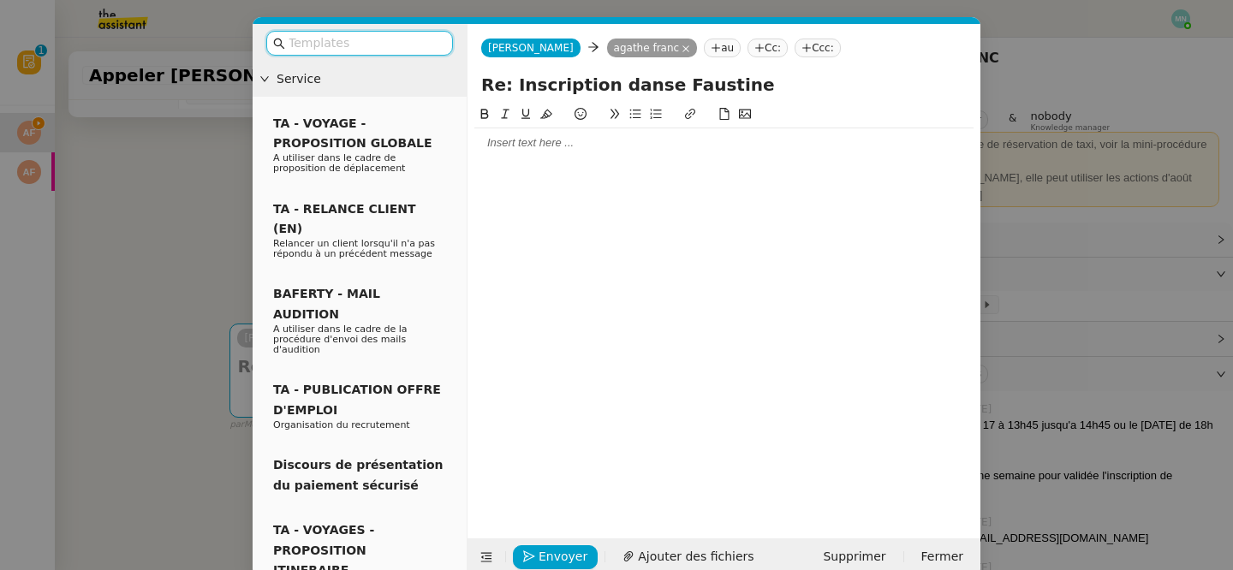
click at [369, 45] on input "text" at bounding box center [365, 43] width 154 height 20
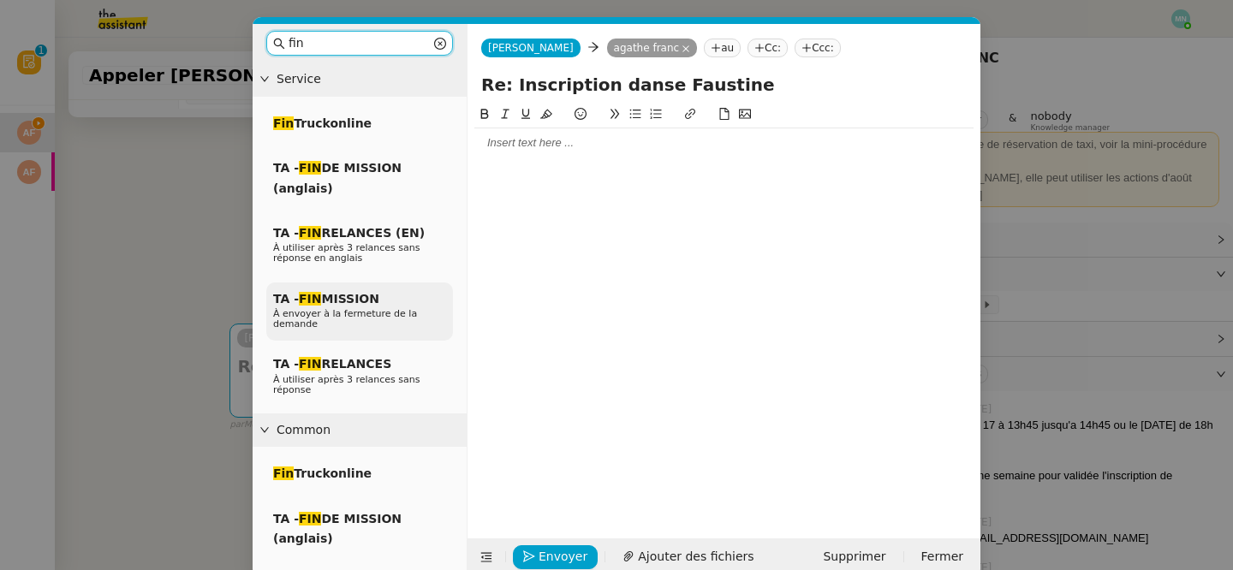
type input "fin"
click at [377, 297] on div "TA - FIN MISSION À envoyer à la fermeture de la demande" at bounding box center [359, 311] width 187 height 59
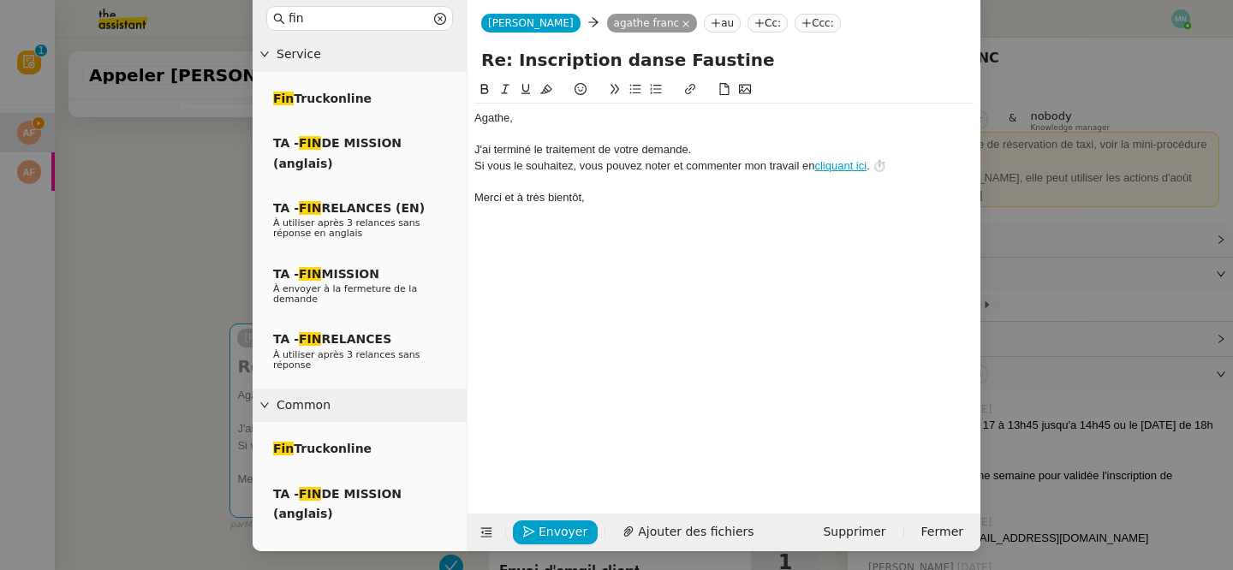
scroll to position [27, 0]
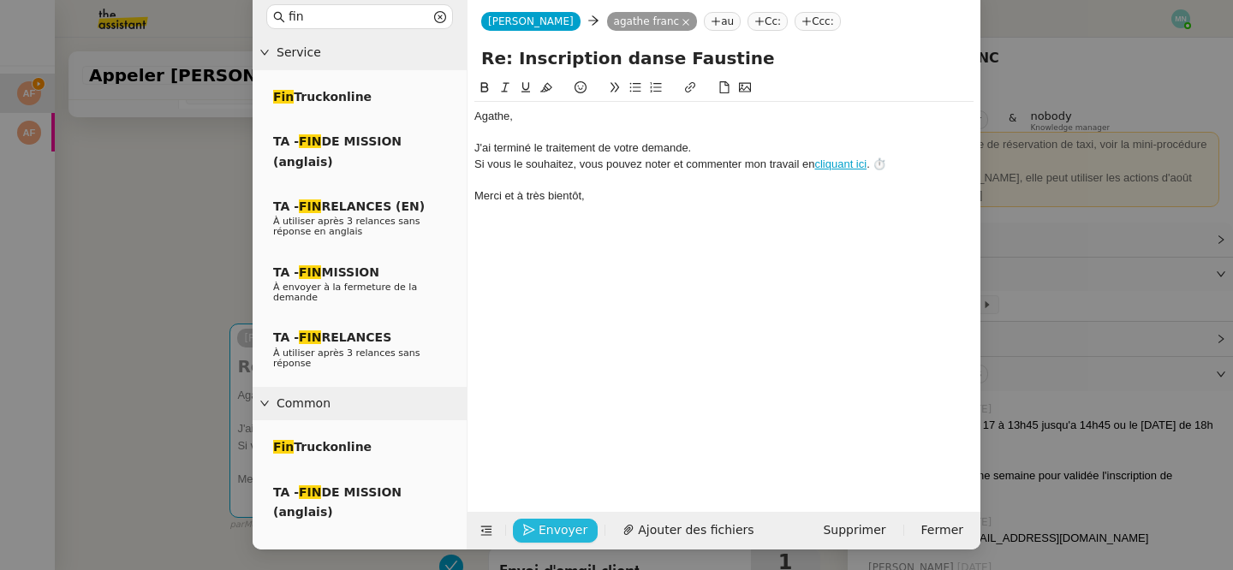
click at [550, 528] on span "Envoyer" at bounding box center [562, 530] width 49 height 20
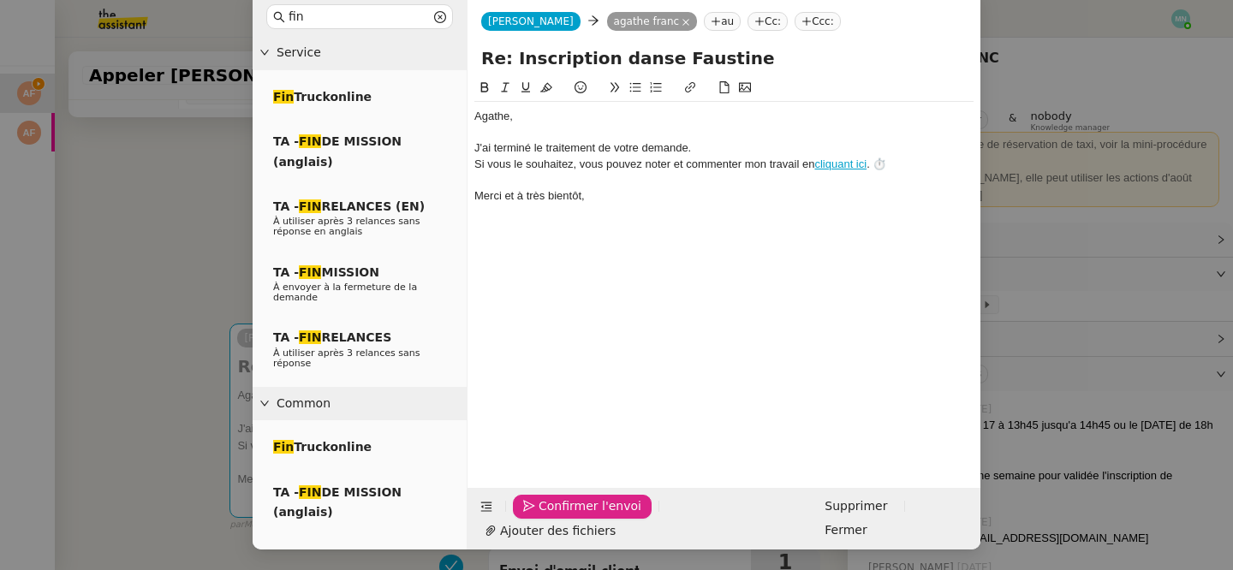
click at [550, 516] on span "Confirmer l'envoi" at bounding box center [589, 507] width 103 height 20
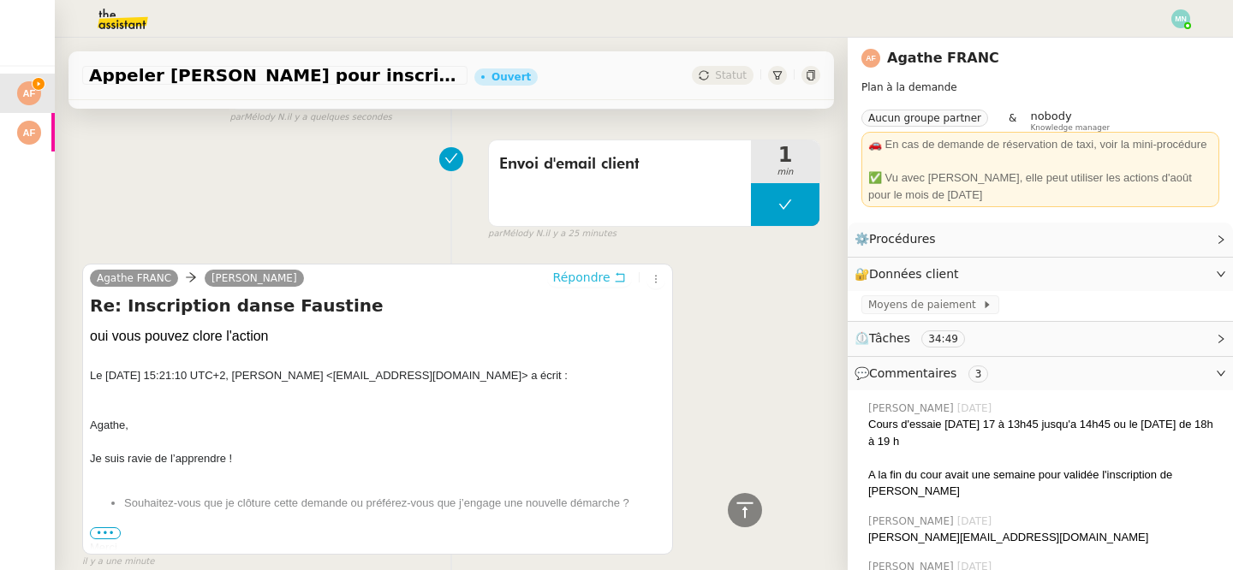
scroll to position [0, 0]
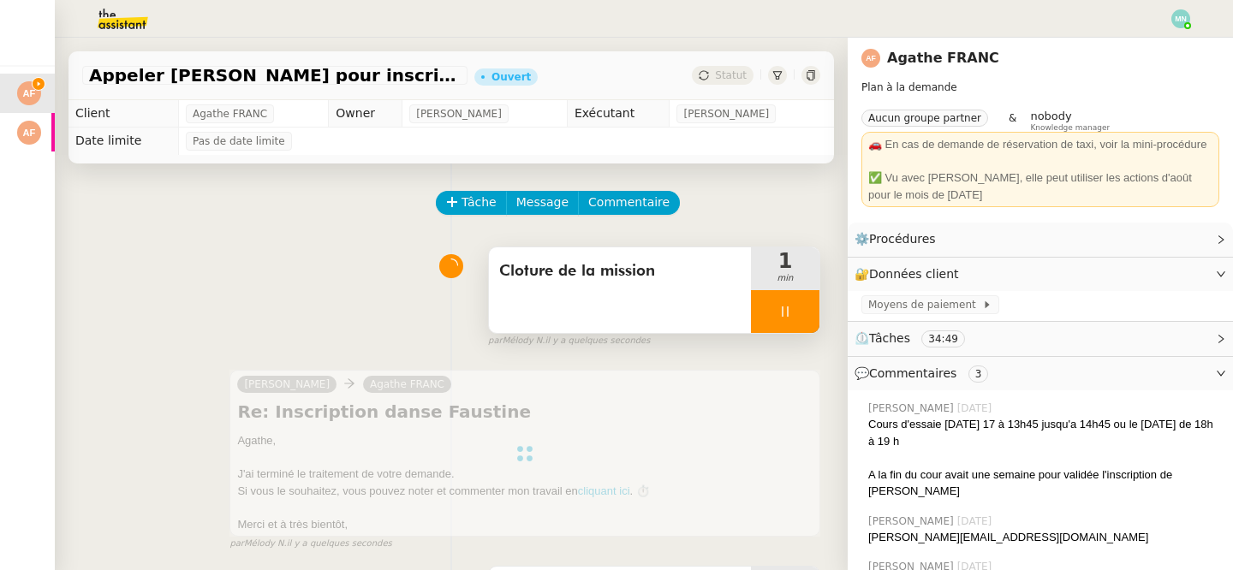
click at [772, 310] on div at bounding box center [785, 311] width 68 height 43
click at [806, 312] on icon at bounding box center [802, 312] width 14 height 14
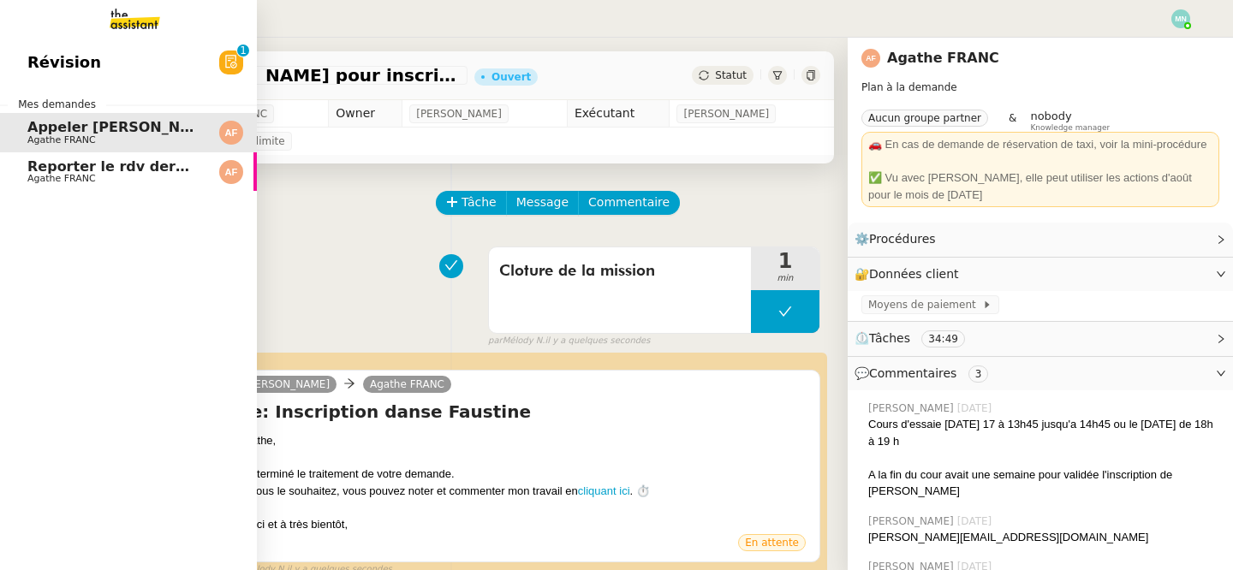
click at [45, 165] on span "Reporter le rdv dermatologue" at bounding box center [142, 166] width 230 height 16
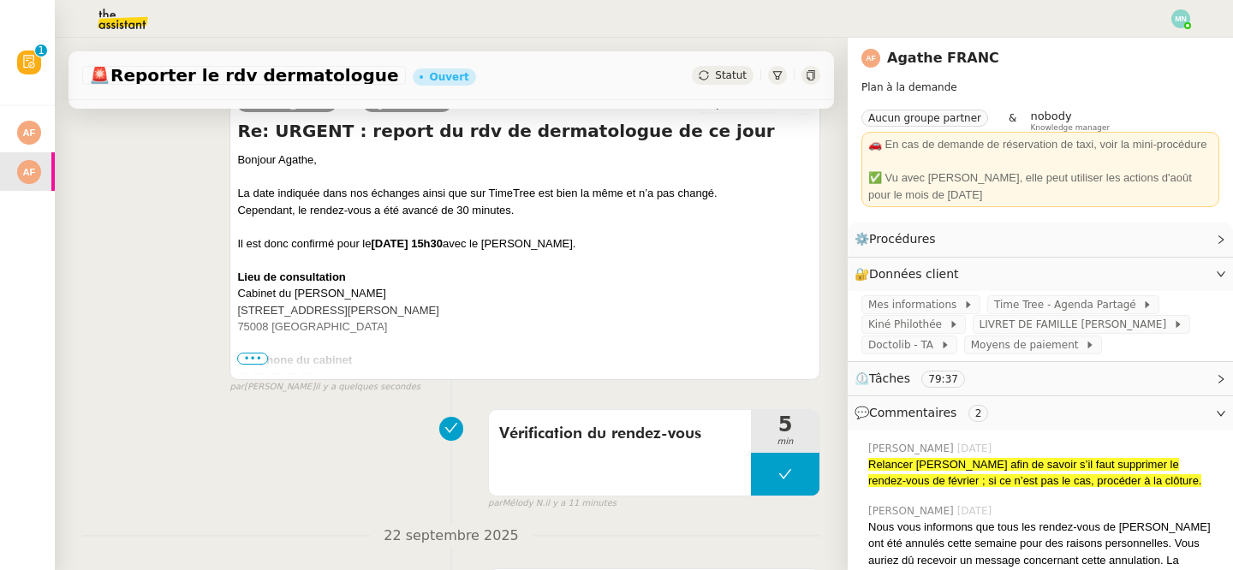
scroll to position [282, 0]
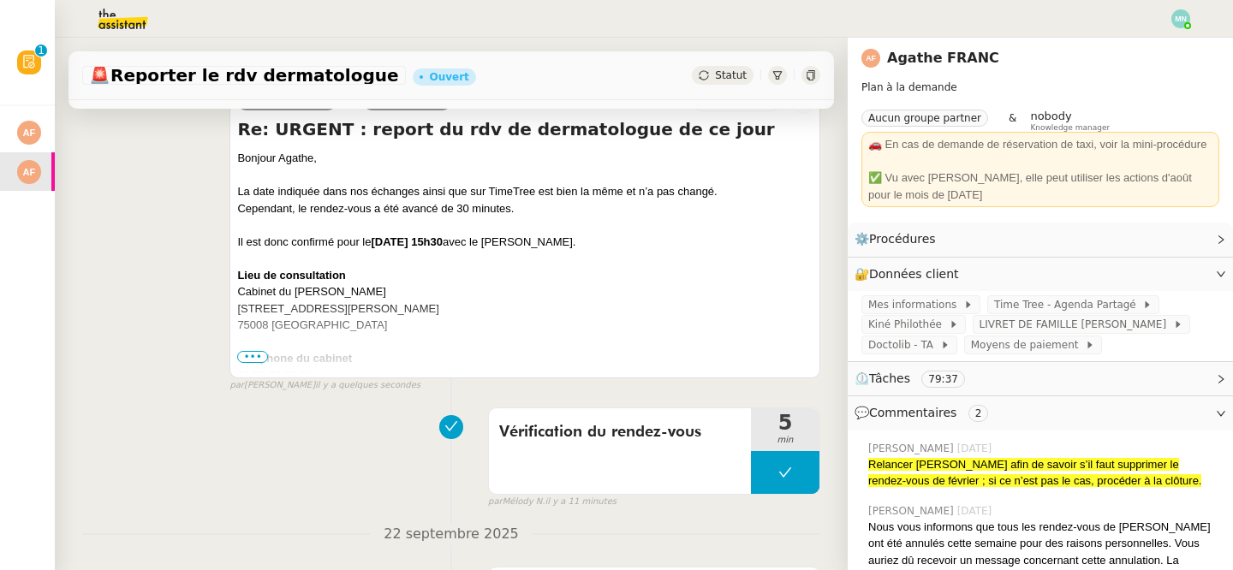
click at [254, 356] on span "•••" at bounding box center [252, 357] width 31 height 12
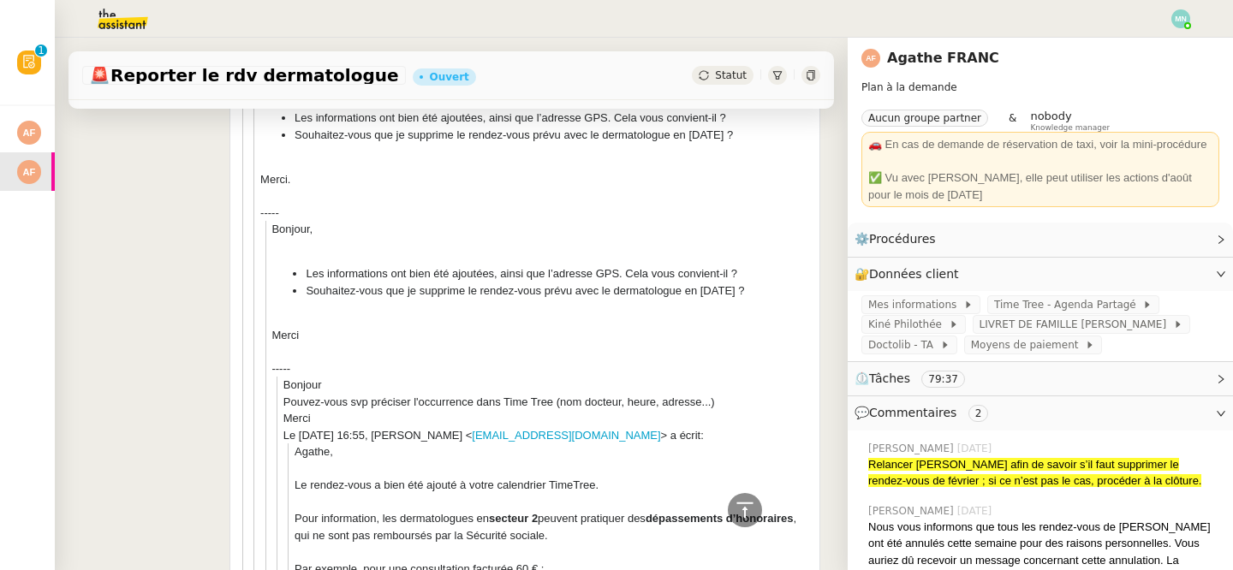
scroll to position [407, 0]
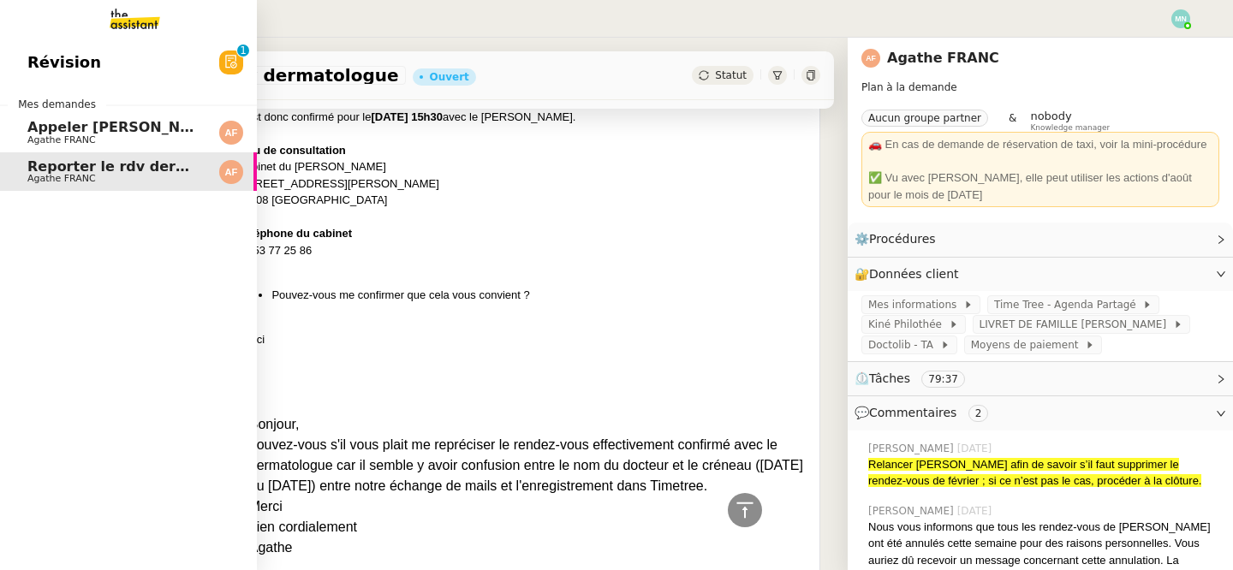
click at [34, 140] on span "Agathe FRANC" at bounding box center [61, 139] width 68 height 11
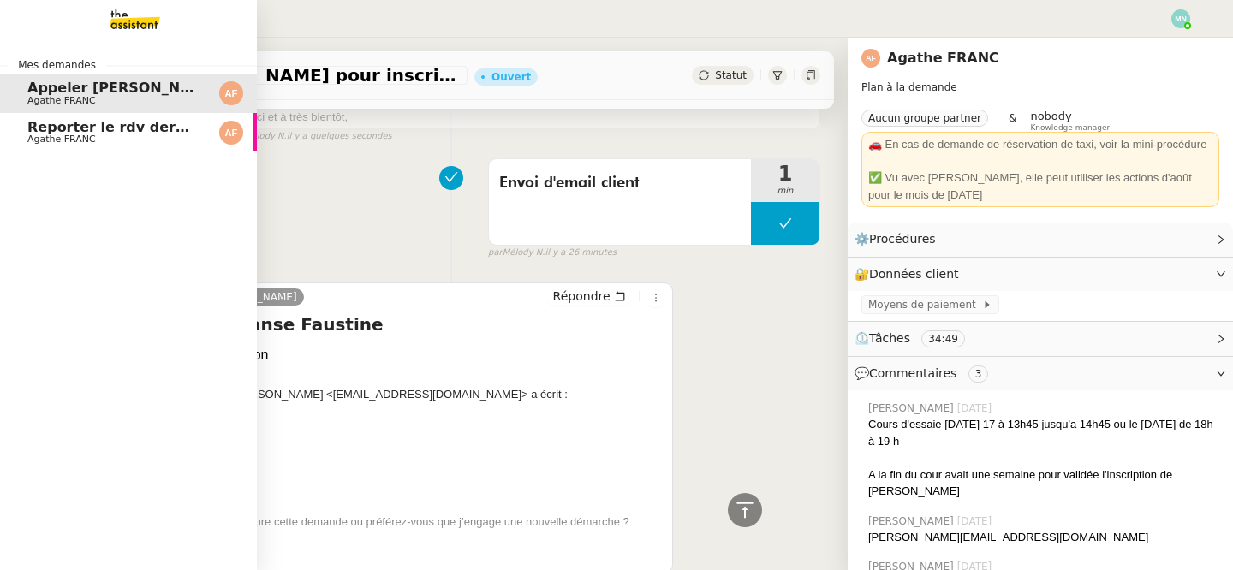
click at [87, 172] on div "Mes demandes Appeler [PERSON_NAME] pour inscription danse Agathe FRANC Reporter…" at bounding box center [128, 304] width 257 height 532
click at [97, 132] on span "Reporter le rdv dermatologue" at bounding box center [142, 127] width 230 height 16
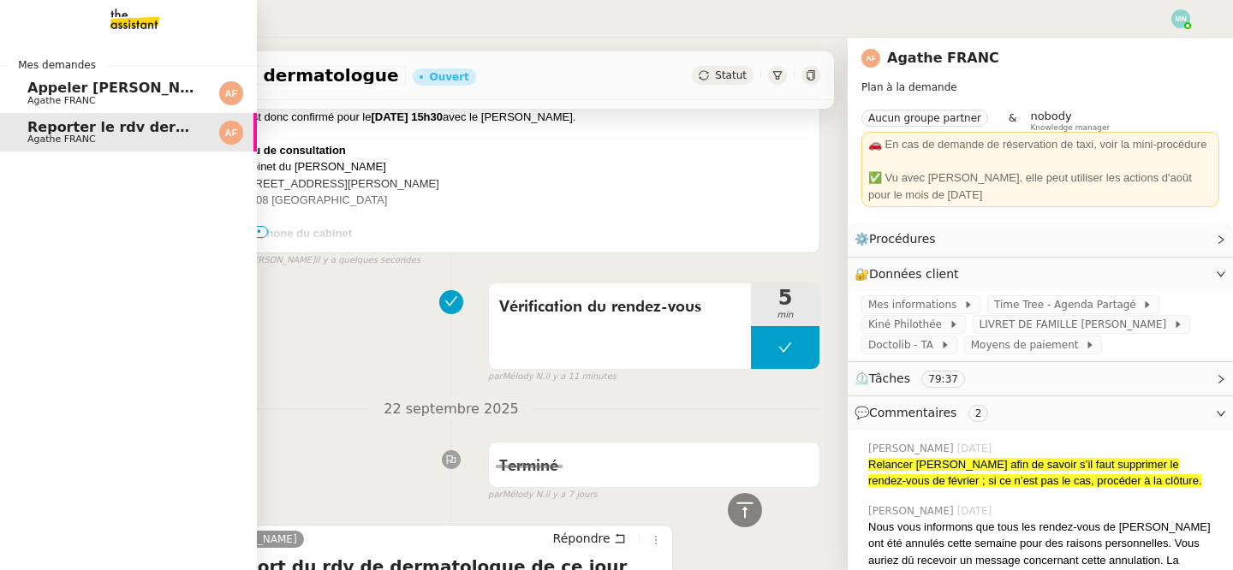
click at [116, 85] on span "Appeler [PERSON_NAME] pour inscription danse" at bounding box center [212, 88] width 371 height 16
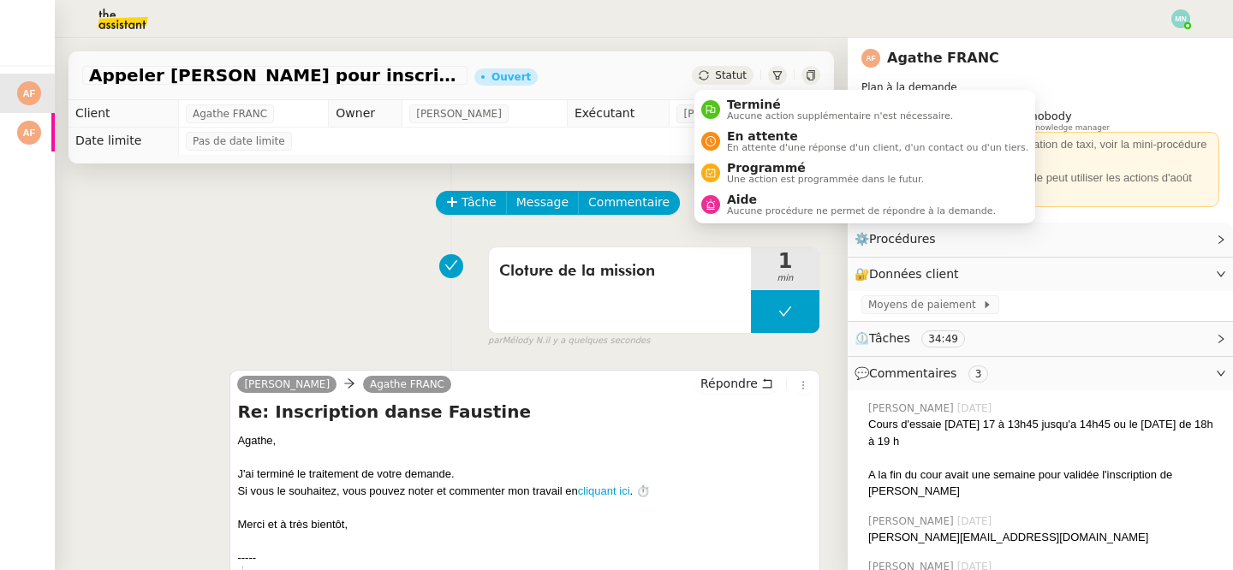
click at [725, 76] on span "Statut" at bounding box center [731, 75] width 32 height 12
click at [766, 109] on span "Terminé" at bounding box center [840, 105] width 226 height 14
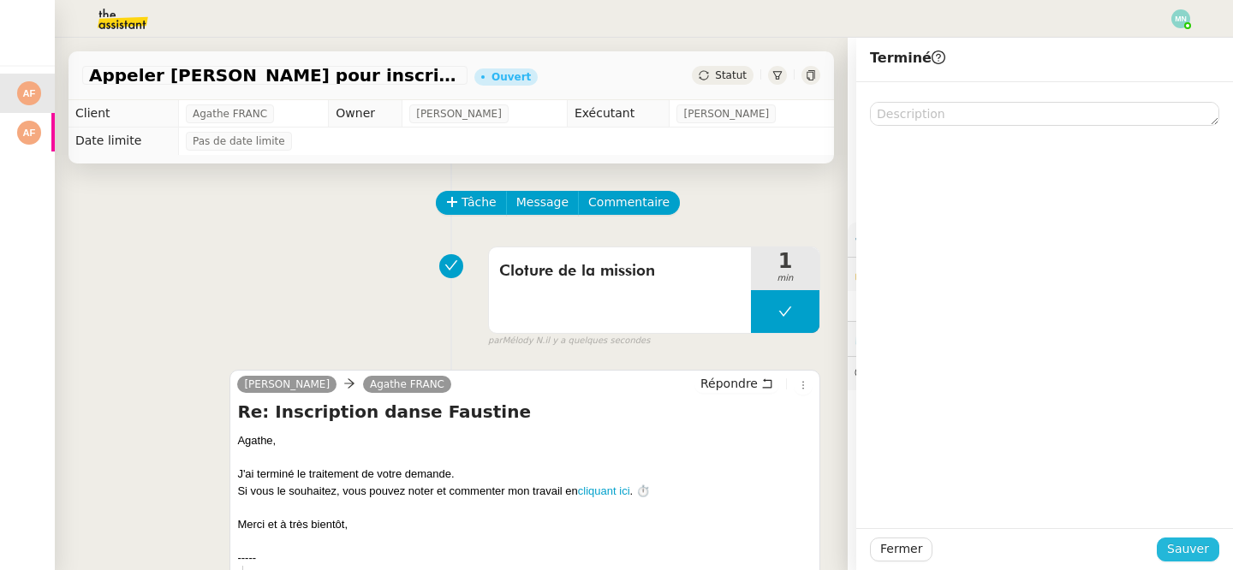
click at [1197, 544] on span "Sauver" at bounding box center [1188, 549] width 42 height 20
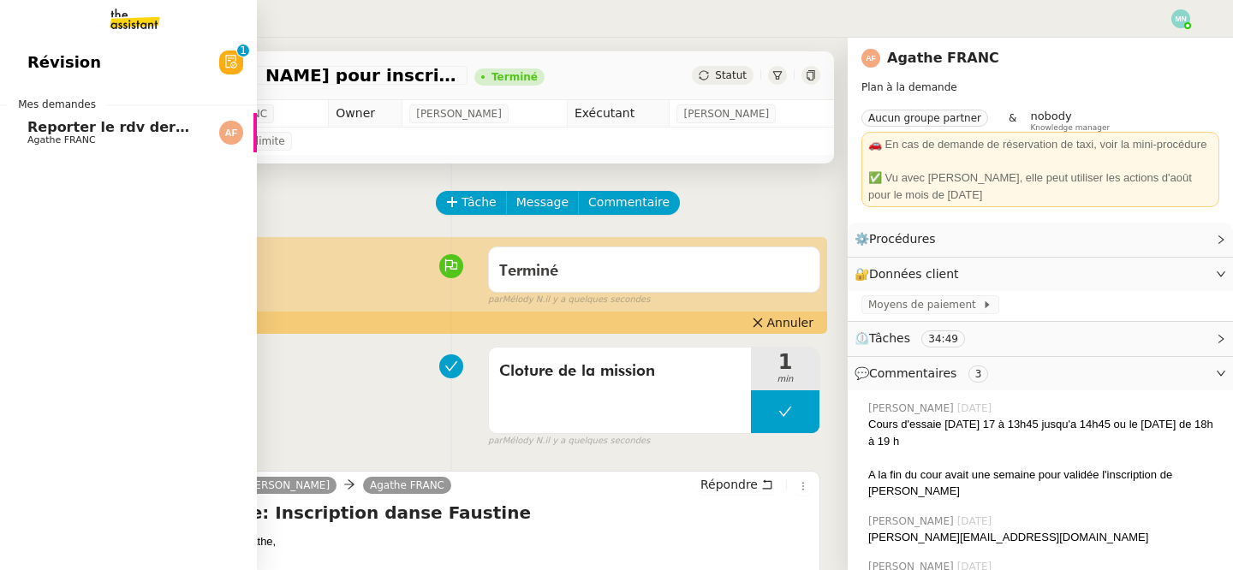
click at [72, 132] on span "Reporter le rdv dermatologue" at bounding box center [142, 127] width 230 height 16
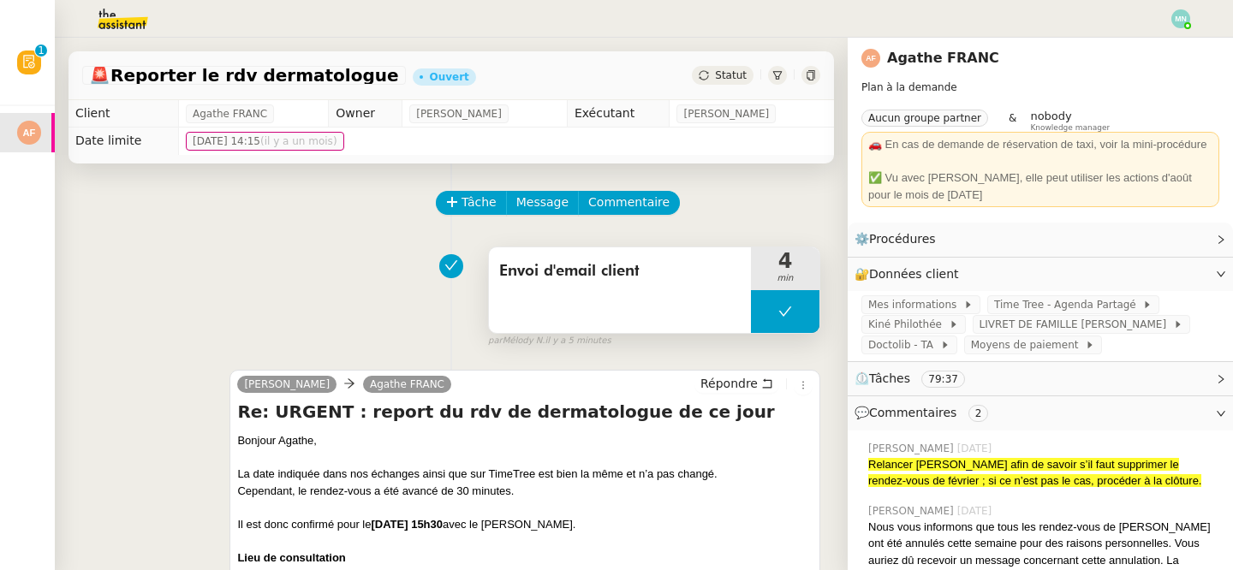
click at [764, 309] on button at bounding box center [785, 311] width 68 height 43
click at [767, 306] on icon at bounding box center [768, 312] width 14 height 14
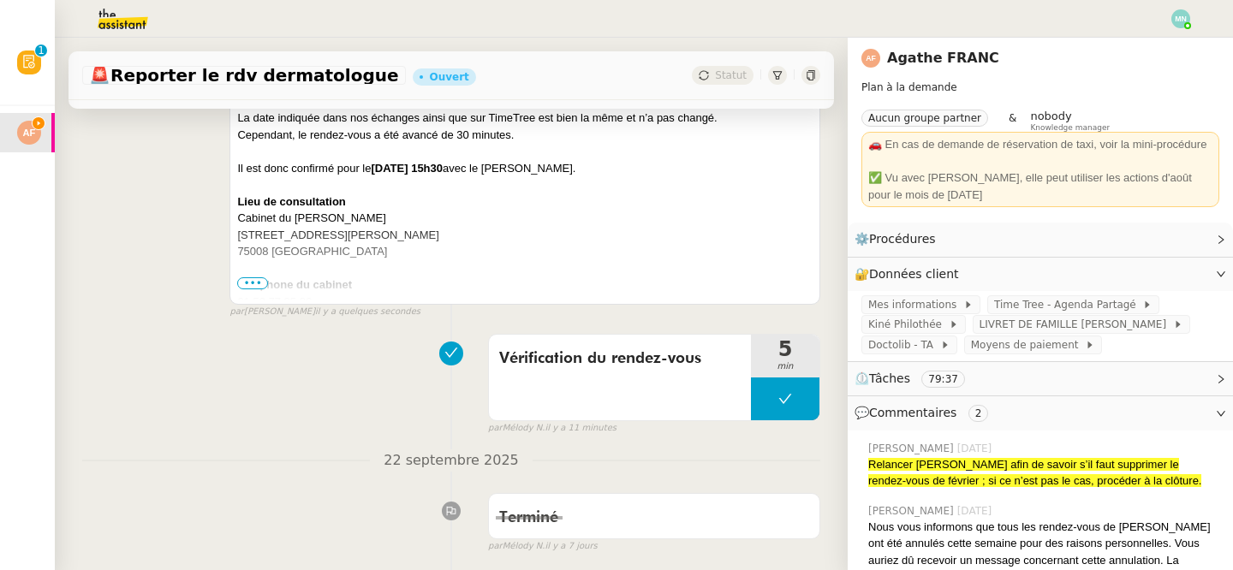
scroll to position [418, 0]
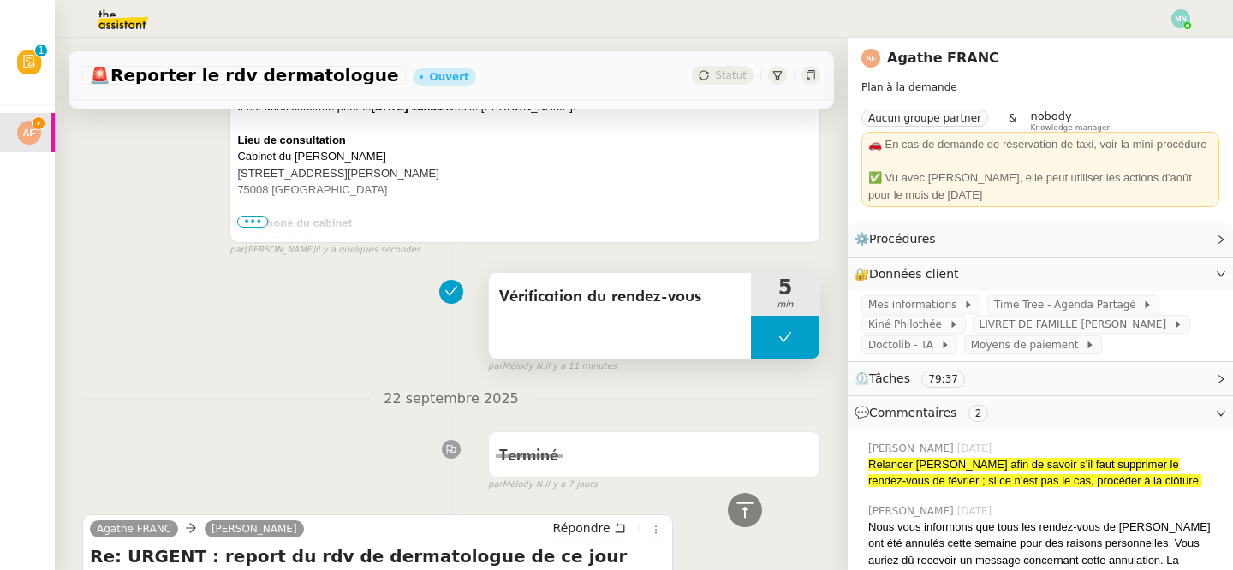
click at [763, 351] on button at bounding box center [785, 337] width 68 height 43
click at [763, 351] on div at bounding box center [768, 337] width 34 height 43
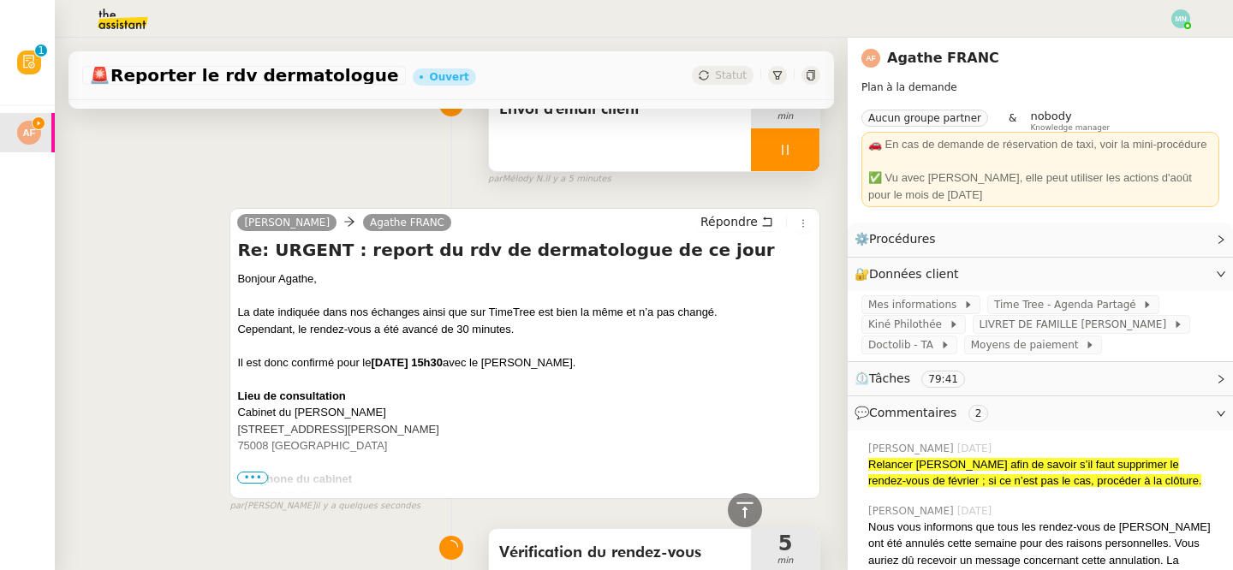
scroll to position [0, 0]
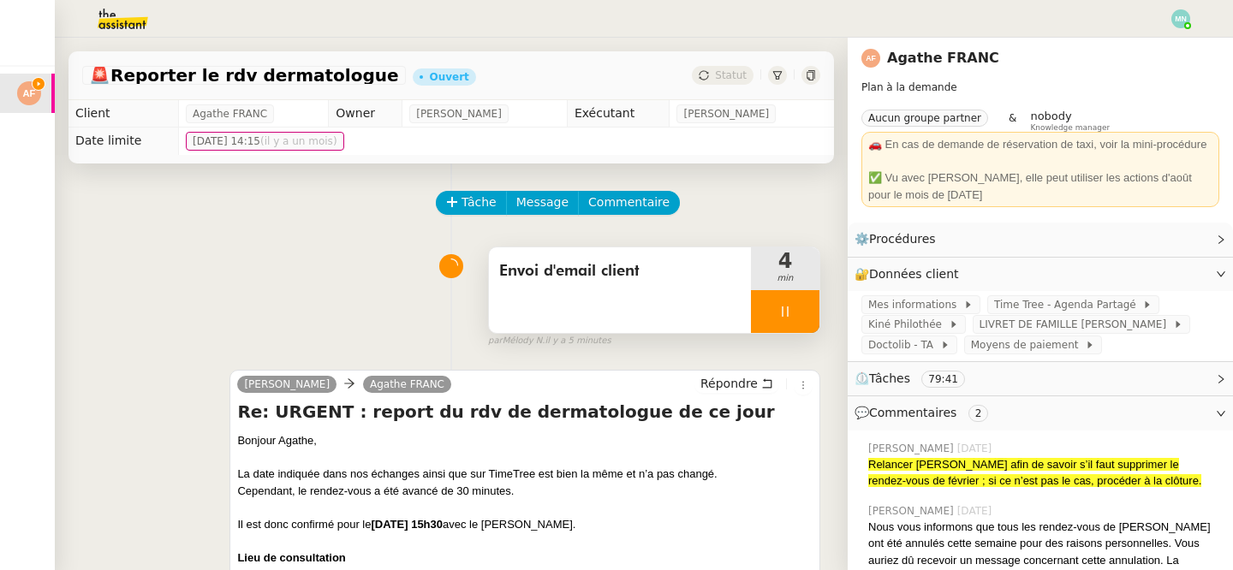
click at [765, 302] on div at bounding box center [785, 311] width 68 height 43
click at [790, 310] on button at bounding box center [802, 311] width 34 height 43
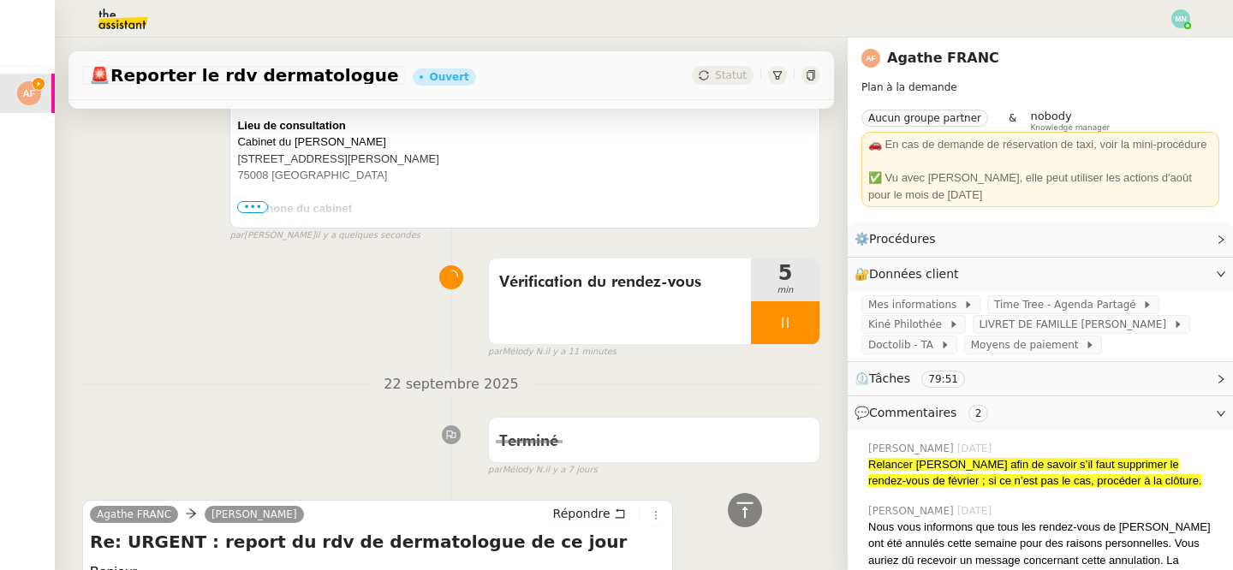
scroll to position [422, 0]
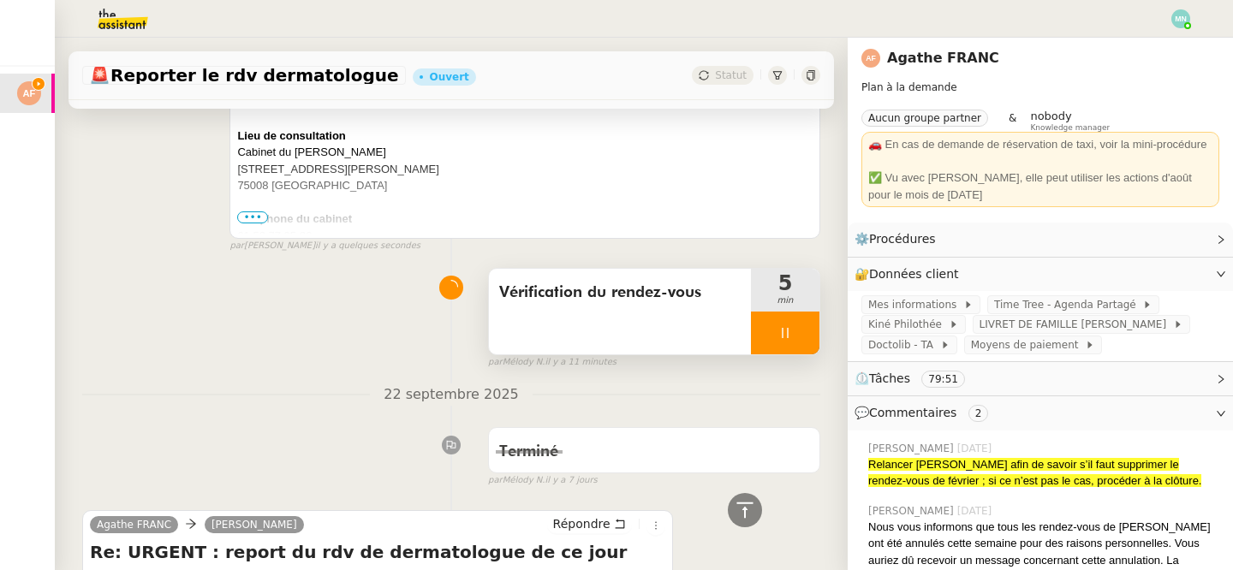
click at [764, 324] on div at bounding box center [785, 333] width 68 height 43
click at [793, 330] on button at bounding box center [802, 333] width 34 height 43
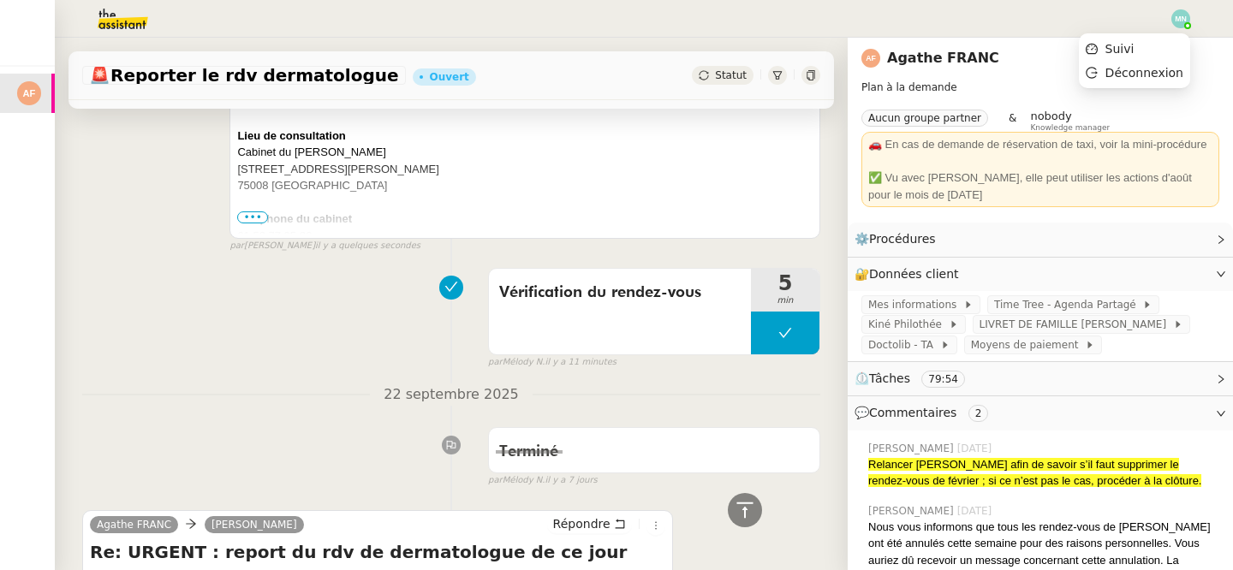
click at [1184, 27] on div at bounding box center [1180, 18] width 19 height 19
click at [1160, 51] on li "Suivi" at bounding box center [1134, 49] width 111 height 24
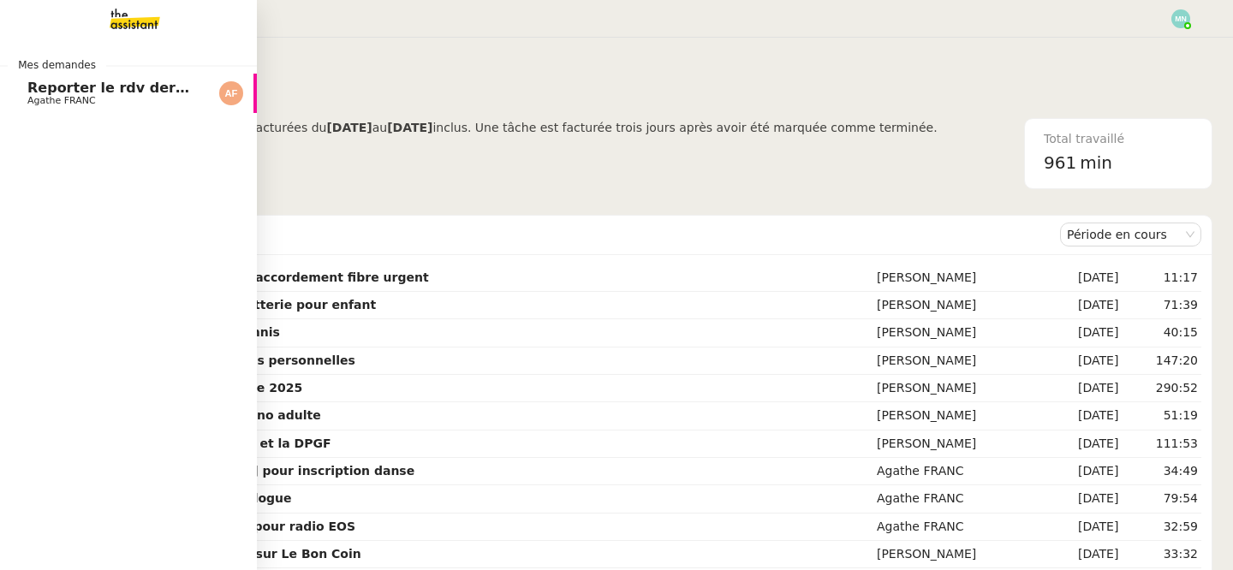
click at [51, 92] on span "Reporter le rdv dermatologue" at bounding box center [142, 88] width 230 height 16
